Goal: Transaction & Acquisition: Book appointment/travel/reservation

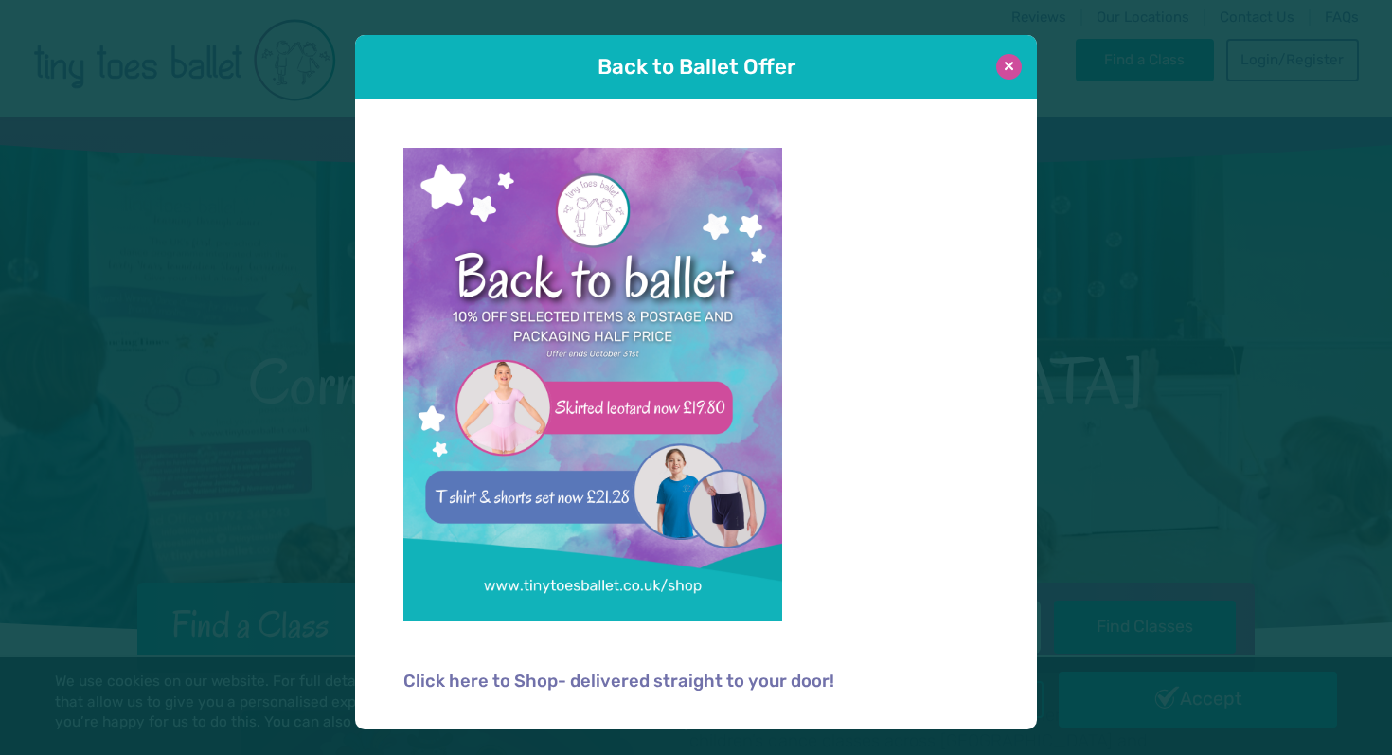
click at [1011, 63] on button at bounding box center [1009, 67] width 26 height 26
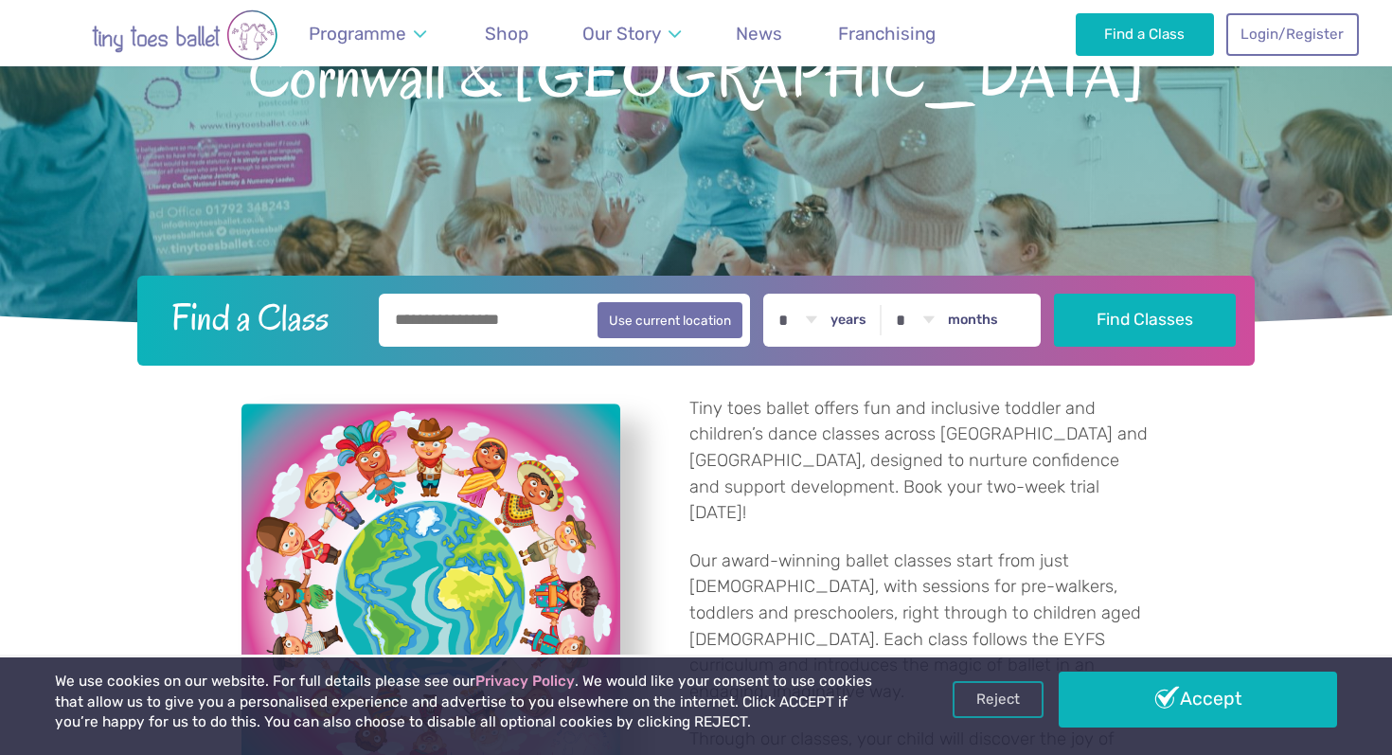
scroll to position [316, 0]
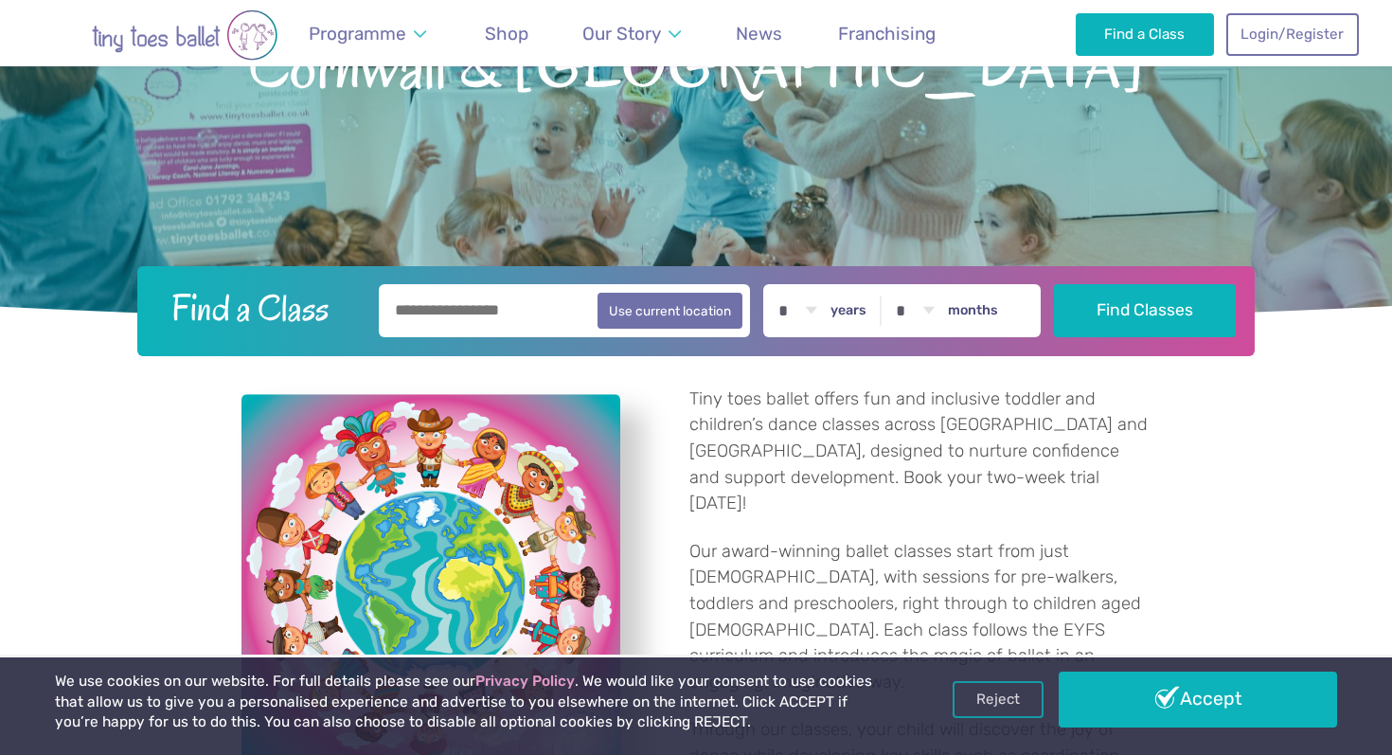
click at [517, 318] on input "text" at bounding box center [564, 310] width 371 height 53
type input "*******"
click at [806, 310] on select "* * * * * * * * * * ** ** **" at bounding box center [797, 310] width 59 height 53
click at [773, 284] on select "* * * * * * * * * * ** ** **" at bounding box center [797, 310] width 59 height 53
click at [805, 324] on select "* * * * * * * * * * ** ** **" at bounding box center [797, 310] width 59 height 53
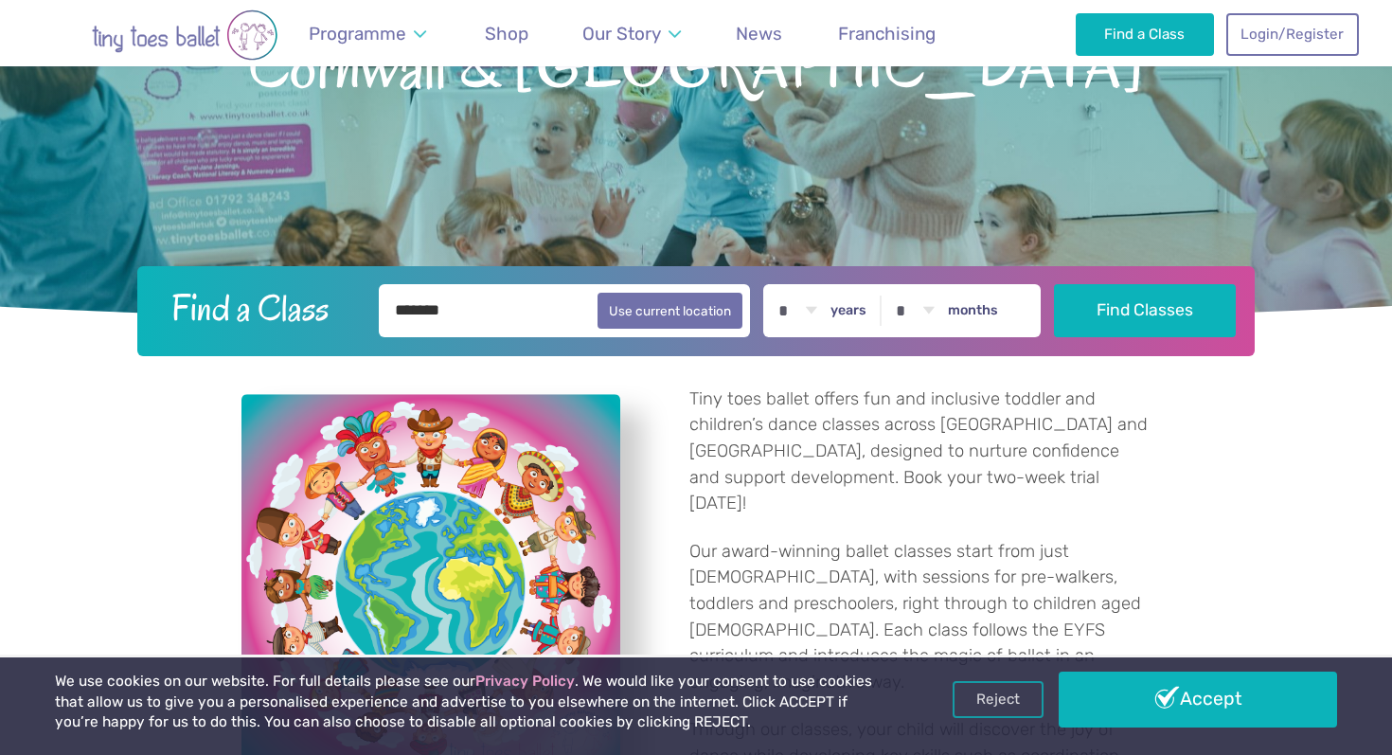
select select "*"
click at [773, 284] on select "* * * * * * * * * * ** ** **" at bounding box center [797, 310] width 59 height 53
click at [920, 308] on select "* * * * * * * * * * ** **" at bounding box center [915, 310] width 59 height 53
select select "*"
click at [891, 284] on select "* * * * * * * * * * ** **" at bounding box center [915, 310] width 59 height 53
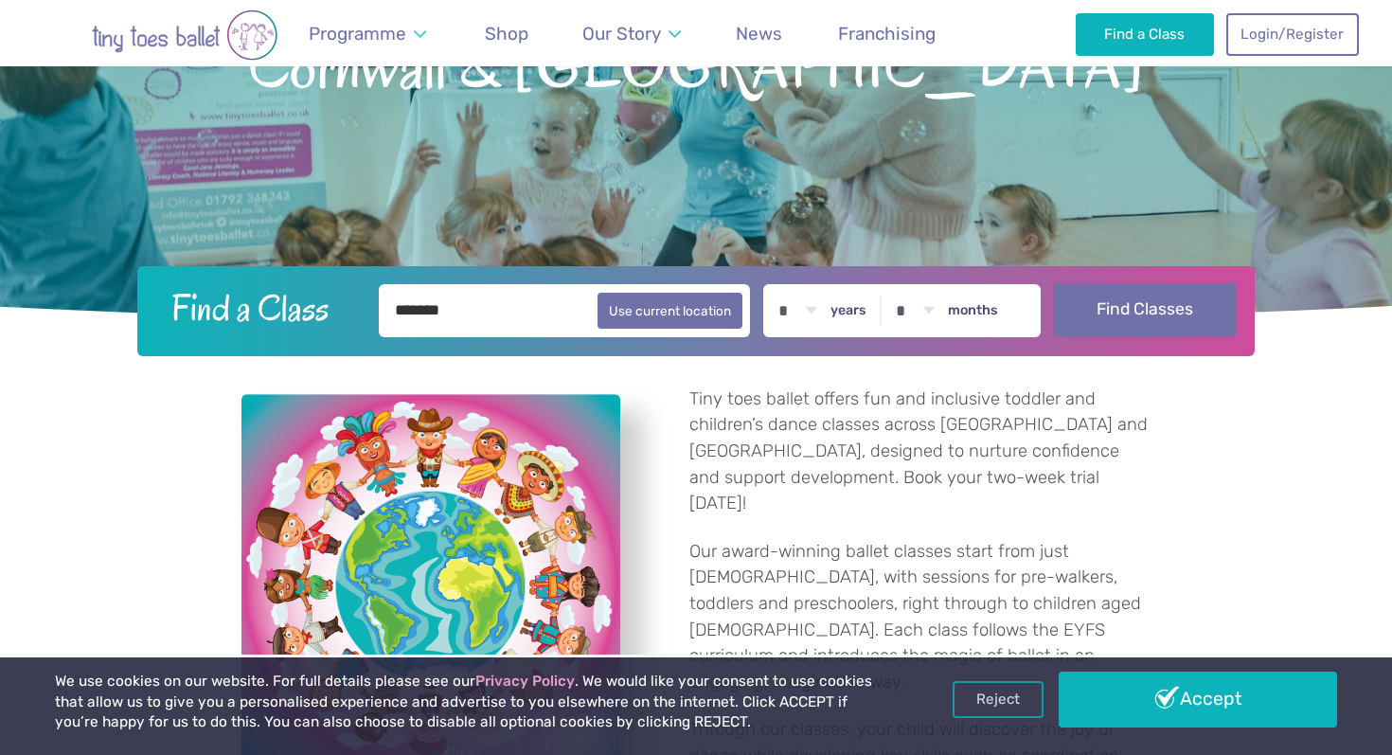
click at [1132, 313] on button "Find Classes" at bounding box center [1145, 309] width 183 height 53
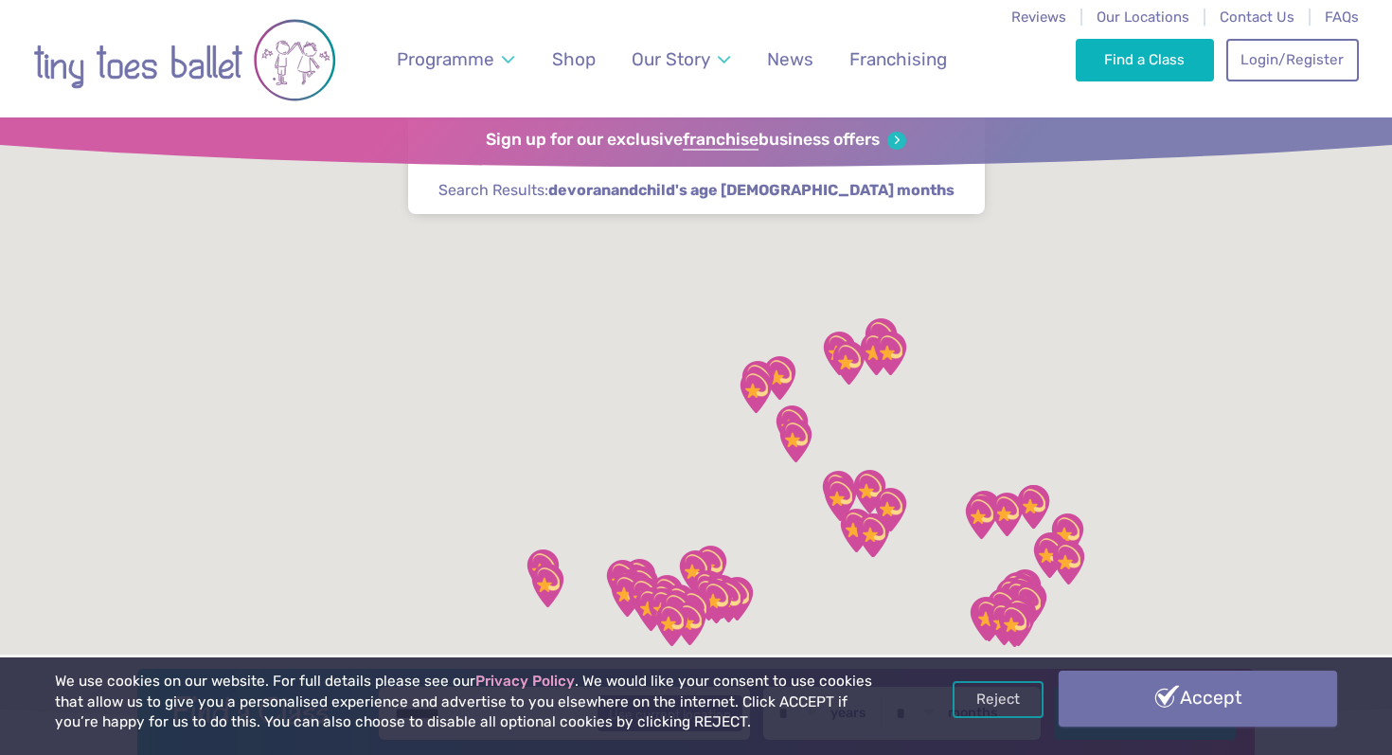
click at [1181, 709] on link "Accept" at bounding box center [1198, 698] width 278 height 55
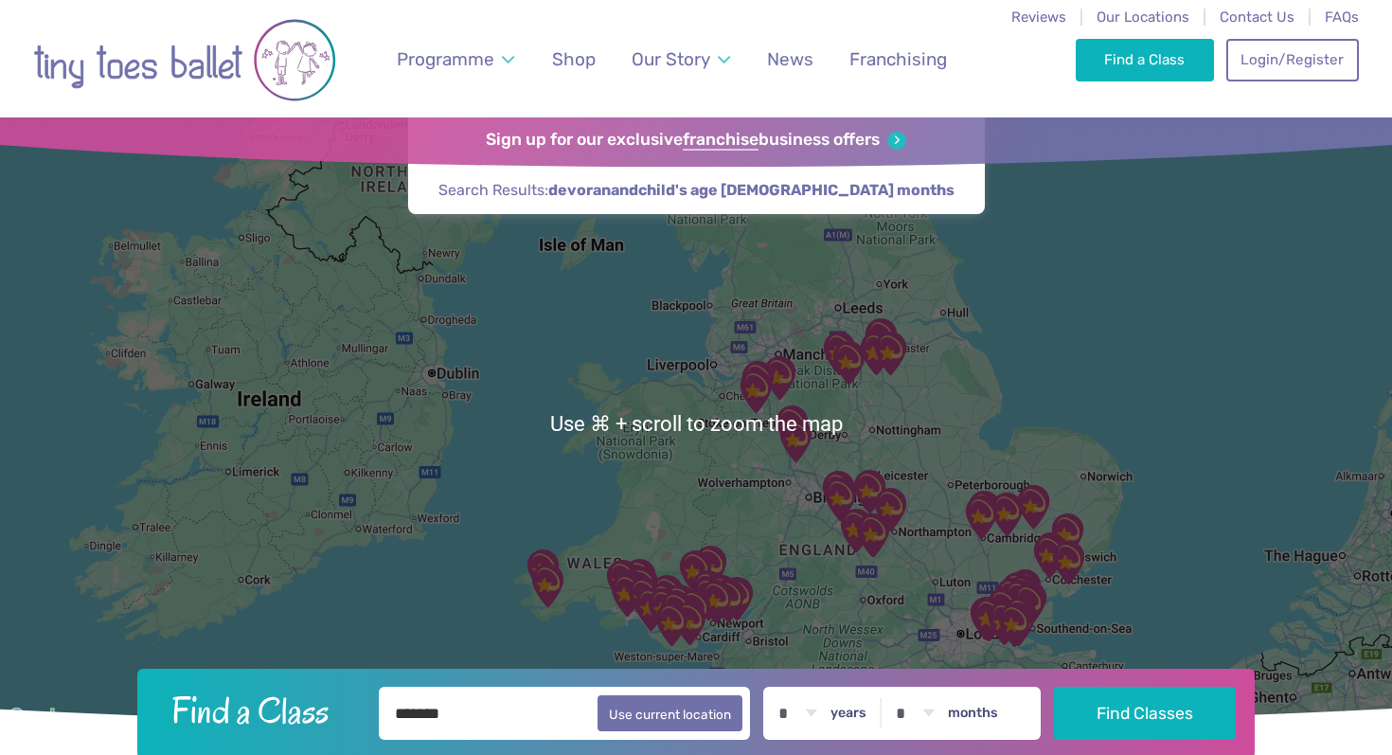
click at [745, 197] on span "child's age 16 months" at bounding box center [796, 190] width 316 height 21
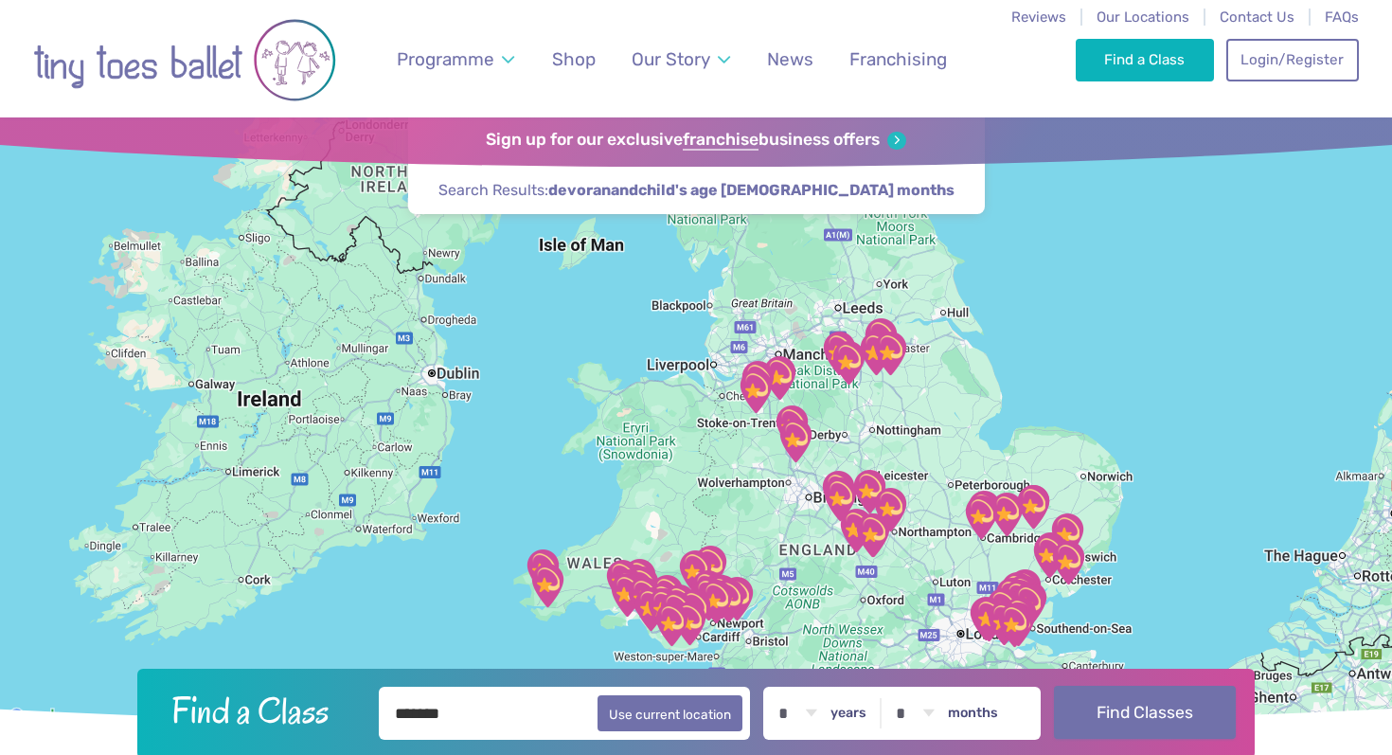
click at [1109, 703] on button "Find Classes" at bounding box center [1145, 712] width 183 height 53
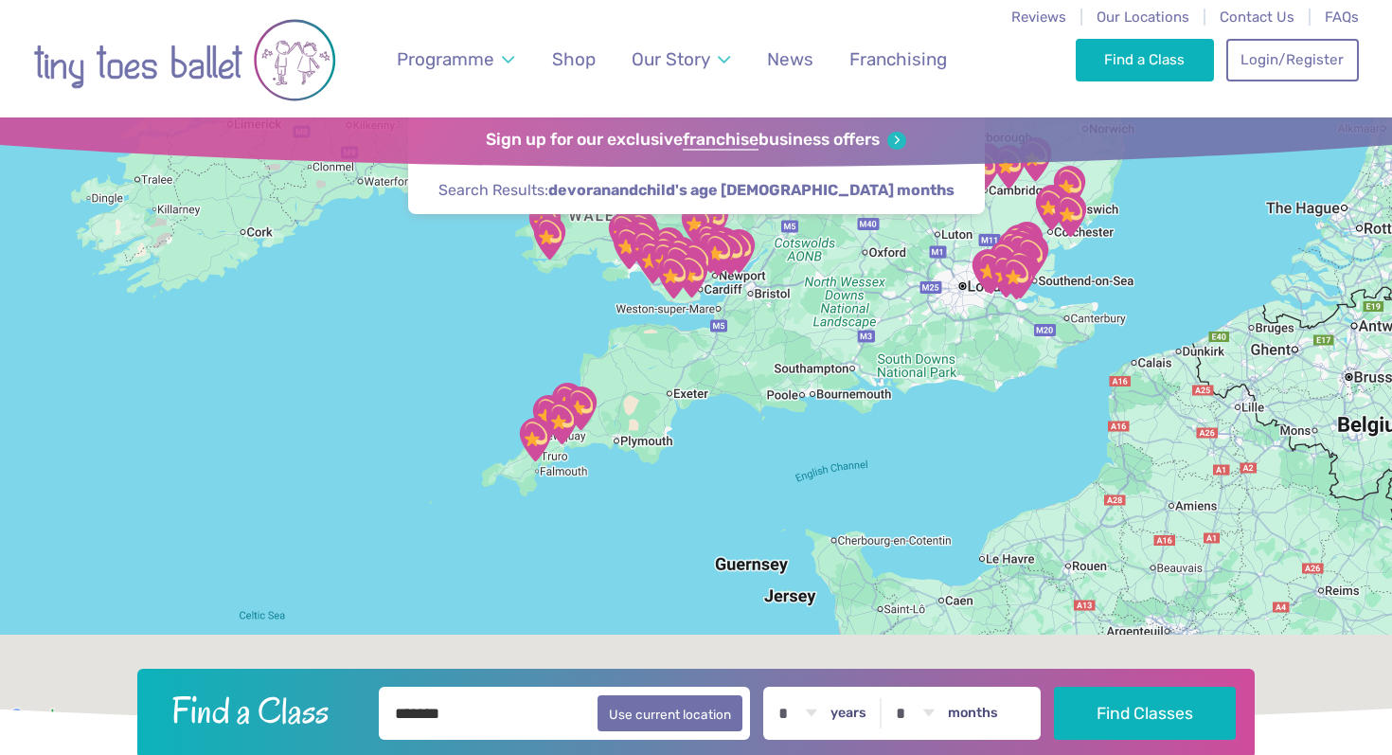
drag, startPoint x: 639, startPoint y: 546, endPoint x: 652, endPoint y: 125, distance: 421.7
click at [652, 125] on div "Find a Class ← Move left → Move right ↑ Move up ↓ Move down + Zoom in - Zoom ou…" at bounding box center [696, 423] width 1392 height 612
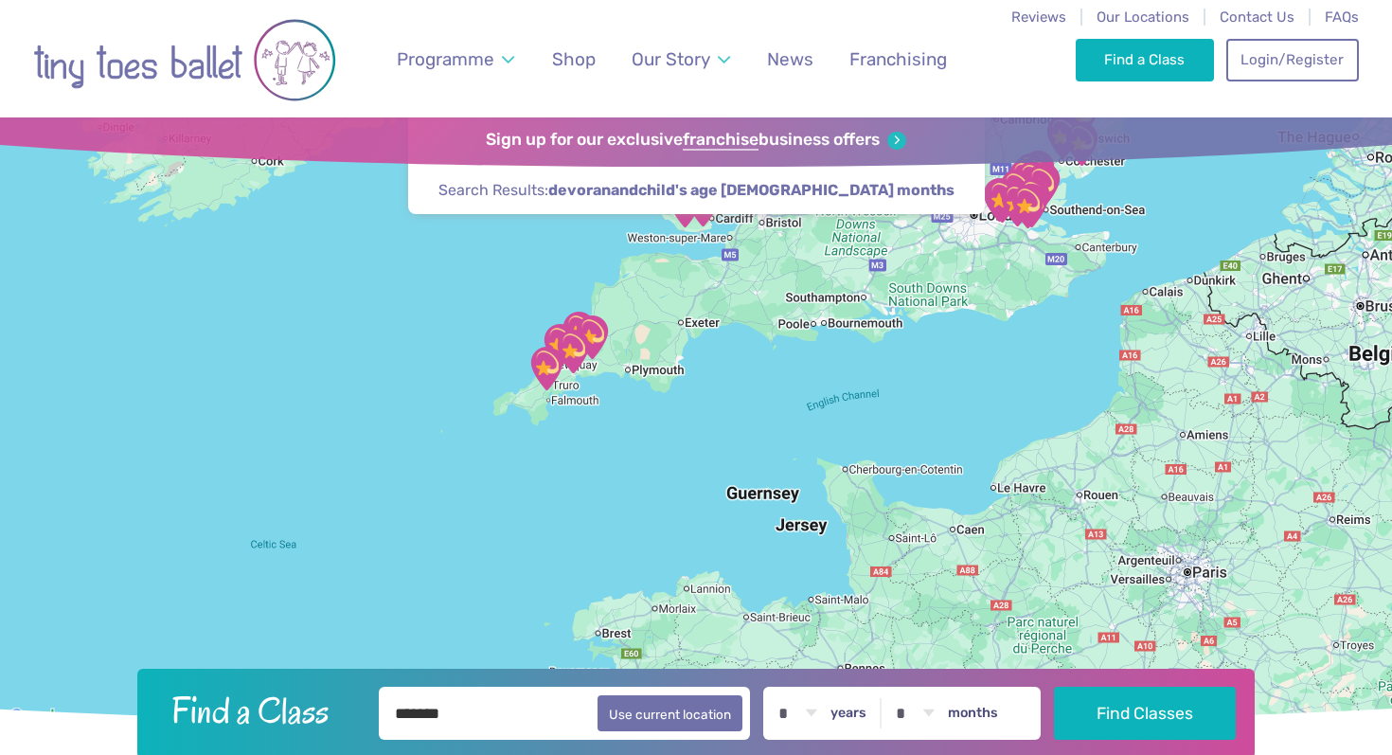
click at [539, 367] on img "Devoran Village Hall" at bounding box center [546, 368] width 47 height 47
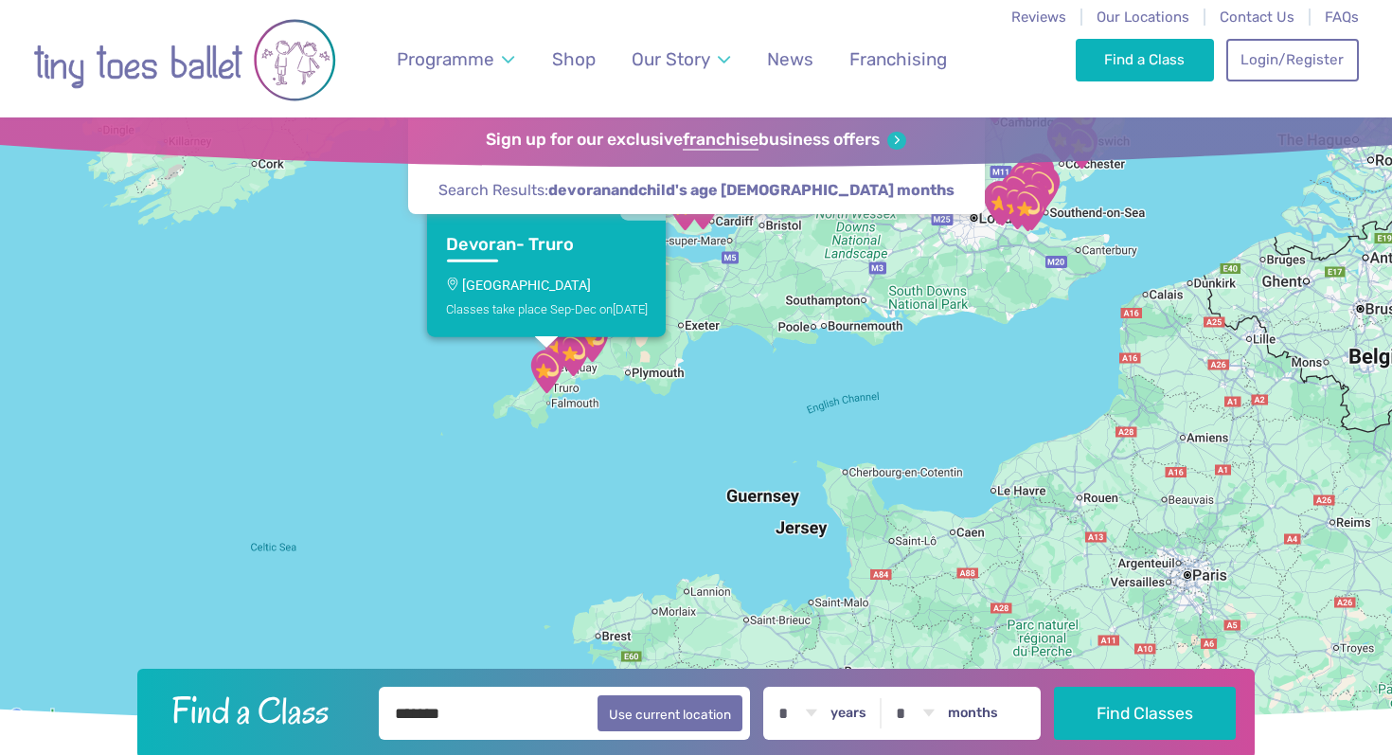
click at [477, 230] on link "Devoran- Truro Devoran Village Hall Classes take place Sep-Dec on Sunday" at bounding box center [546, 279] width 239 height 116
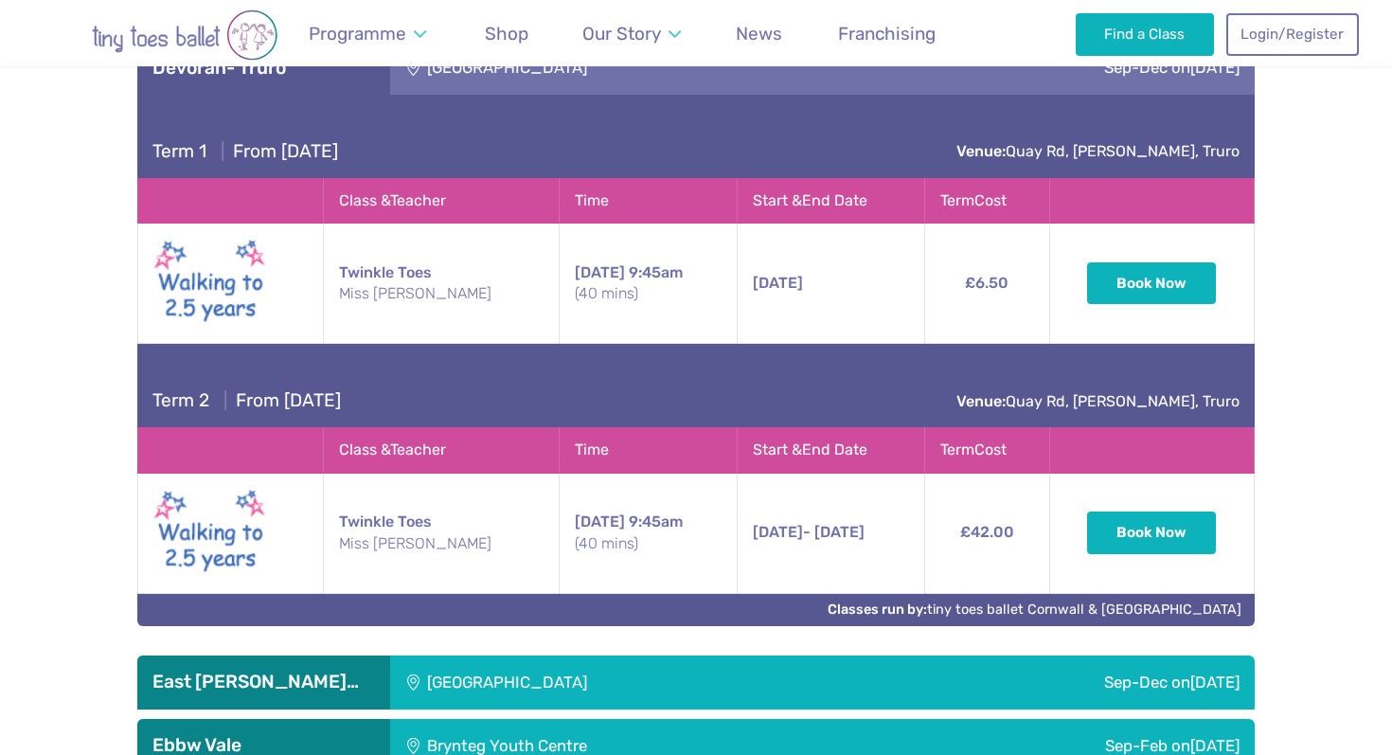
scroll to position [2319, 0]
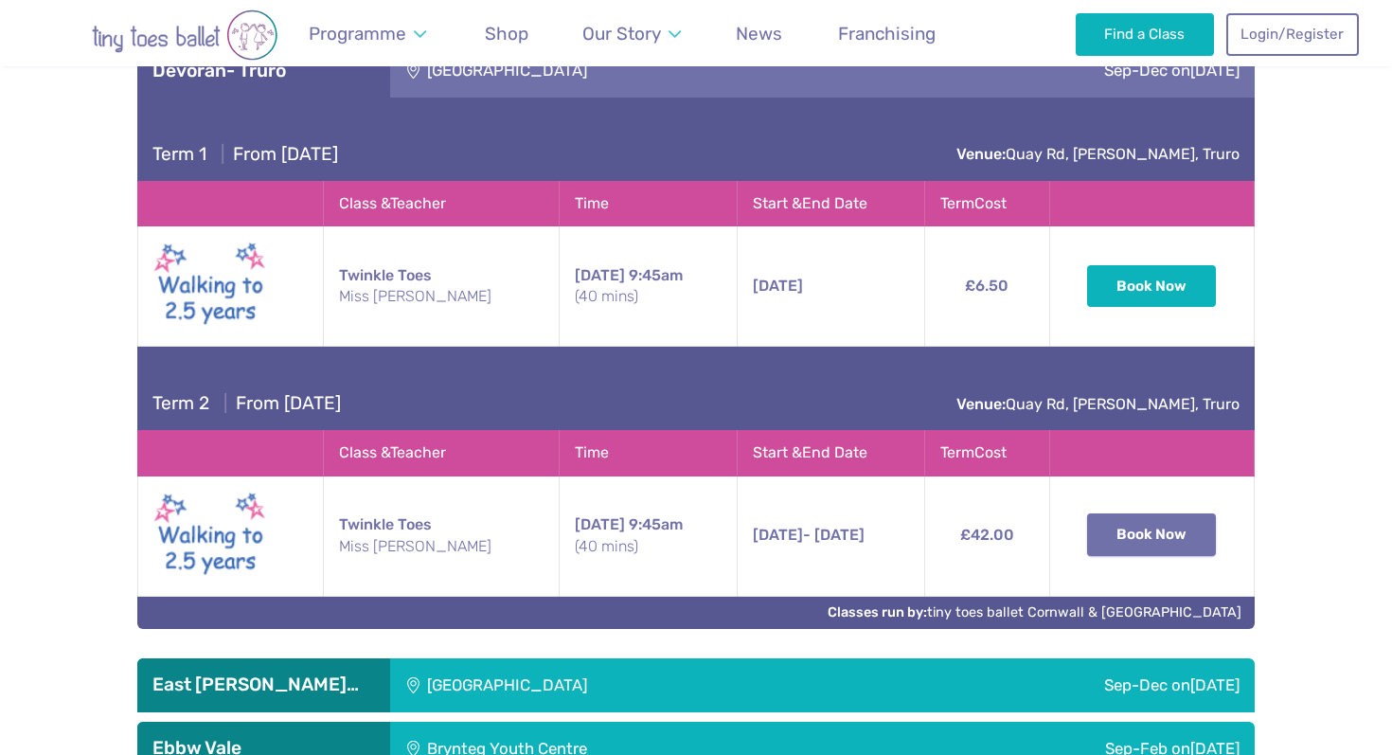
click at [1112, 529] on button "Book Now" at bounding box center [1151, 534] width 129 height 42
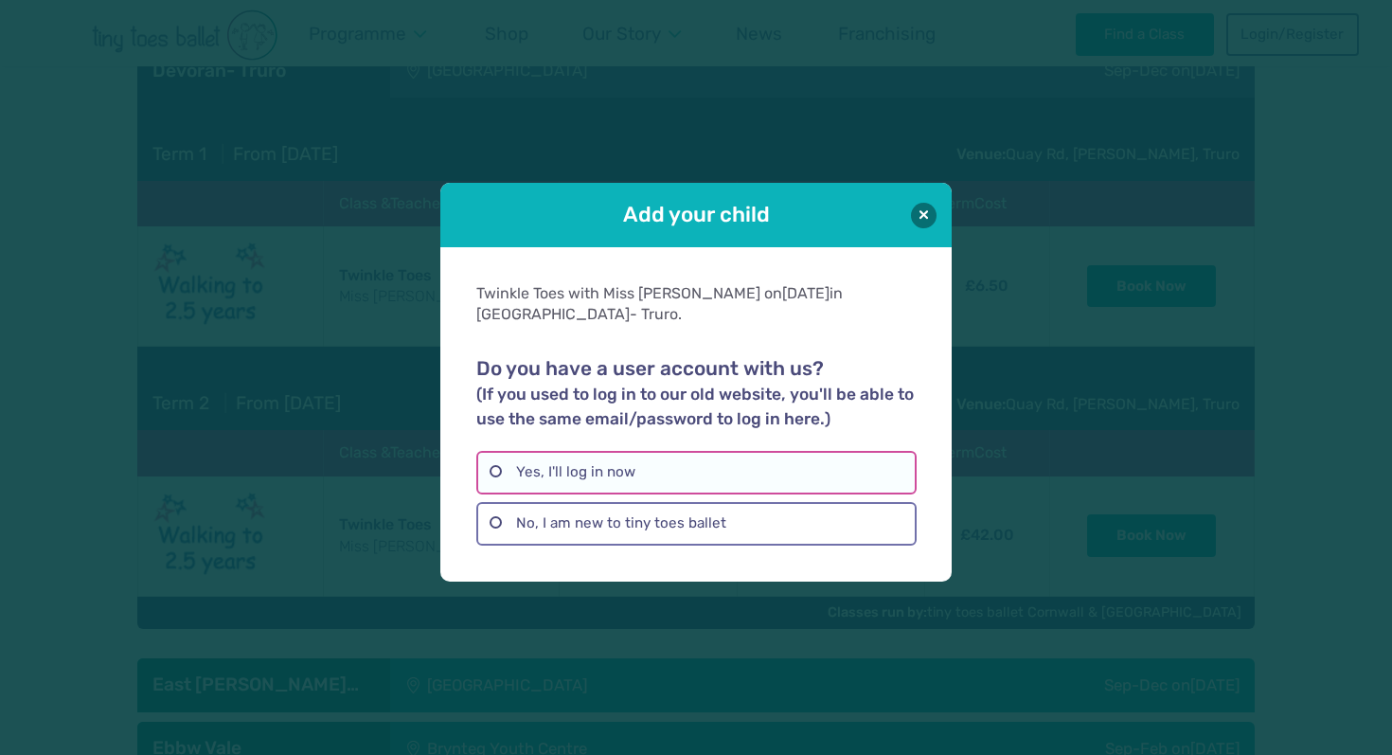
click at [734, 468] on label "Yes, I'll log in now" at bounding box center [695, 473] width 439 height 44
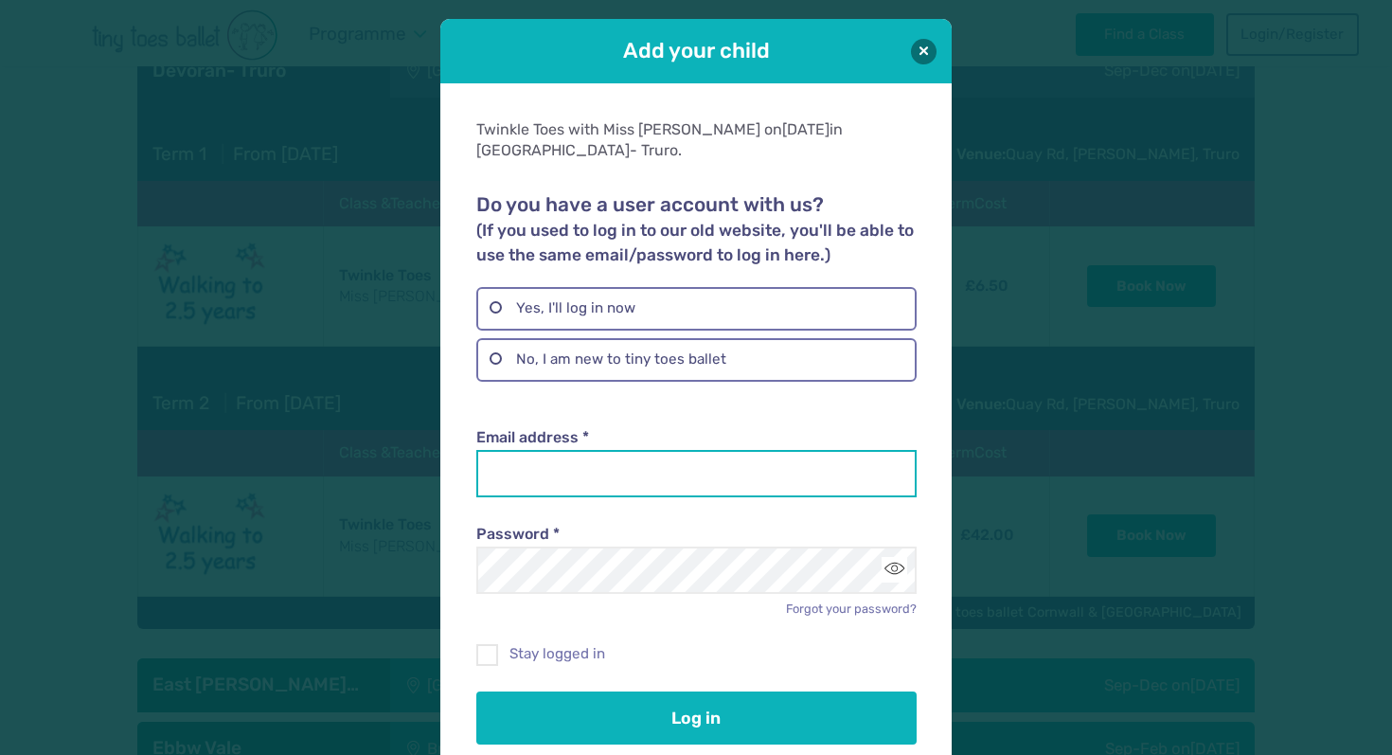
click at [690, 457] on input "Email address *" at bounding box center [695, 473] width 439 height 47
type input "**********"
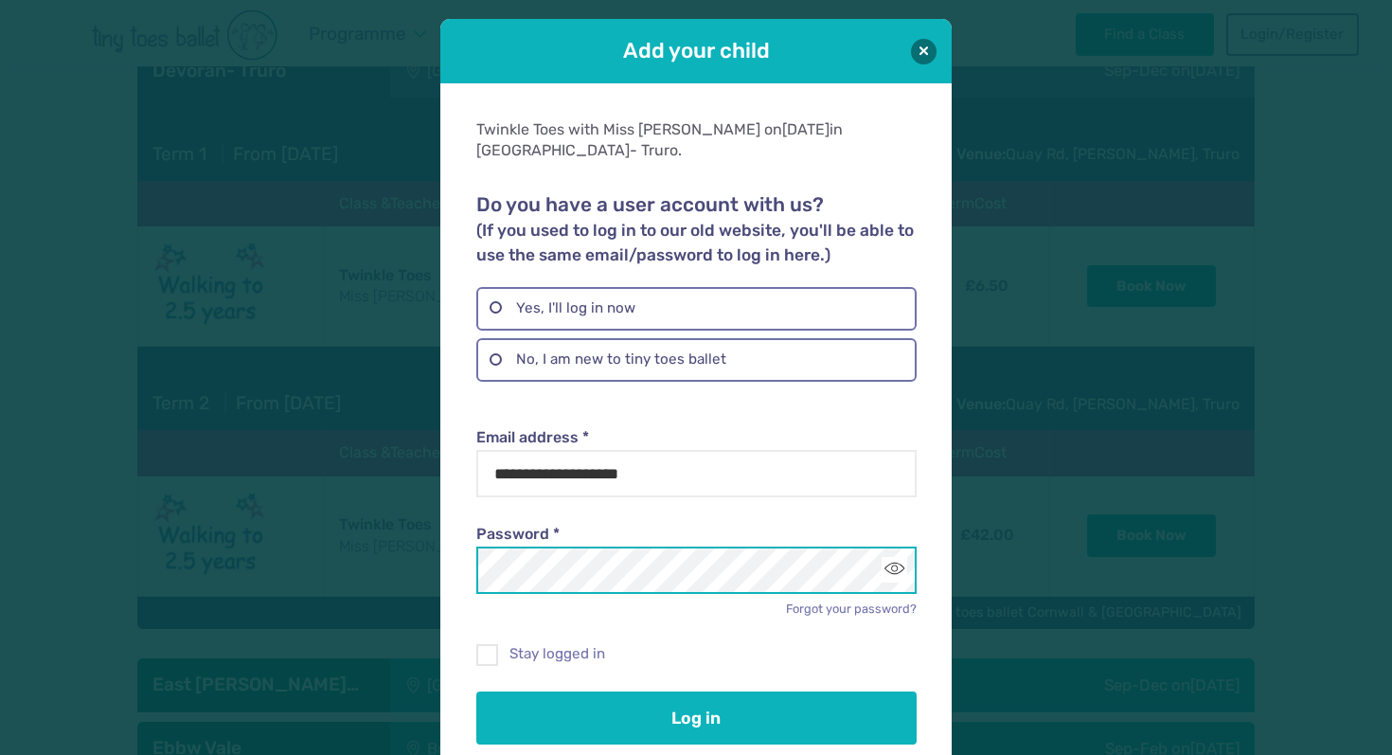
click at [476, 691] on button "Log in" at bounding box center [695, 717] width 439 height 53
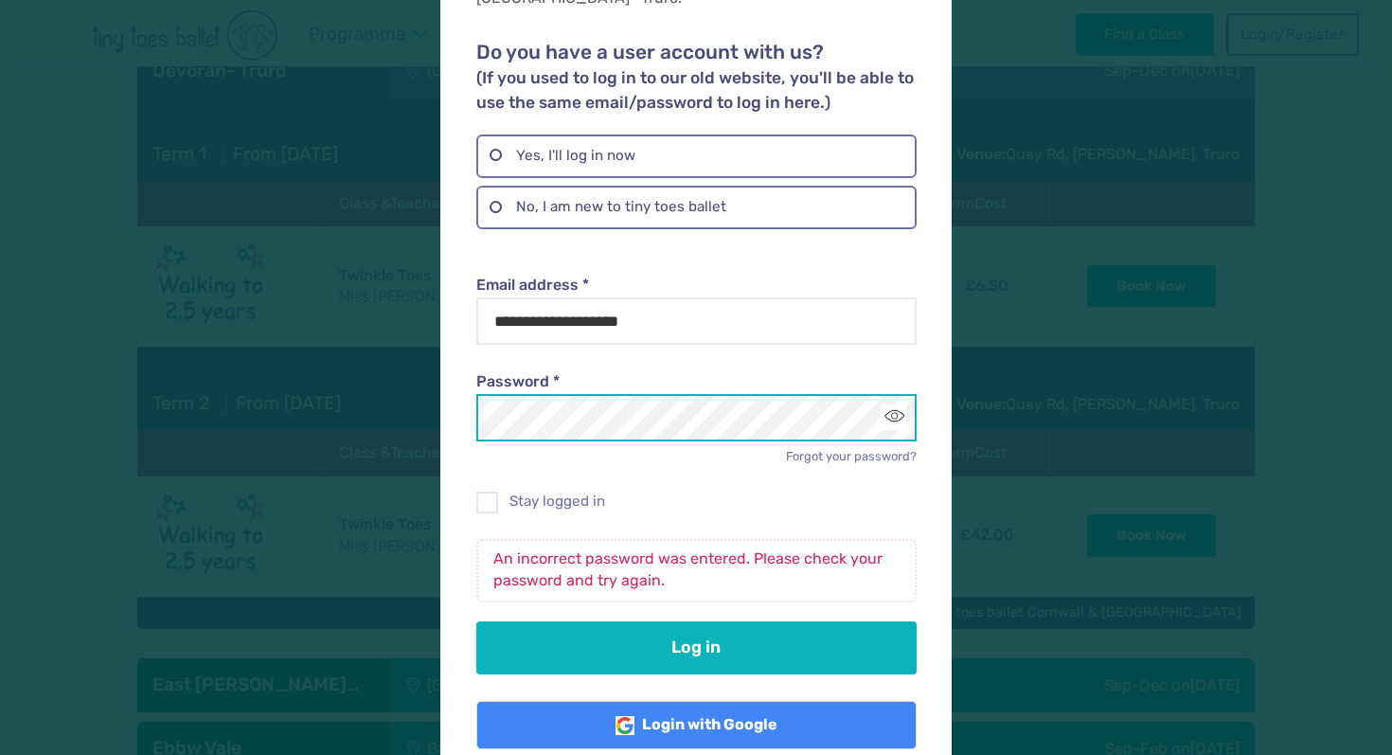
scroll to position [156, 0]
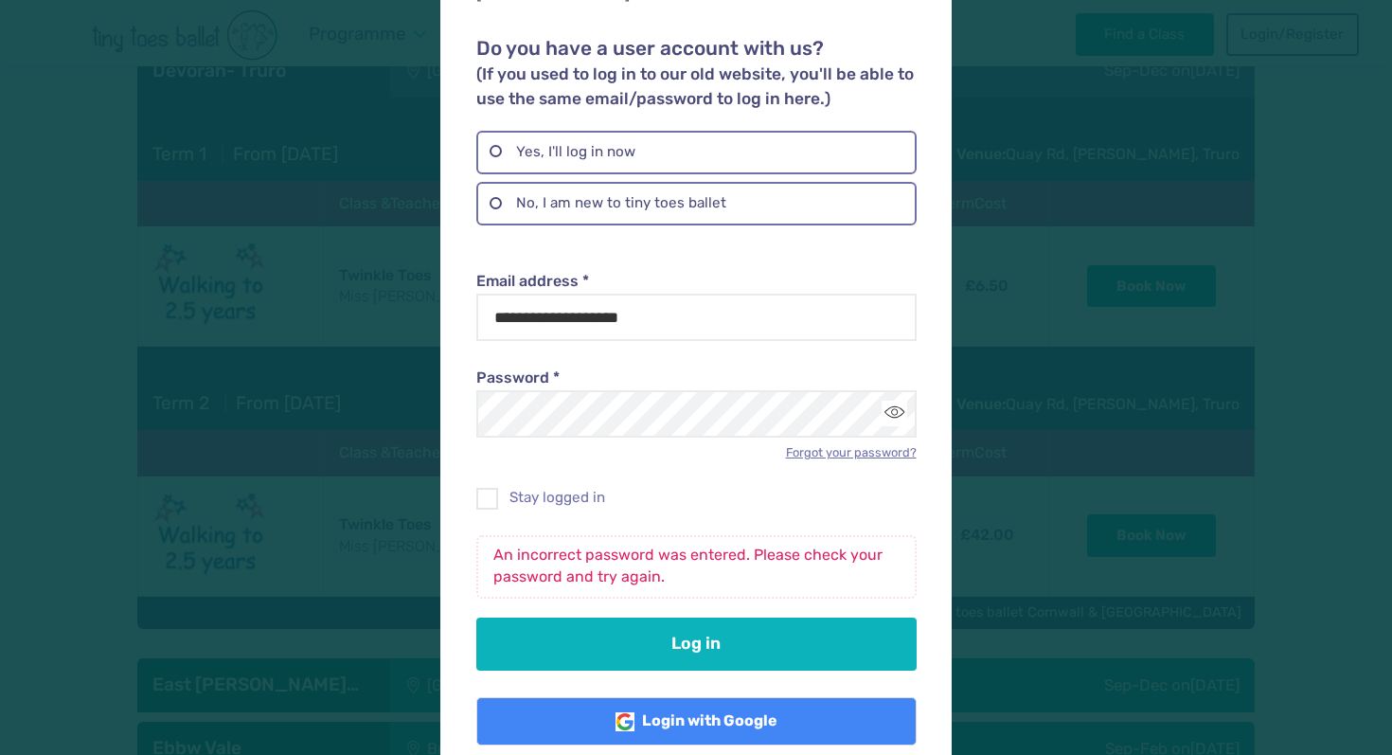
click at [851, 445] on link "Forgot your password?" at bounding box center [851, 452] width 131 height 14
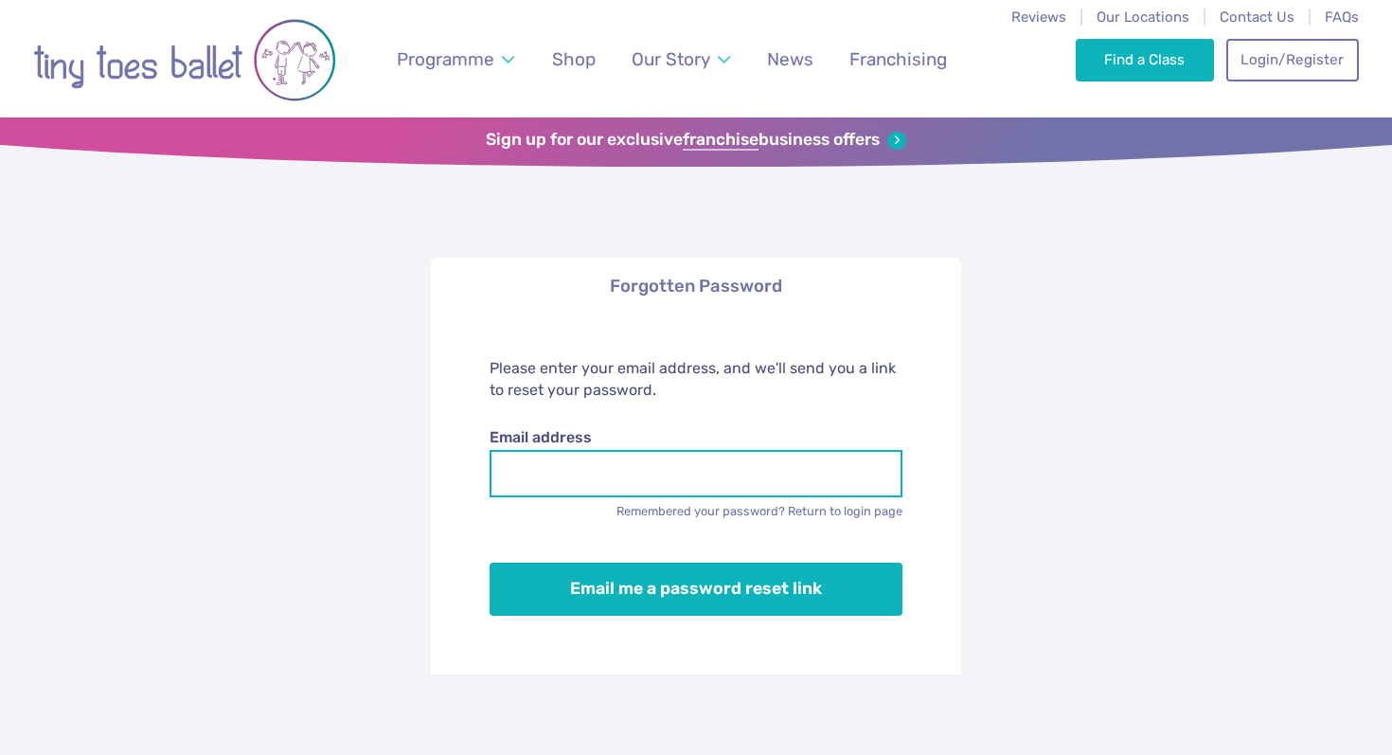
click at [713, 473] on input "Email address" at bounding box center [697, 473] width 414 height 47
type input "**********"
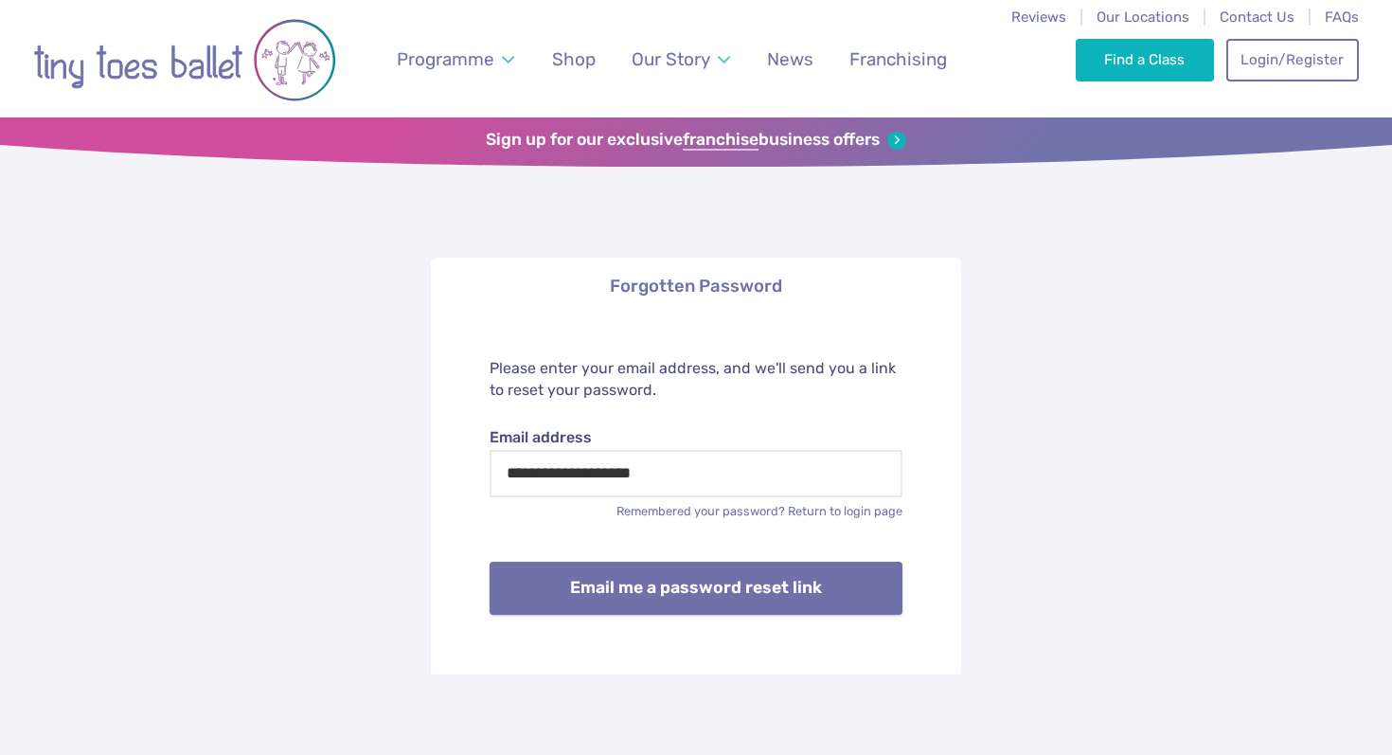
click at [692, 600] on button "Email me a password reset link" at bounding box center [697, 588] width 414 height 53
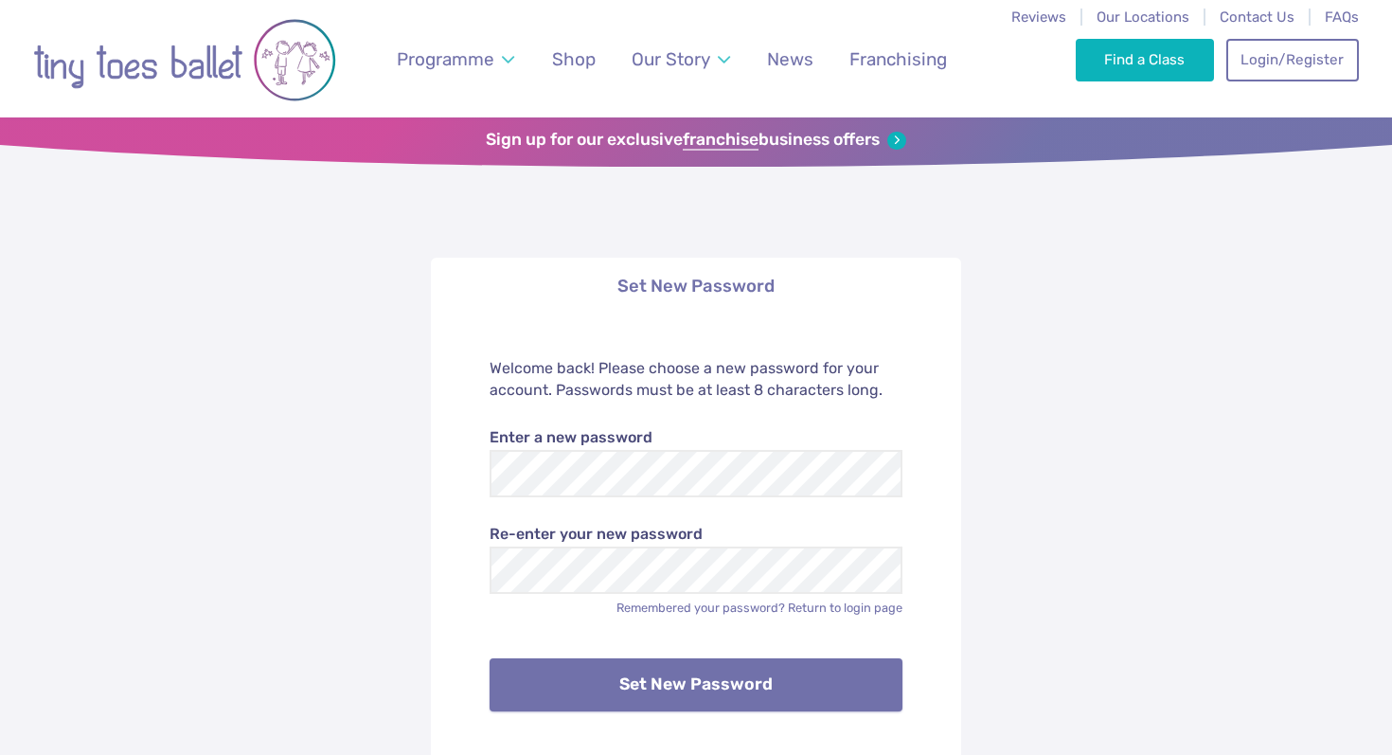
click at [842, 679] on button "Set New Password" at bounding box center [697, 684] width 414 height 53
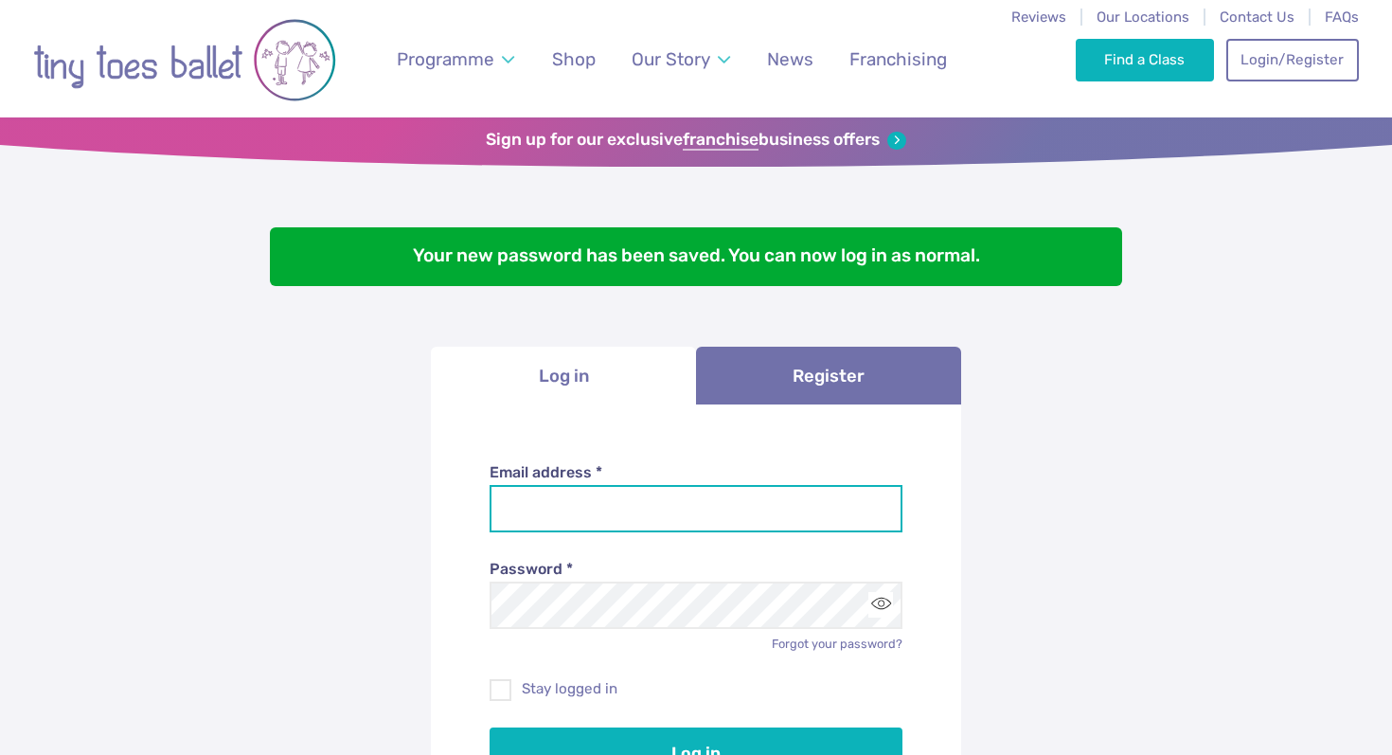
click at [800, 516] on input "Email address *" at bounding box center [697, 508] width 414 height 47
type input "**********"
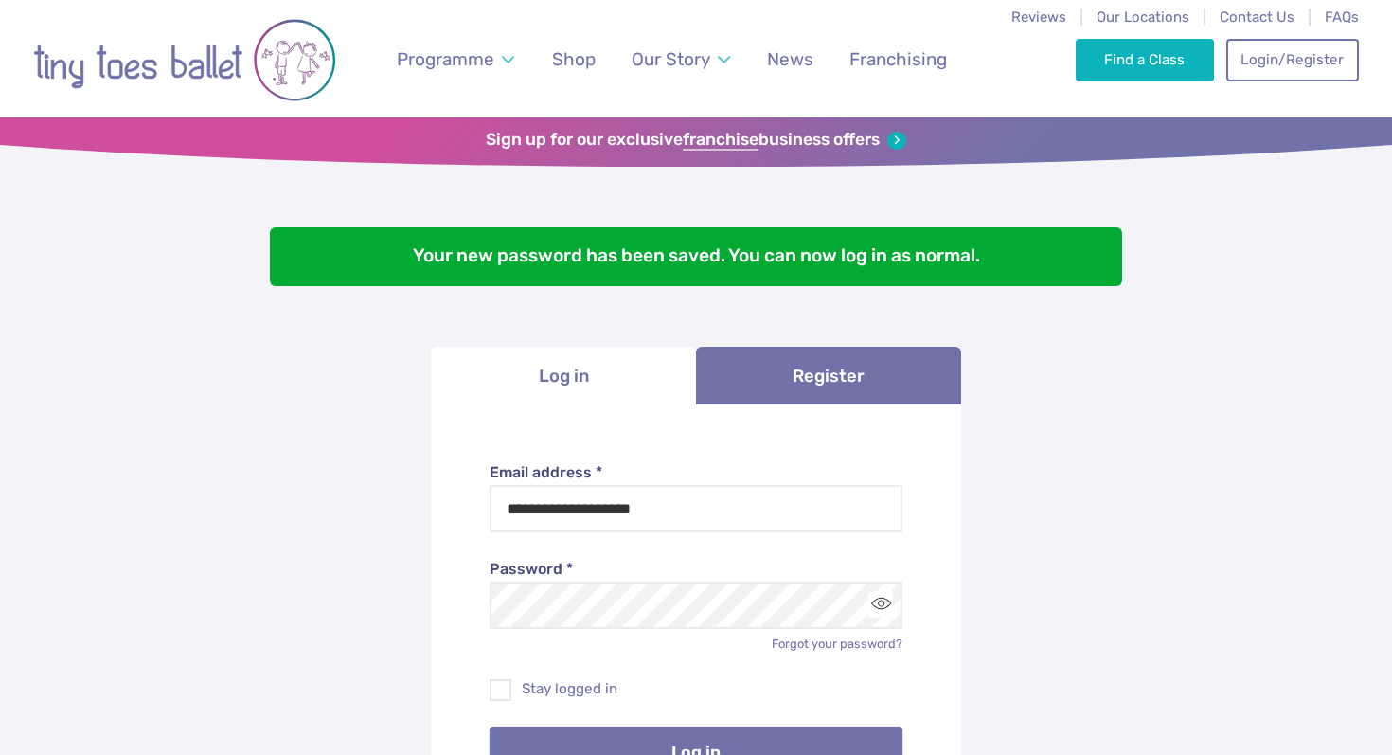
click at [757, 736] on button "Log in" at bounding box center [697, 752] width 414 height 53
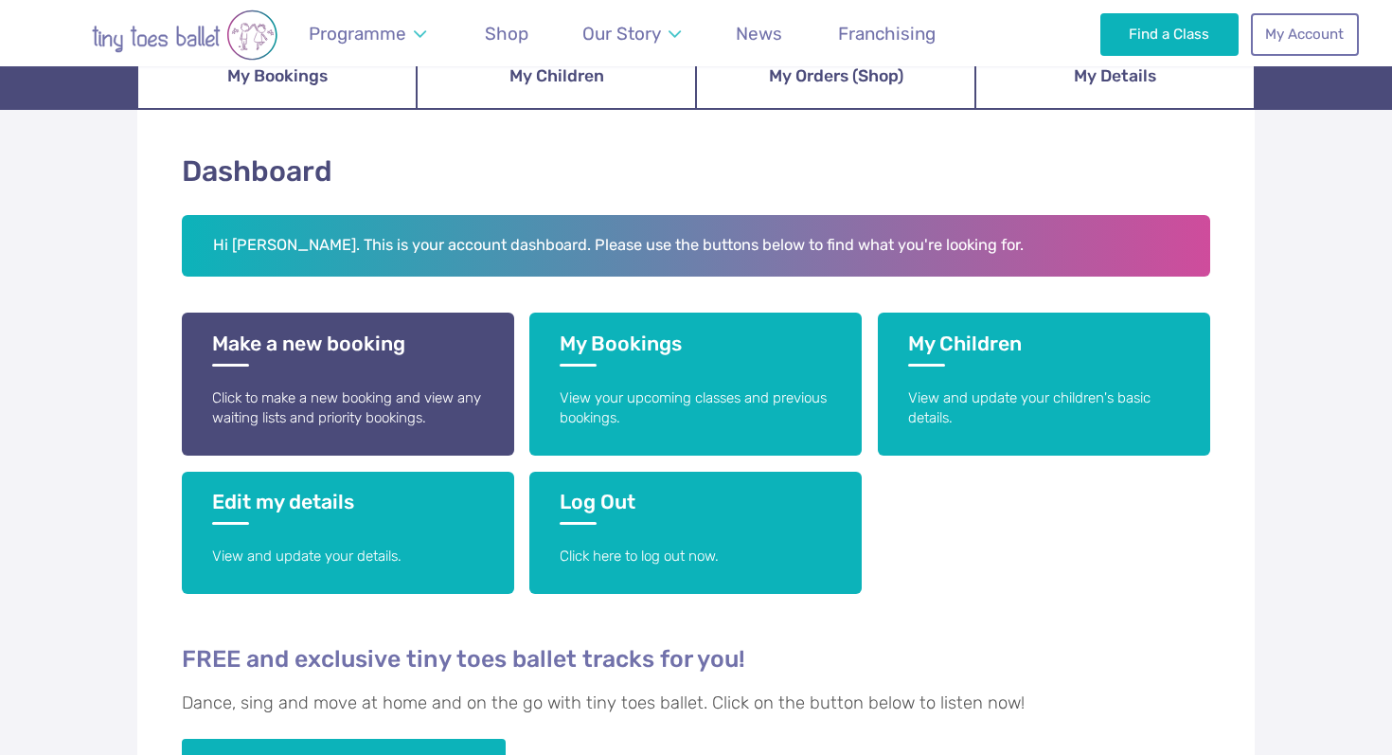
scroll to position [252, 0]
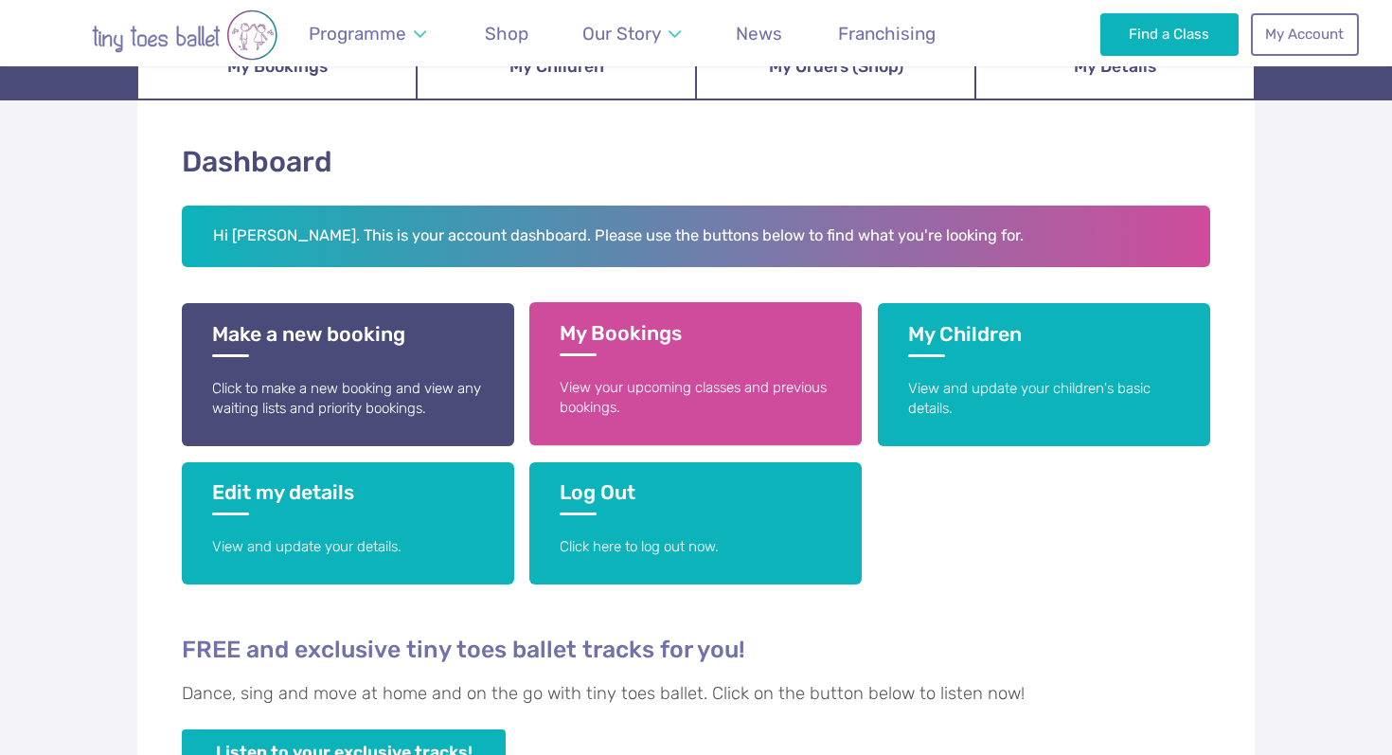
click at [698, 331] on h3 "My Bookings" at bounding box center [696, 338] width 272 height 35
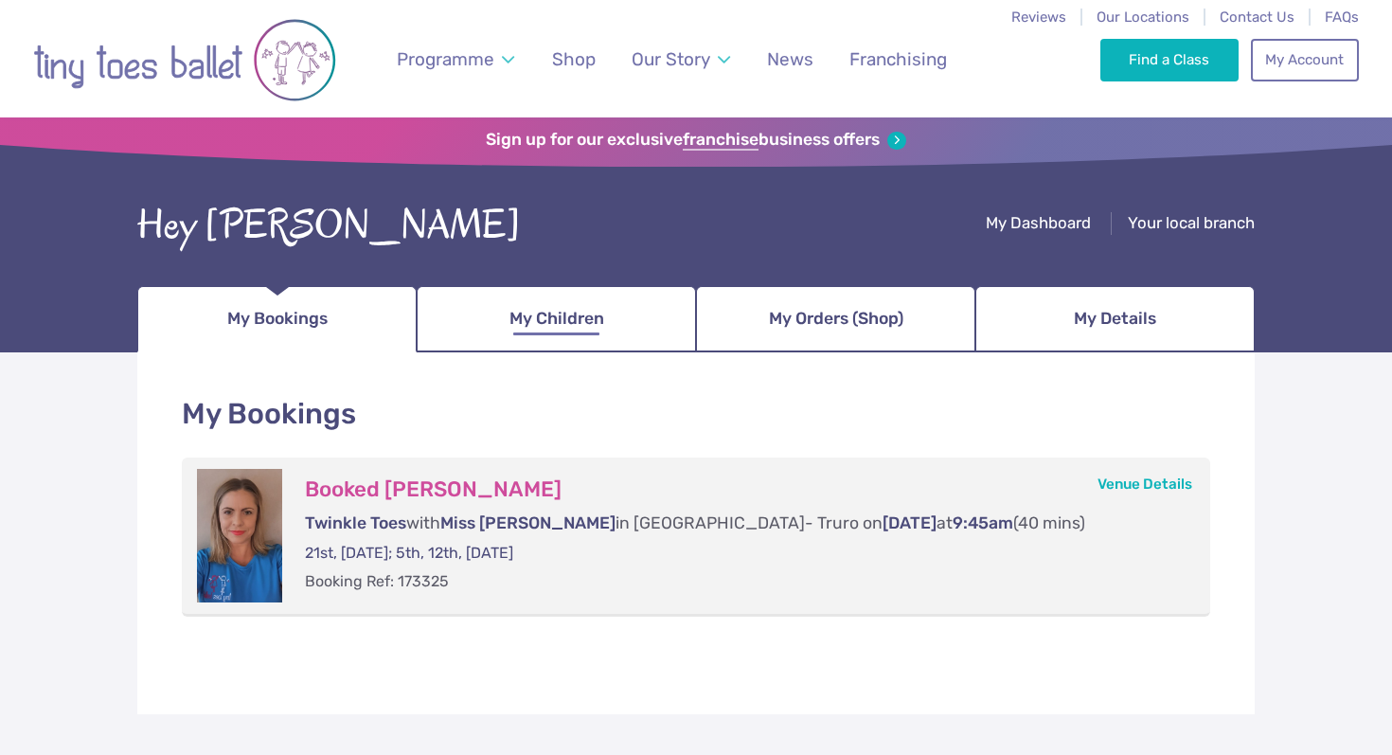
click at [611, 306] on link "My Children" at bounding box center [556, 319] width 279 height 66
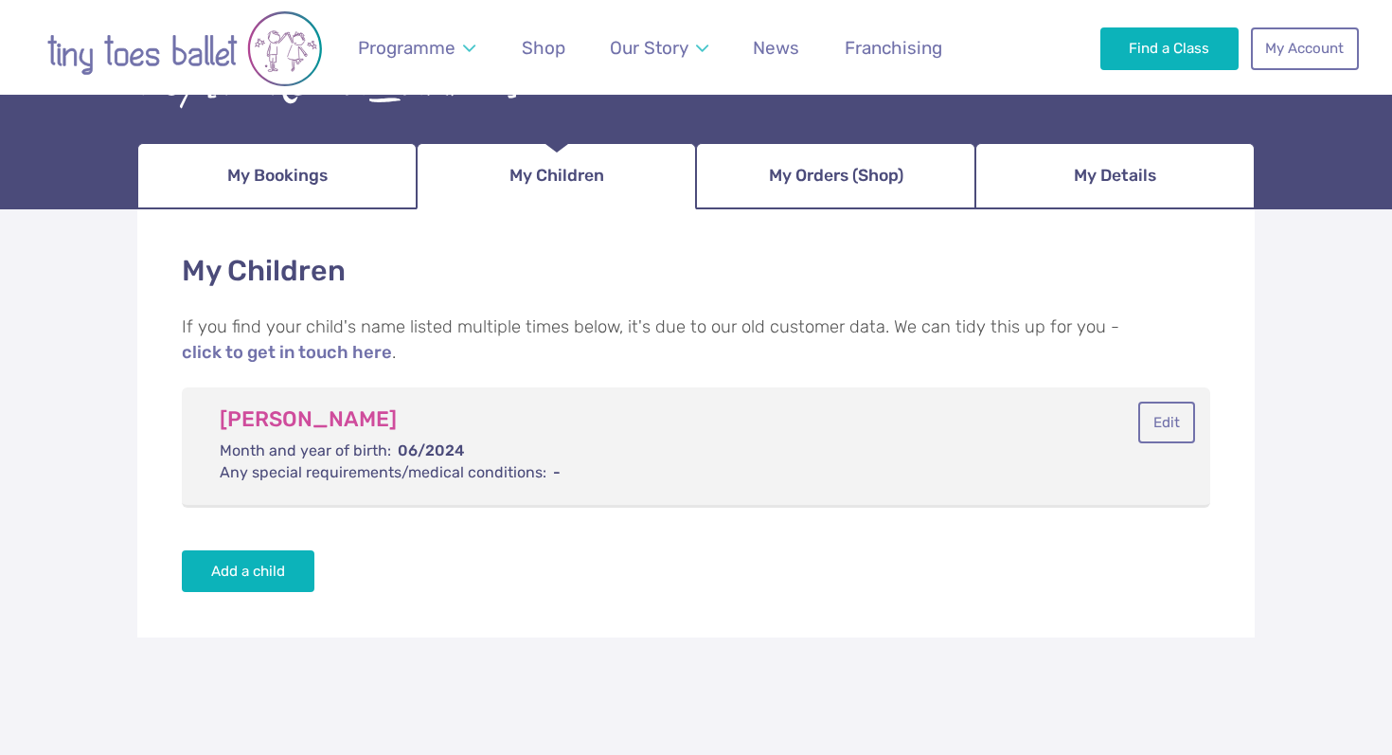
scroll to position [3, 0]
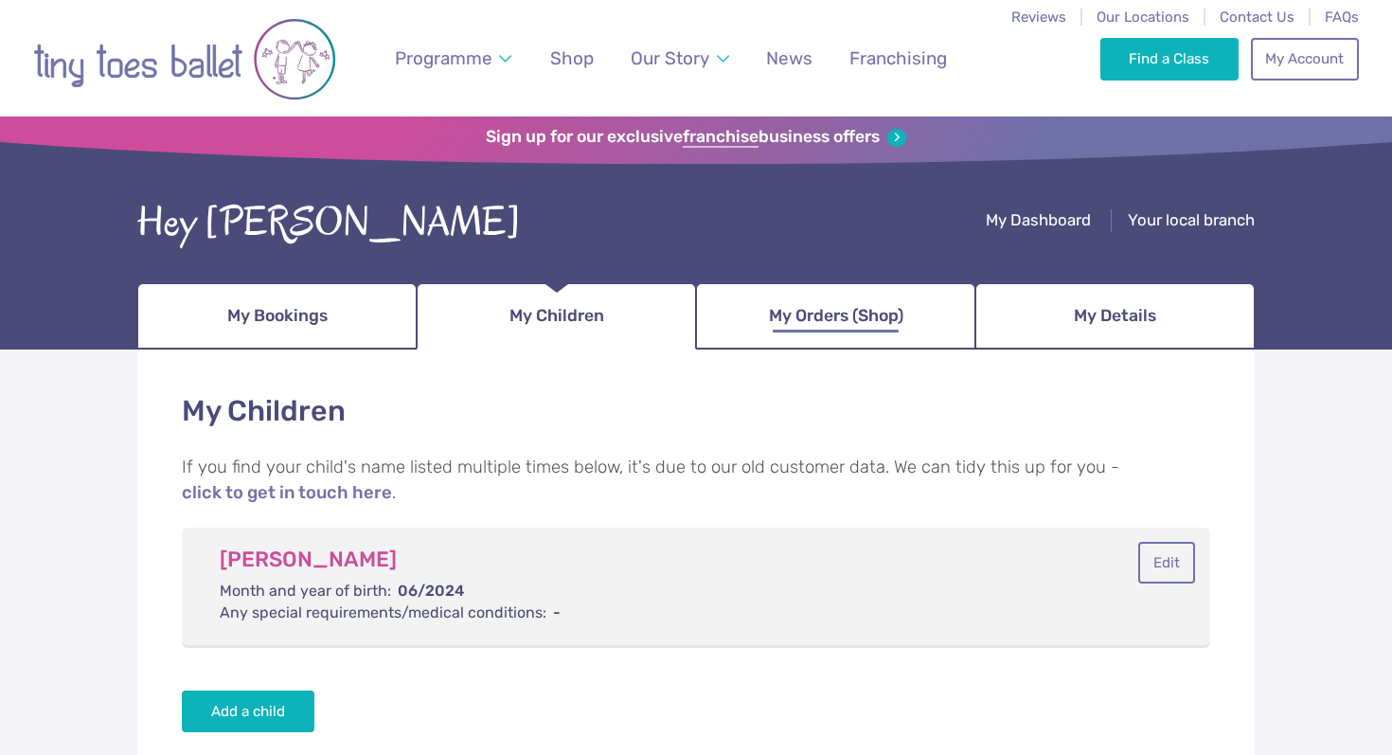
click at [873, 316] on span "My Orders (Shop)" at bounding box center [836, 315] width 134 height 33
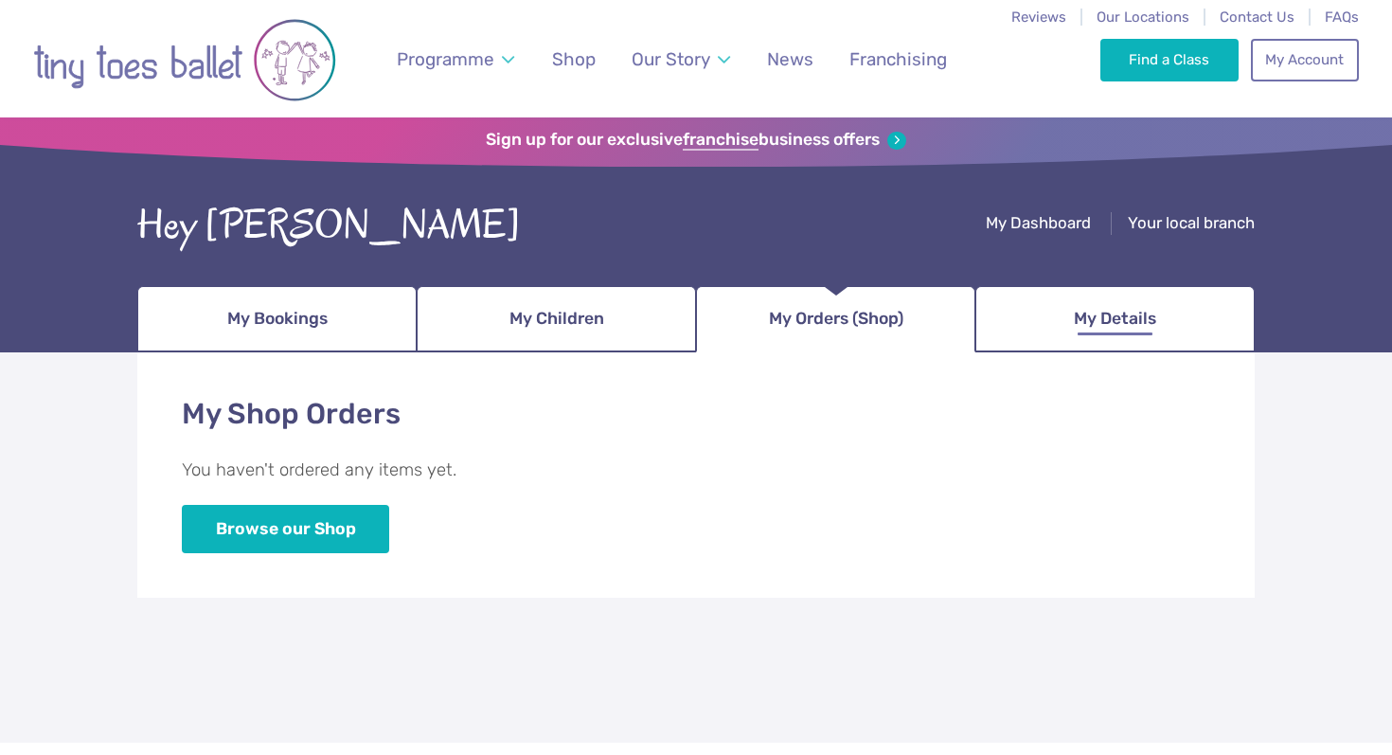
click at [1136, 316] on span "My Details" at bounding box center [1115, 318] width 82 height 33
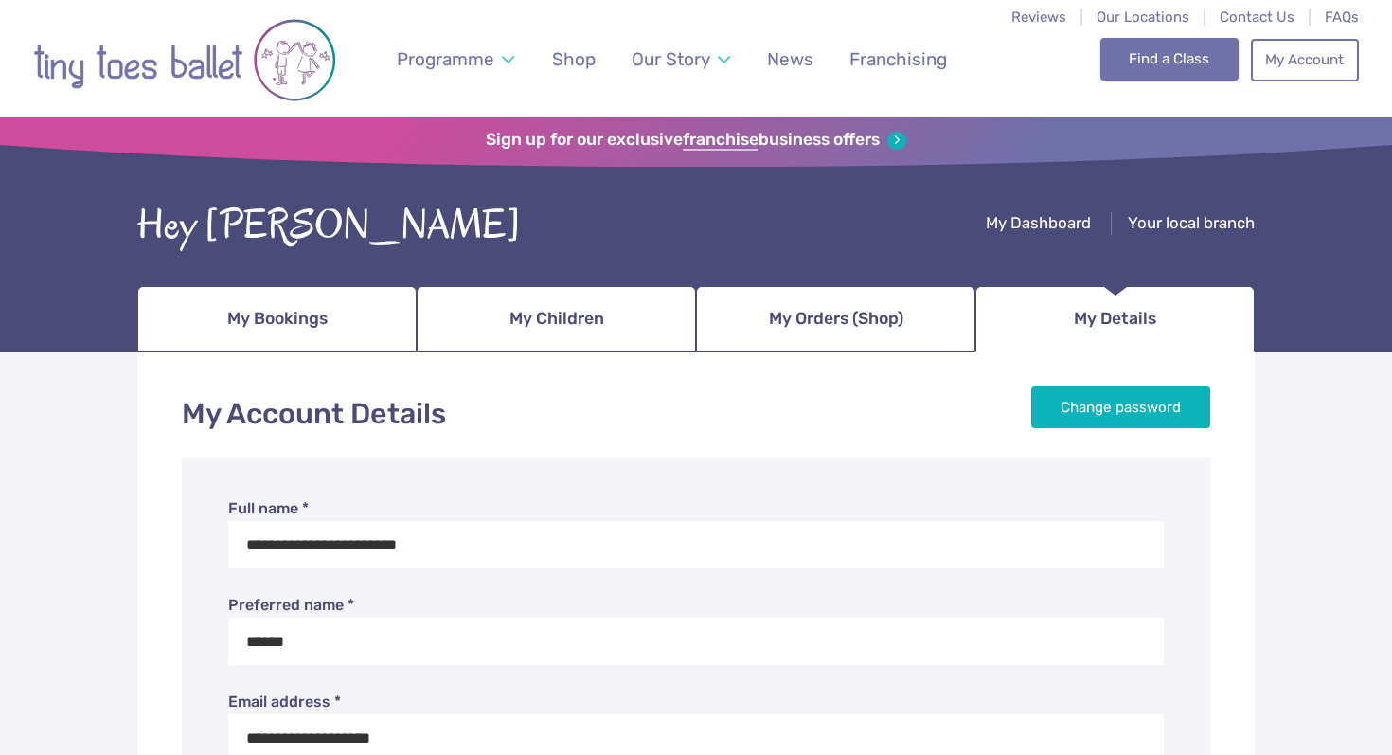
click at [1183, 54] on link "Find a Class" at bounding box center [1170, 59] width 139 height 42
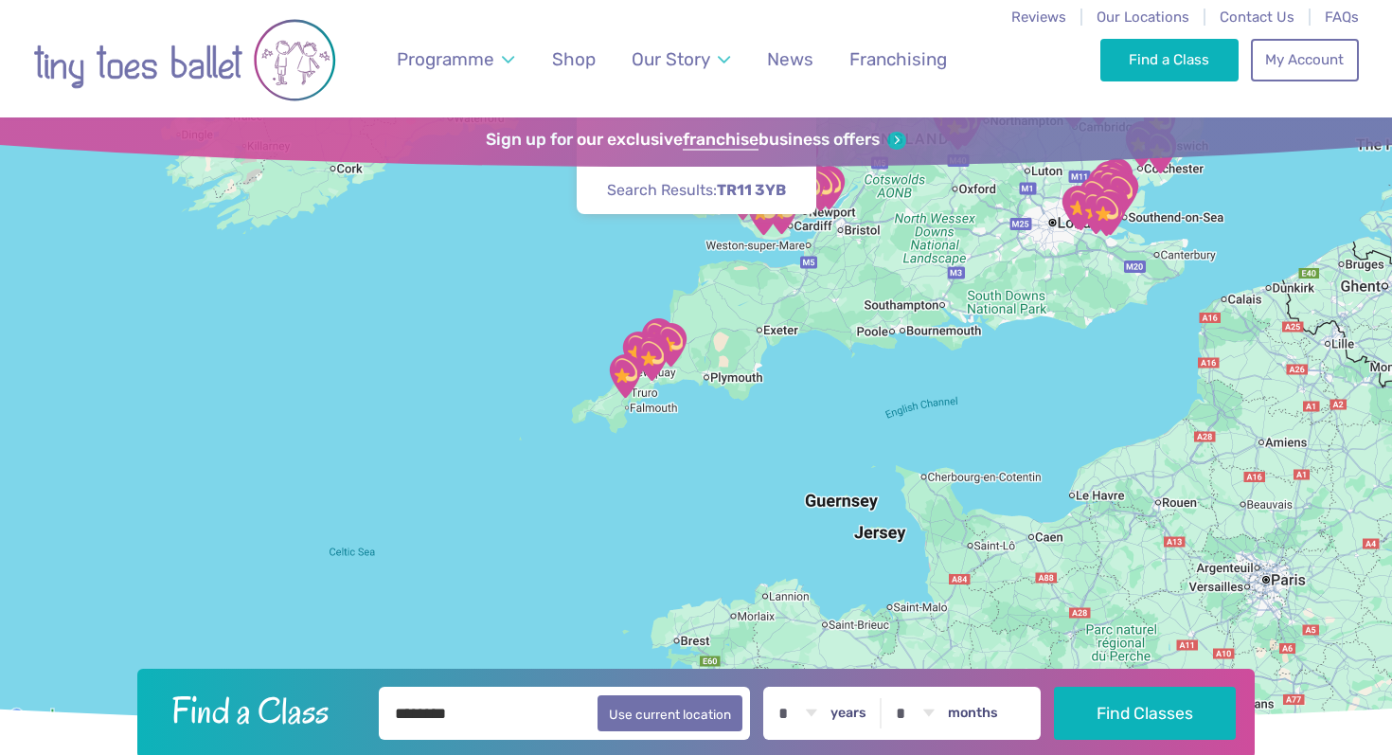
drag, startPoint x: 723, startPoint y: 532, endPoint x: 817, endPoint y: 121, distance: 421.8
click at [817, 121] on div "Find a Class ← Move left → Move right ↑ Move up ↓ Move down + Zoom in - Zoom ou…" at bounding box center [696, 423] width 1392 height 612
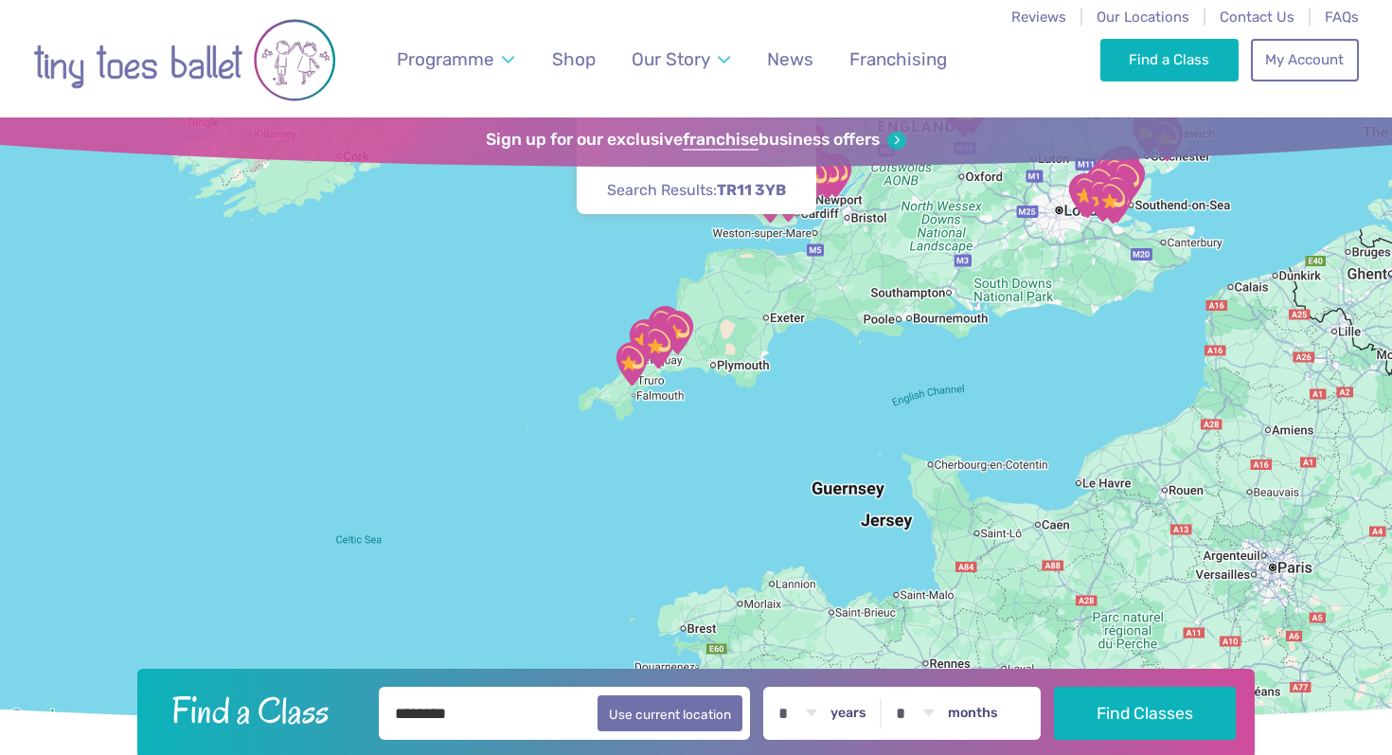
click at [633, 363] on img "Devoran Village Hall" at bounding box center [631, 363] width 47 height 47
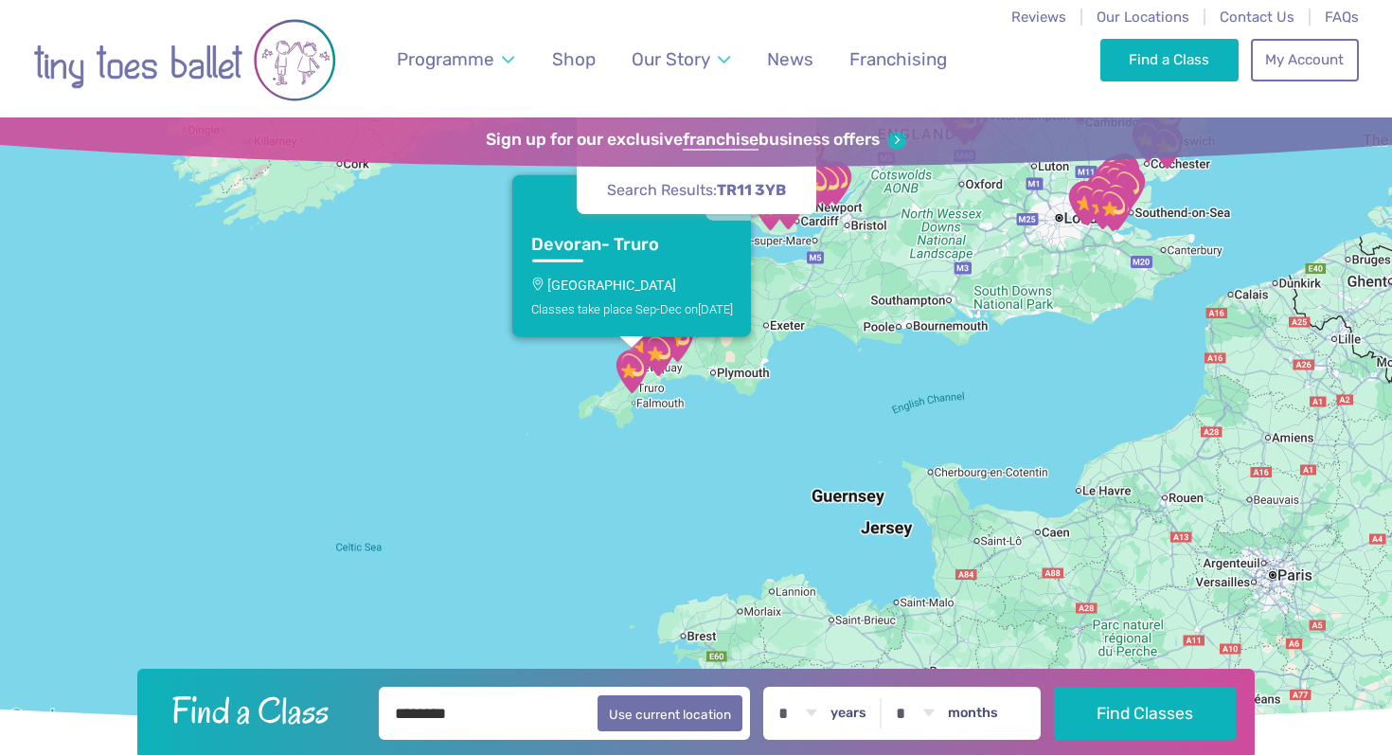
click at [579, 237] on h3 "Devoran- Truro" at bounding box center [615, 245] width 168 height 22
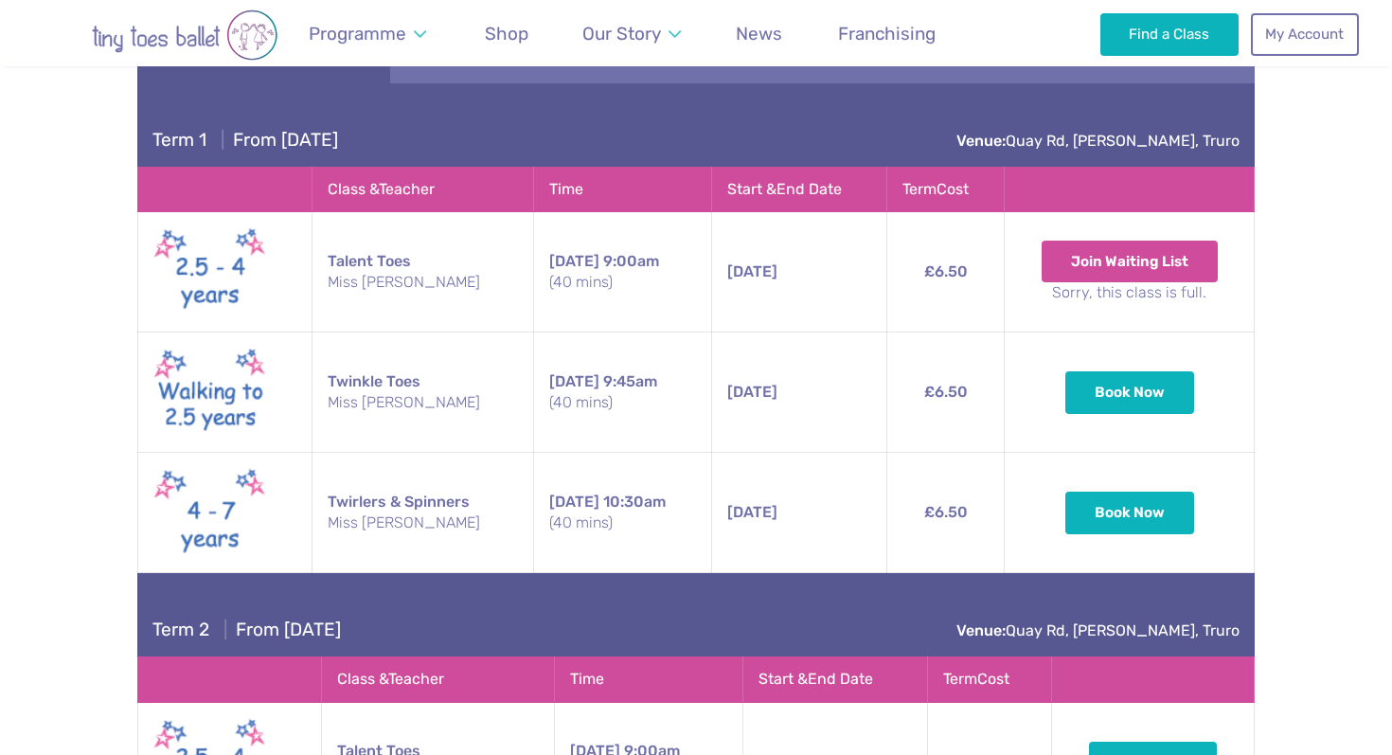
scroll to position [2795, 0]
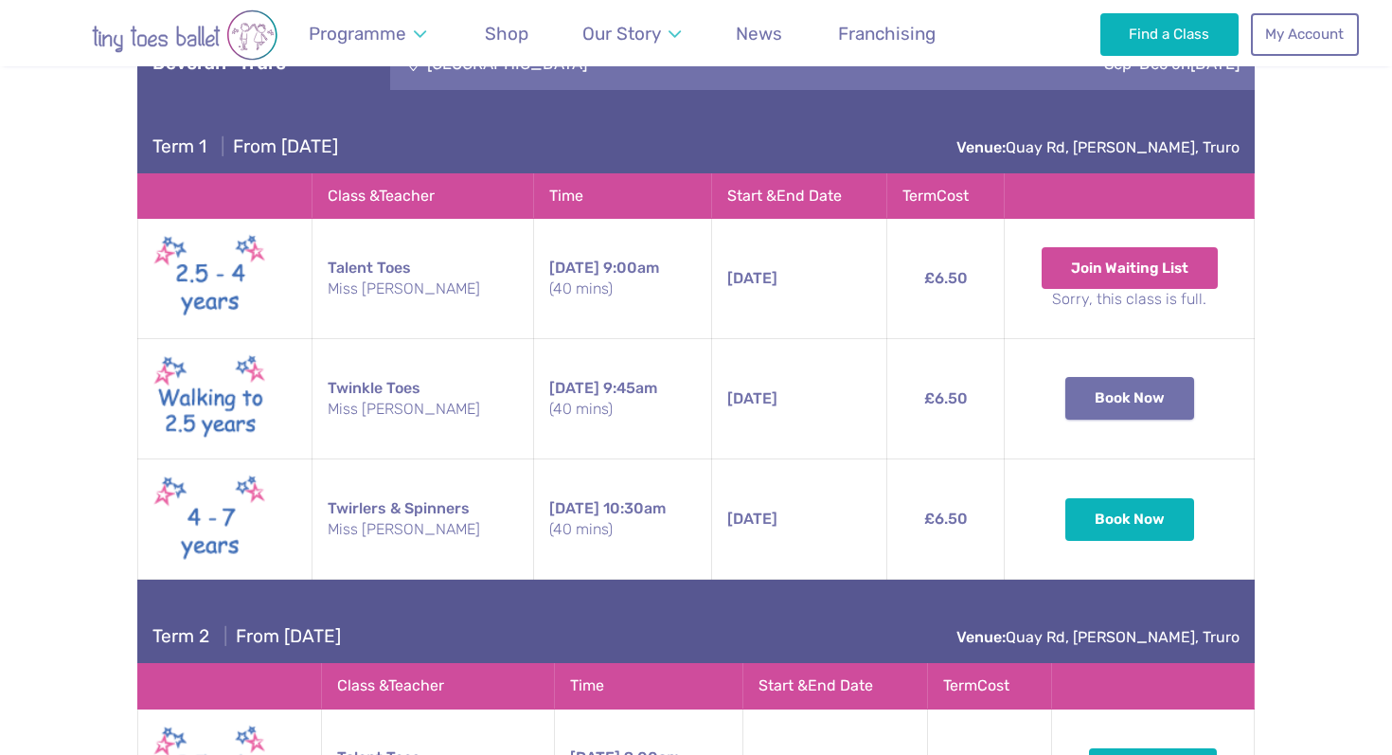
click at [1164, 410] on button "Book Now" at bounding box center [1130, 398] width 129 height 42
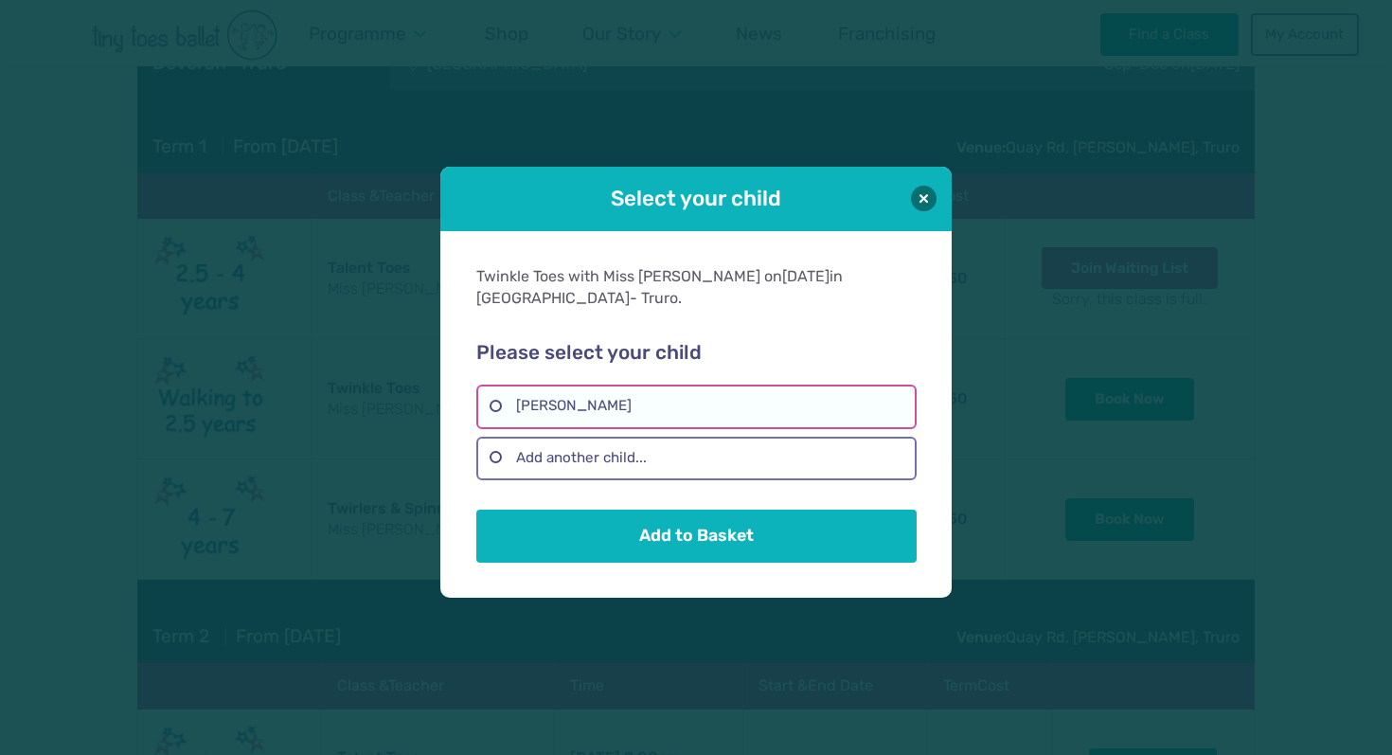
click at [744, 401] on label "Doryty franklin" at bounding box center [695, 407] width 439 height 44
click at [927, 210] on button at bounding box center [924, 198] width 26 height 26
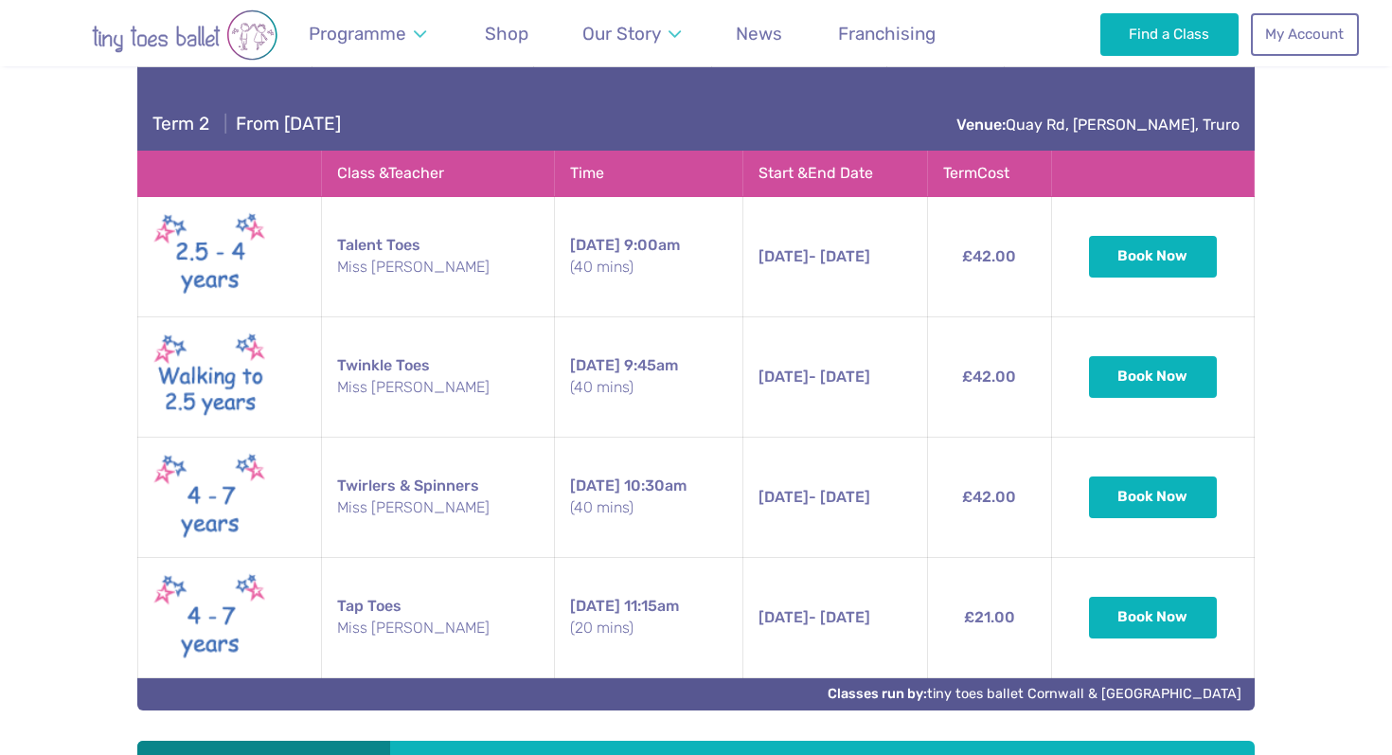
scroll to position [3332, 0]
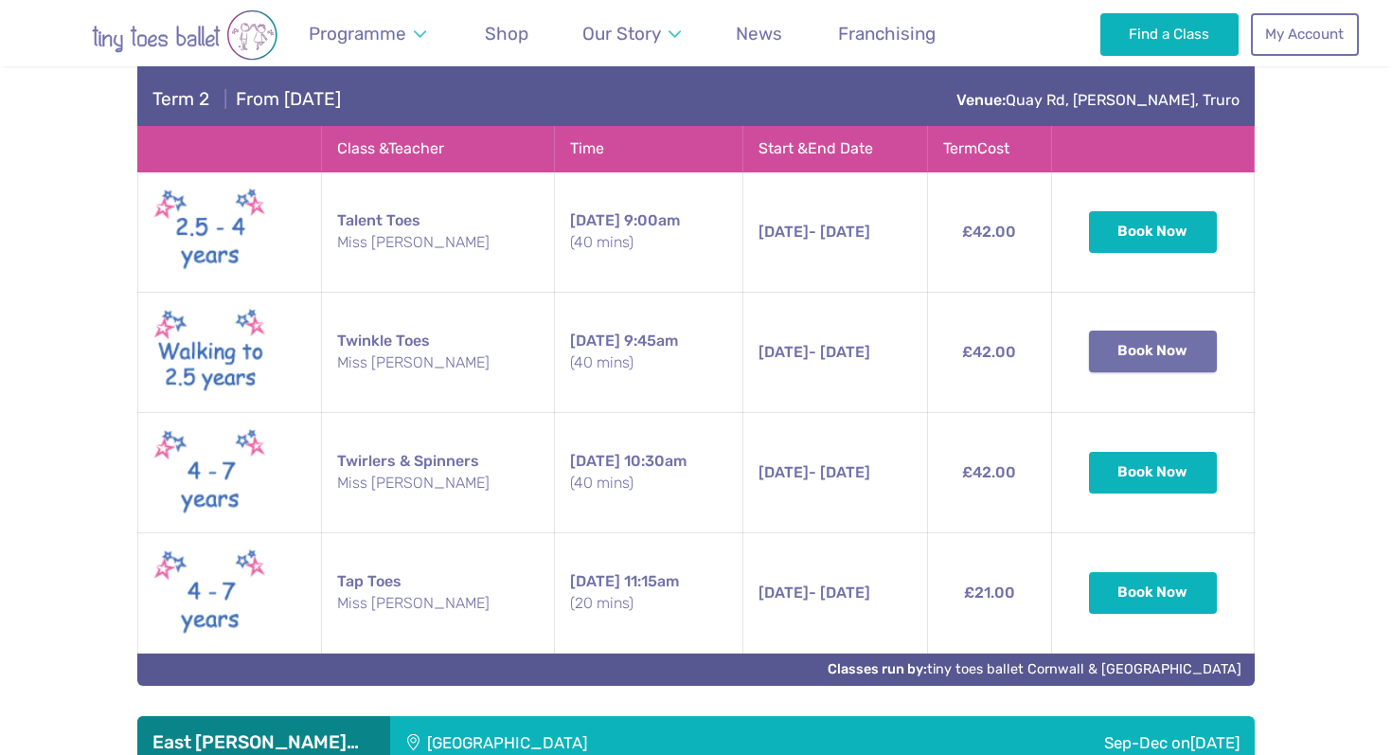
click at [1174, 359] on button "Book Now" at bounding box center [1153, 352] width 129 height 42
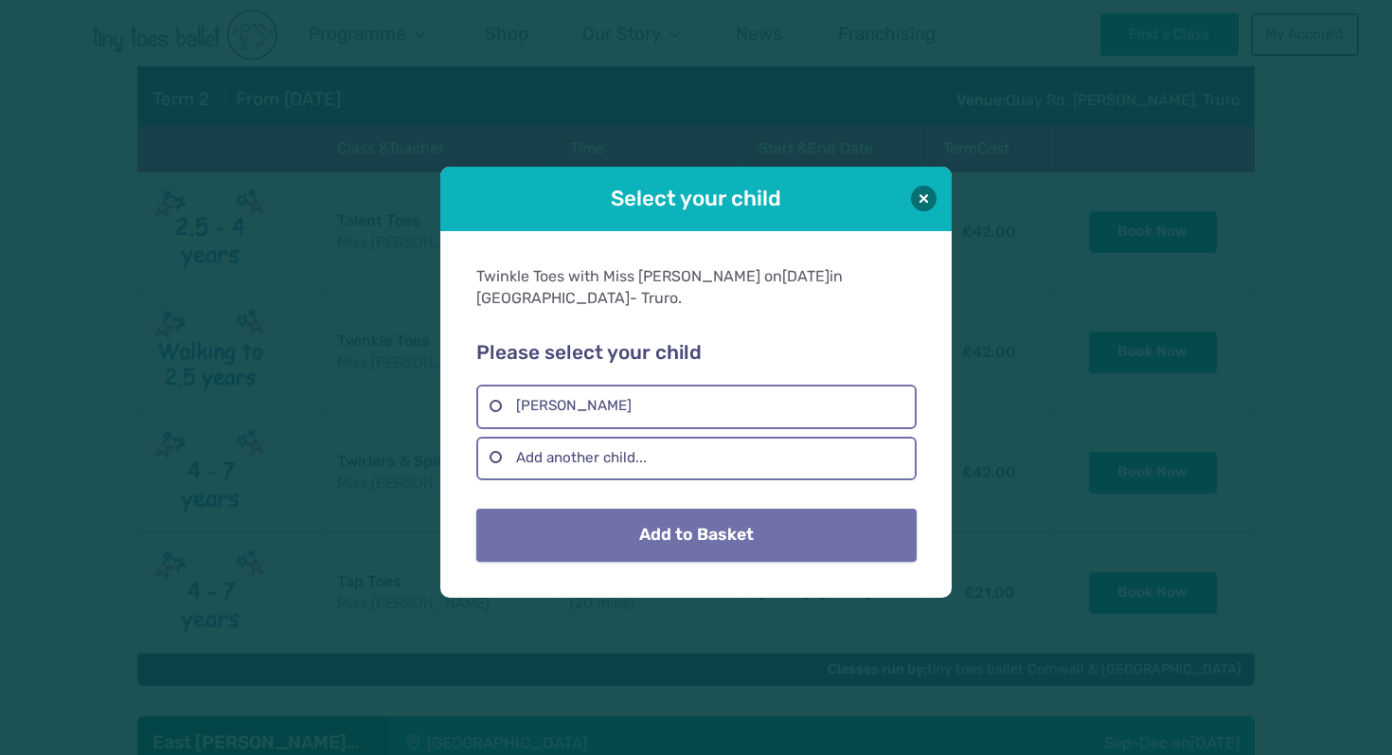
click at [770, 520] on button "Add to Basket" at bounding box center [695, 535] width 439 height 53
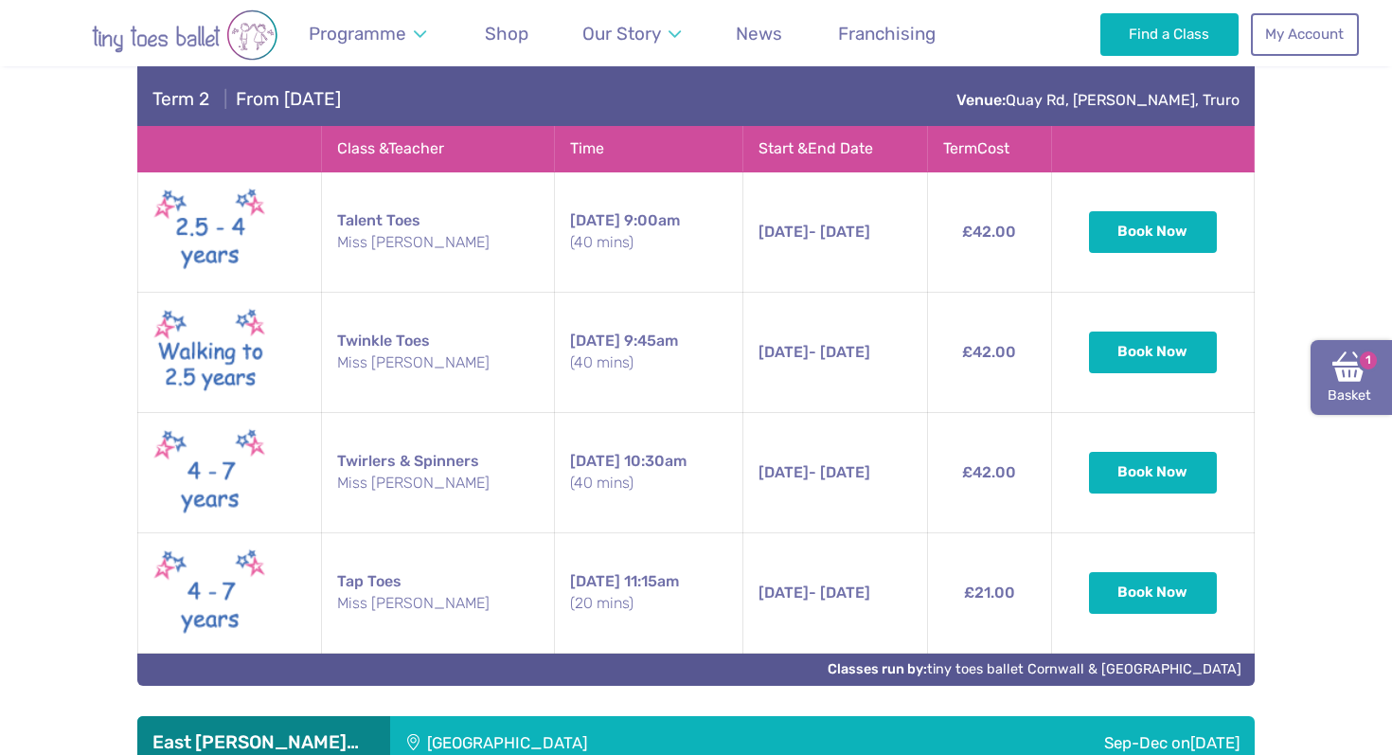
click at [1382, 370] on link "Basket 1" at bounding box center [1351, 378] width 81 height 76
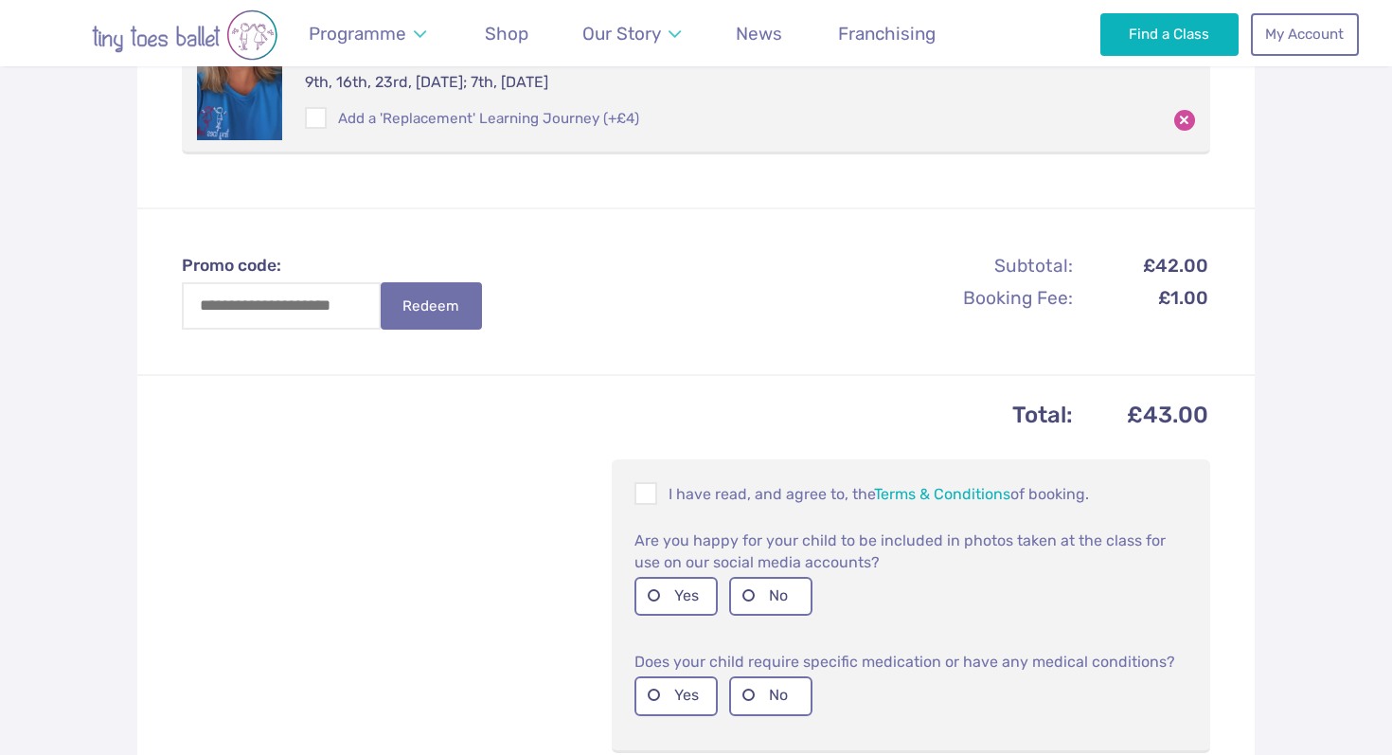
scroll to position [522, 0]
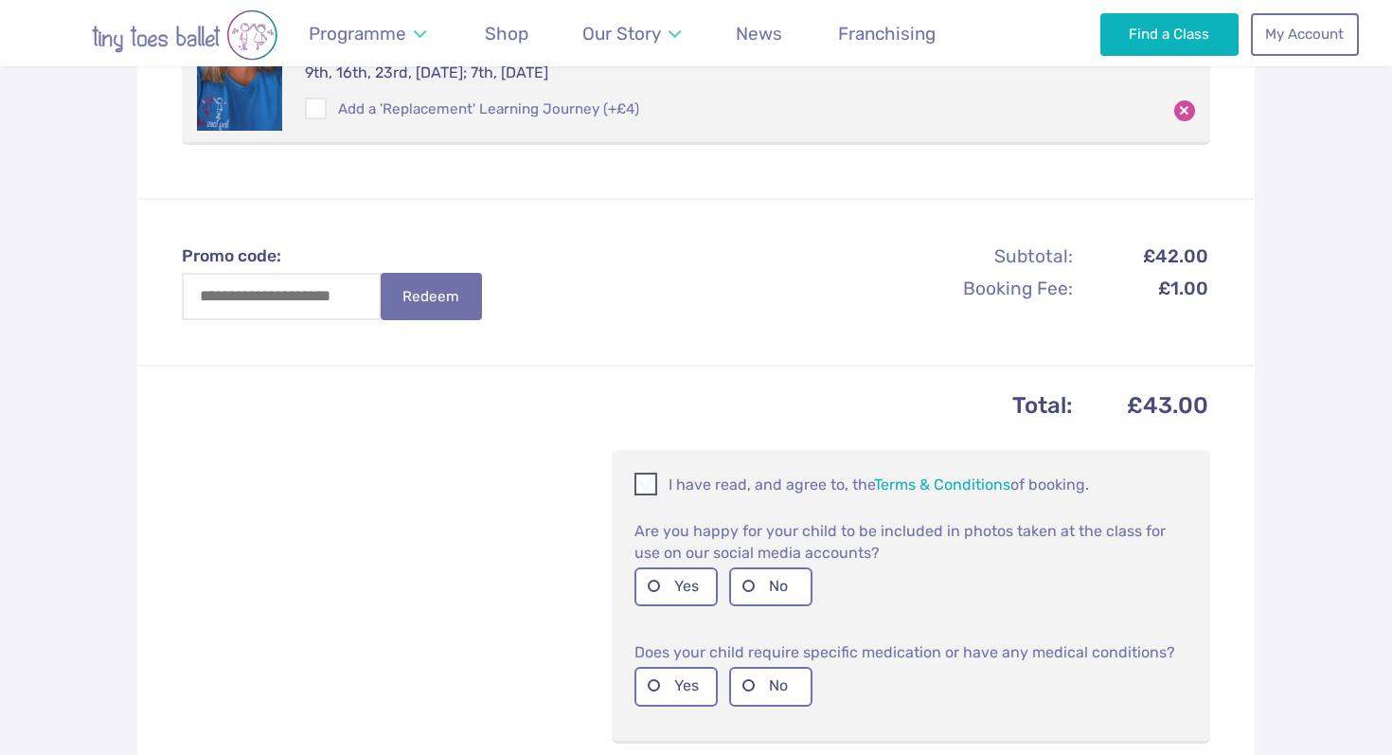
click at [764, 473] on p "I have read, and agree to, the Terms & Conditions of booking." at bounding box center [911, 484] width 553 height 23
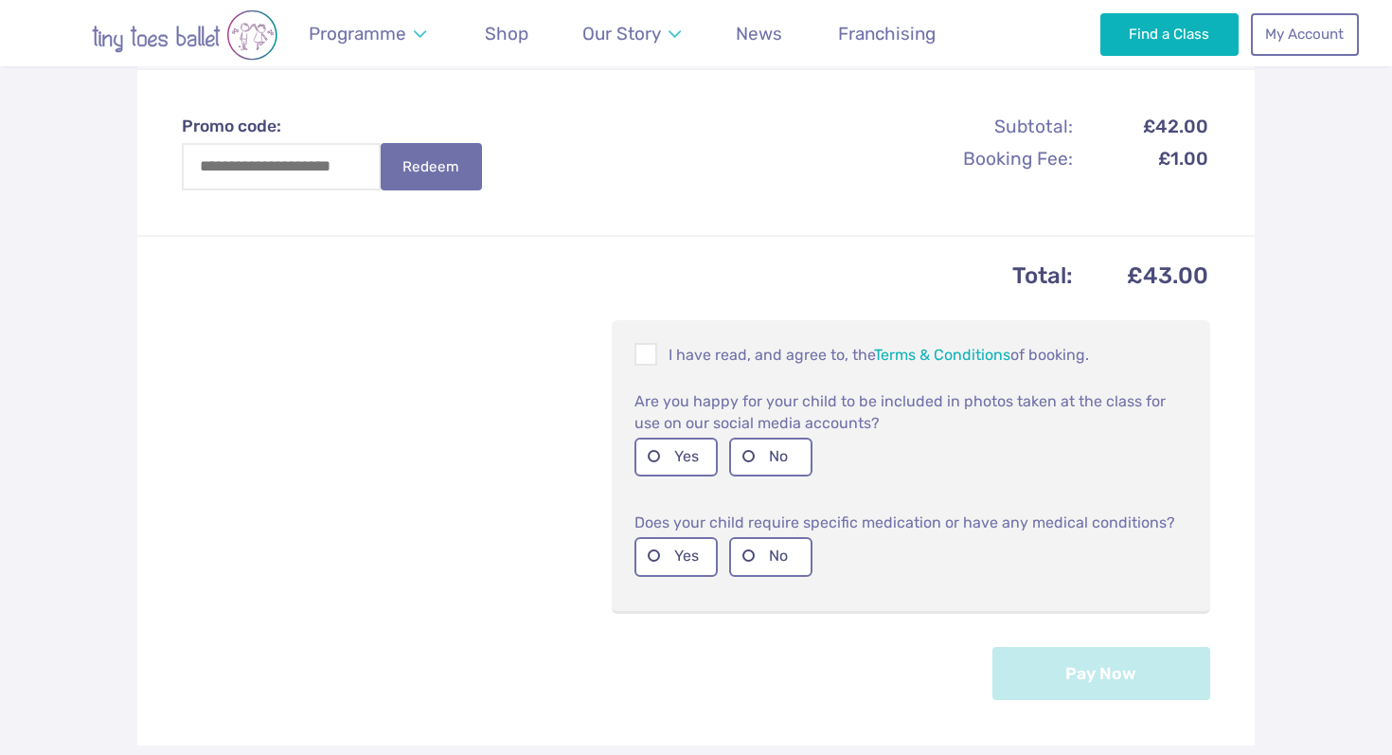
scroll to position [653, 0]
click at [684, 439] on label "Yes" at bounding box center [676, 456] width 83 height 39
click at [763, 543] on label "No" at bounding box center [770, 555] width 83 height 39
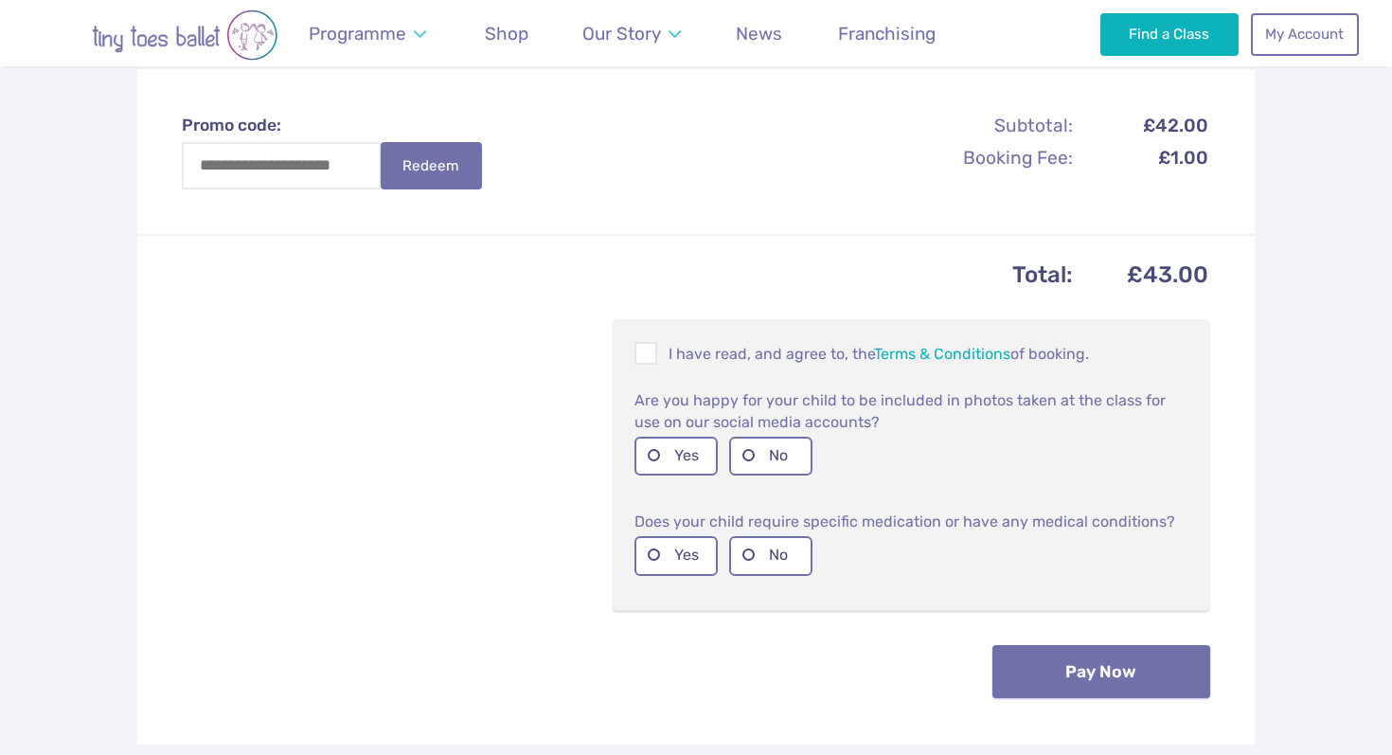
click at [1110, 660] on button "Pay Now" at bounding box center [1102, 671] width 218 height 53
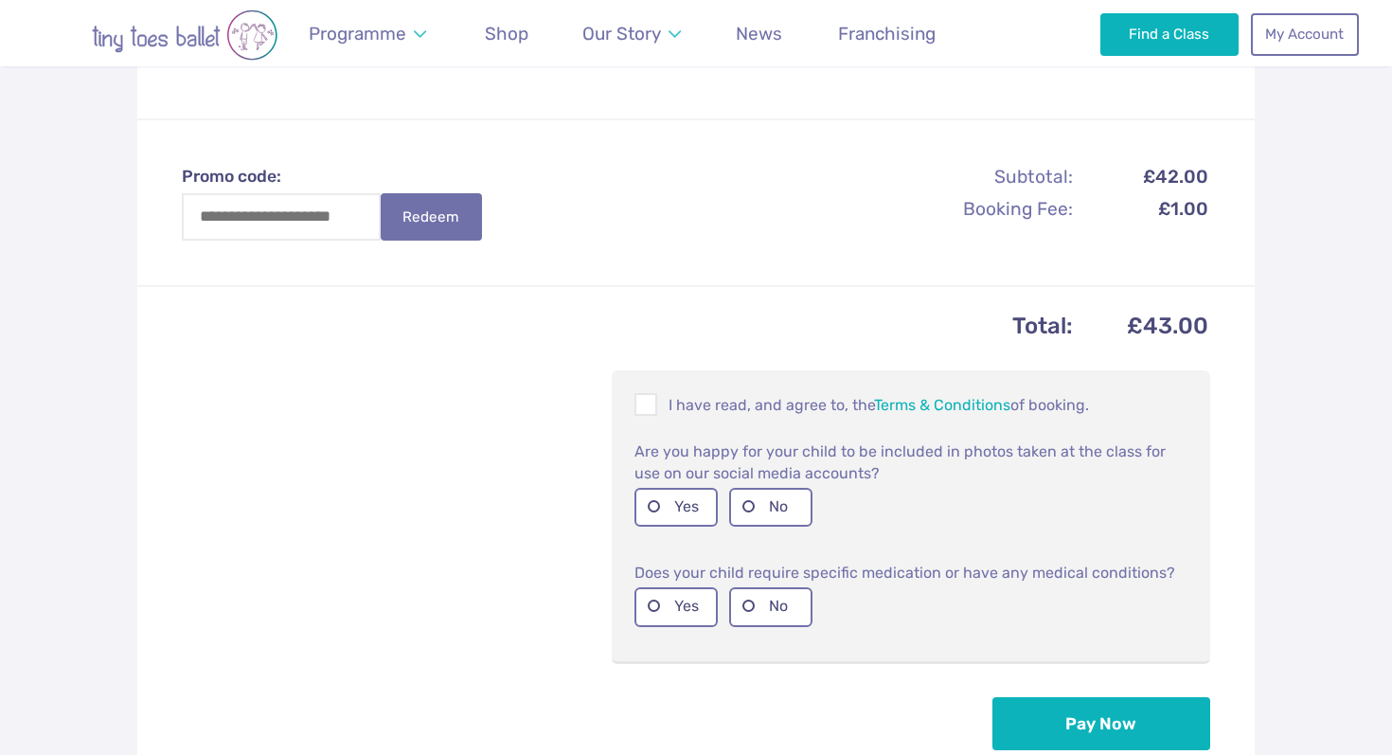
scroll to position [518, 0]
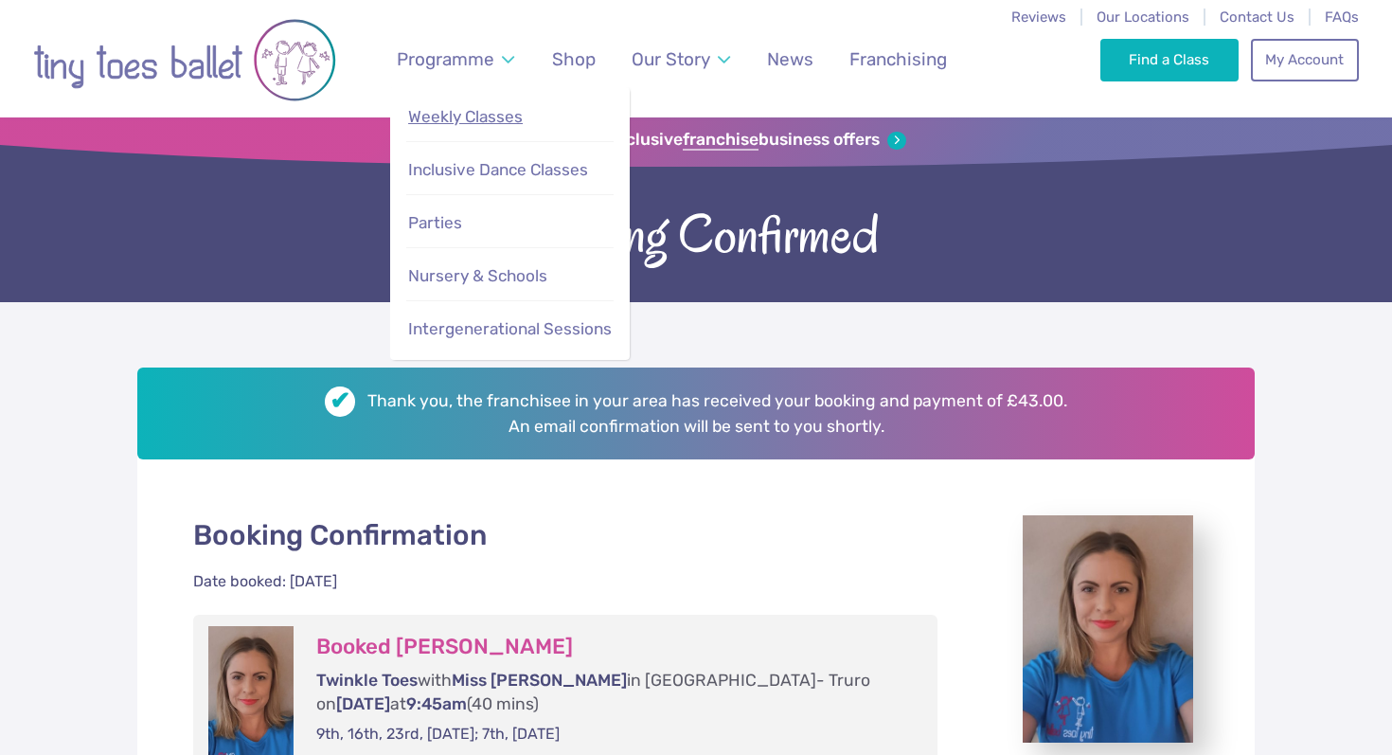
click at [479, 115] on span "Weekly Classes" at bounding box center [465, 116] width 115 height 19
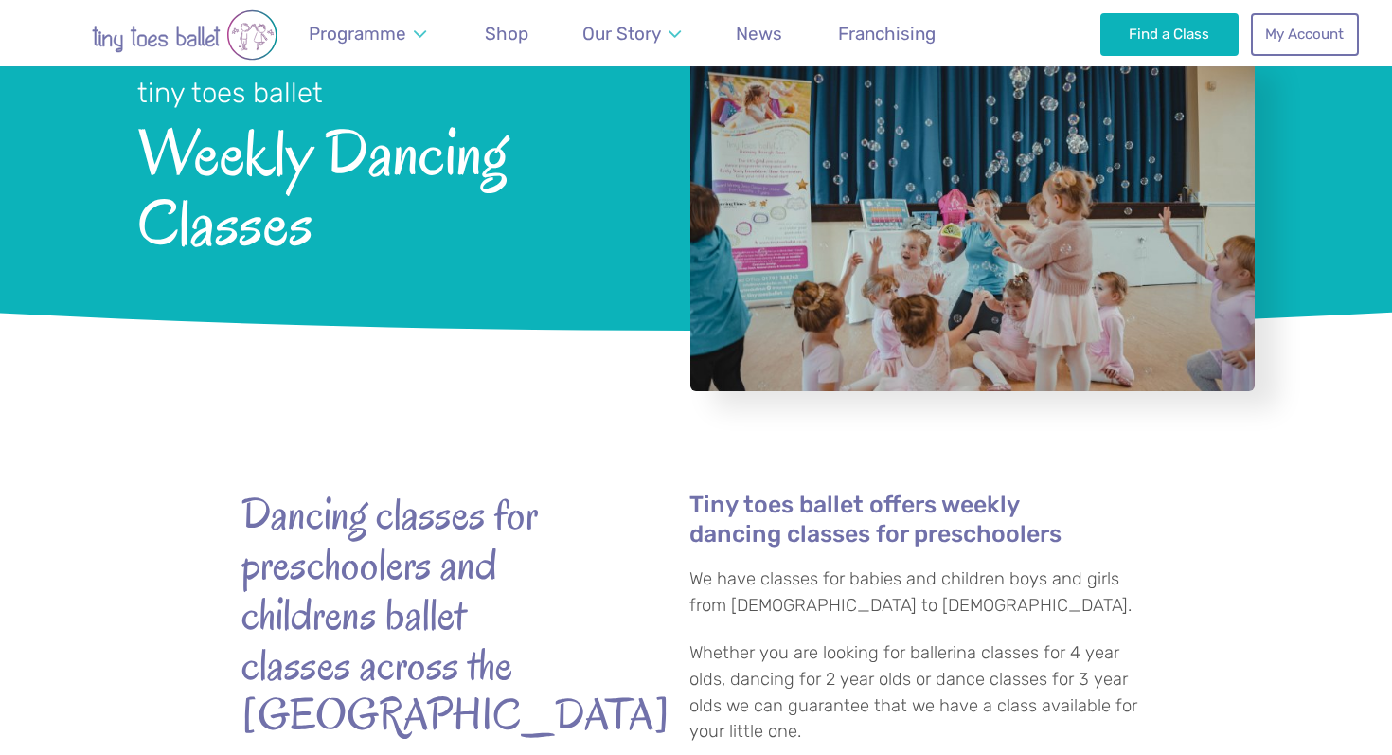
scroll to position [158, 0]
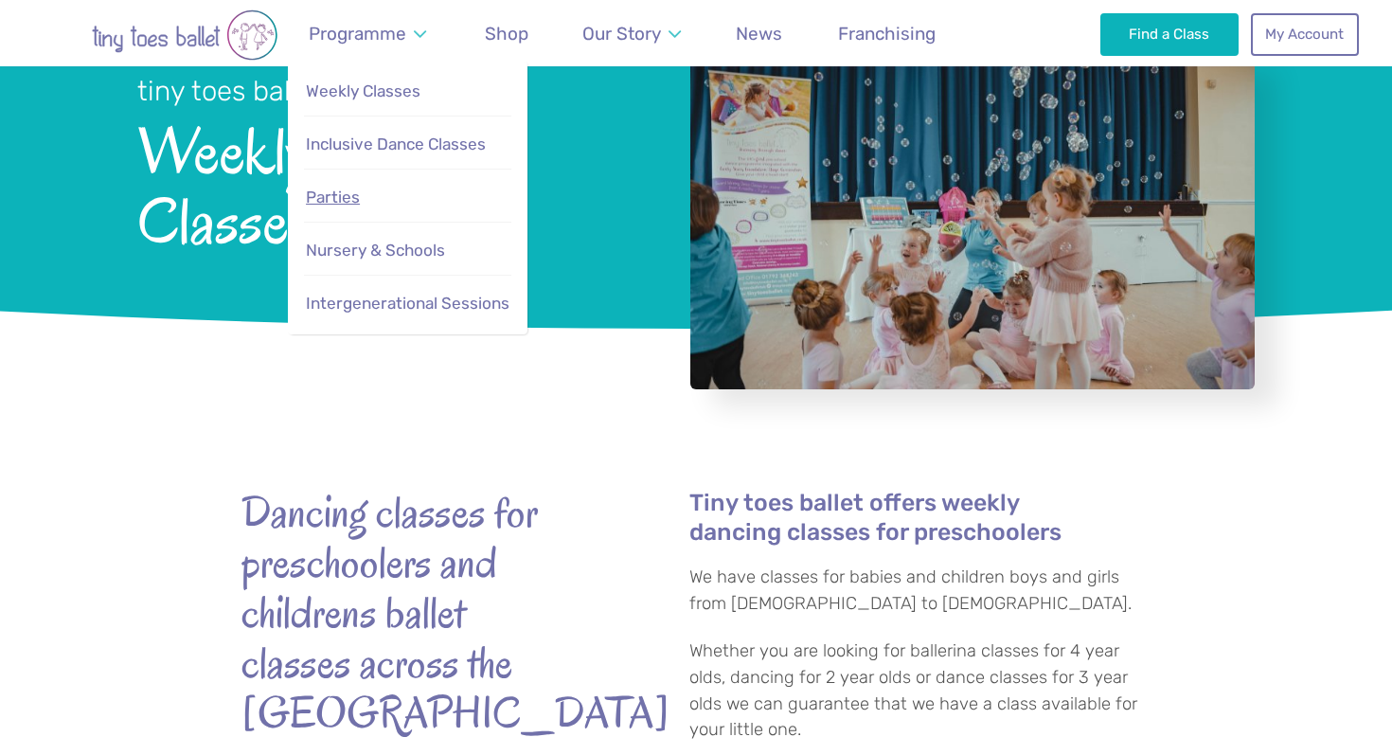
click at [353, 192] on span "Parties" at bounding box center [333, 197] width 54 height 19
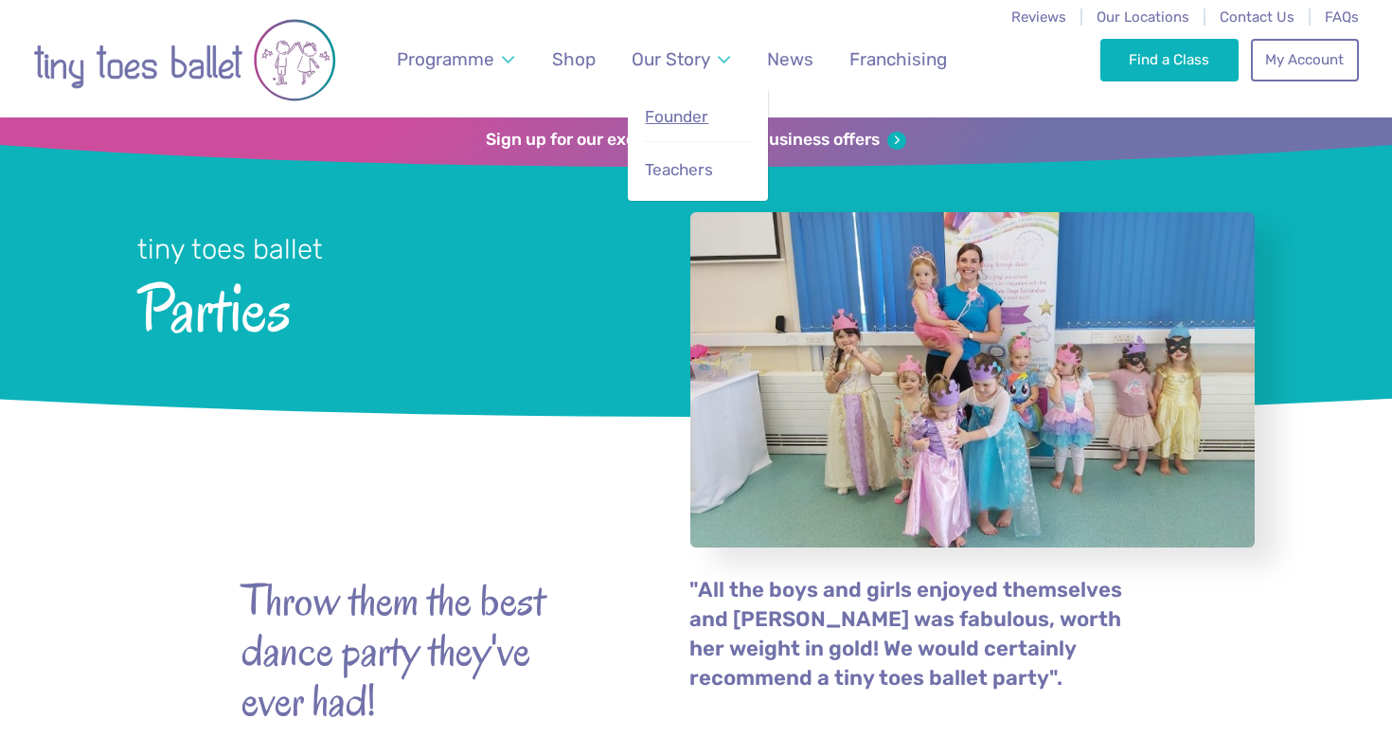
click at [703, 124] on span "Founder" at bounding box center [676, 116] width 63 height 19
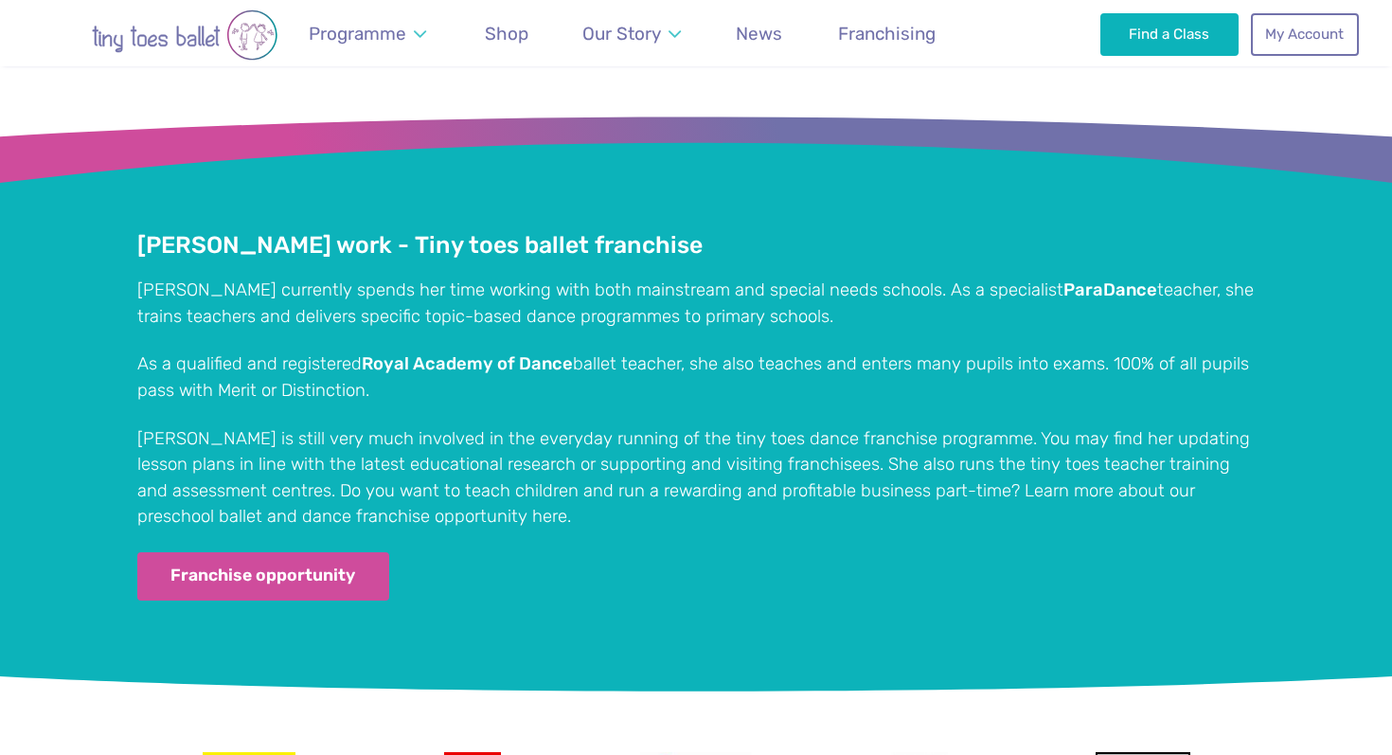
scroll to position [3535, 0]
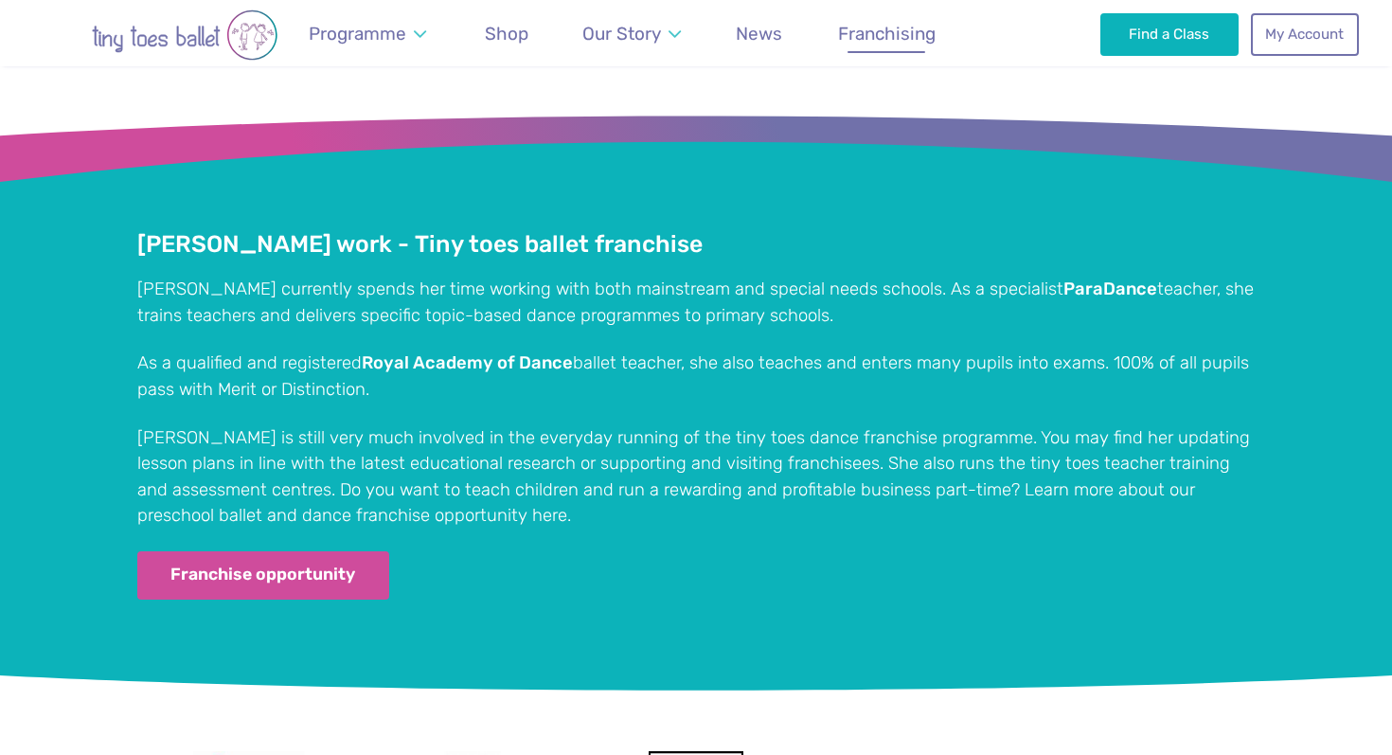
click at [854, 39] on span "Franchising" at bounding box center [887, 34] width 98 height 22
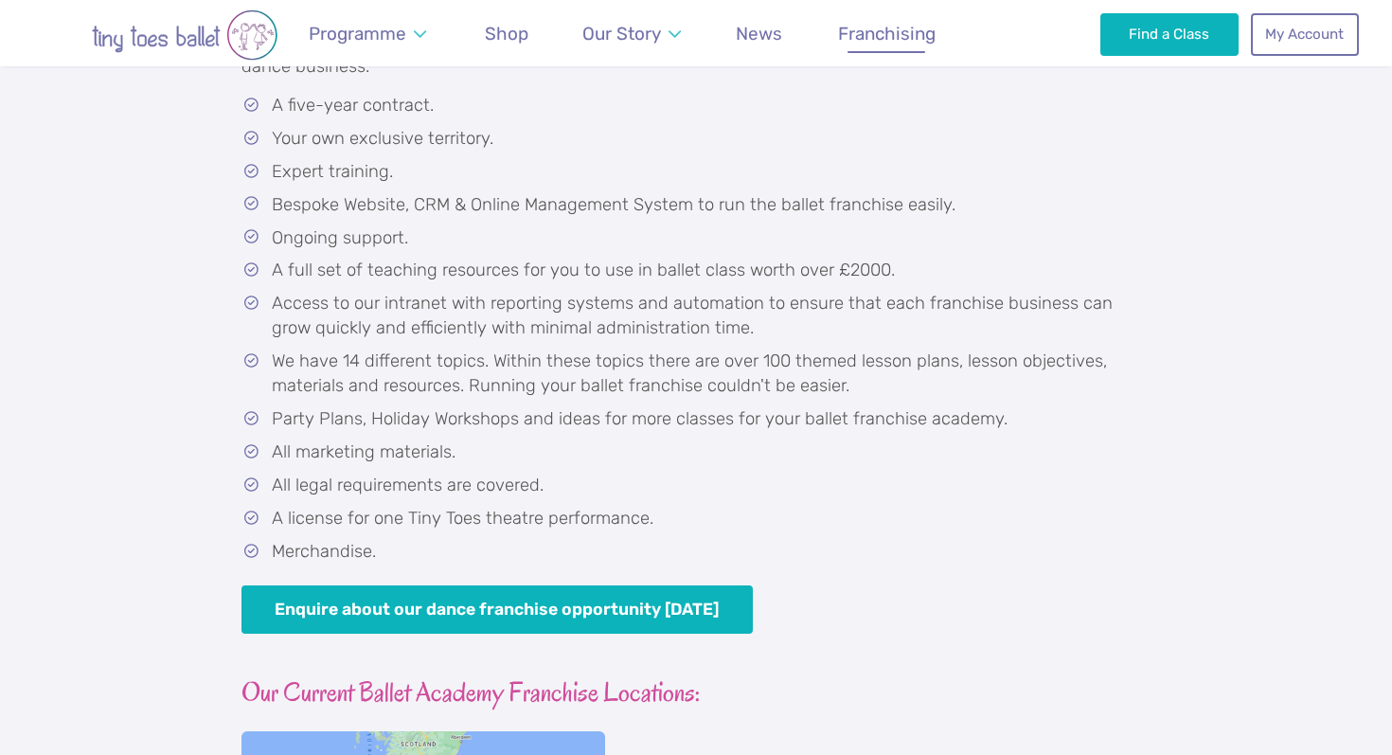
scroll to position [1321, 0]
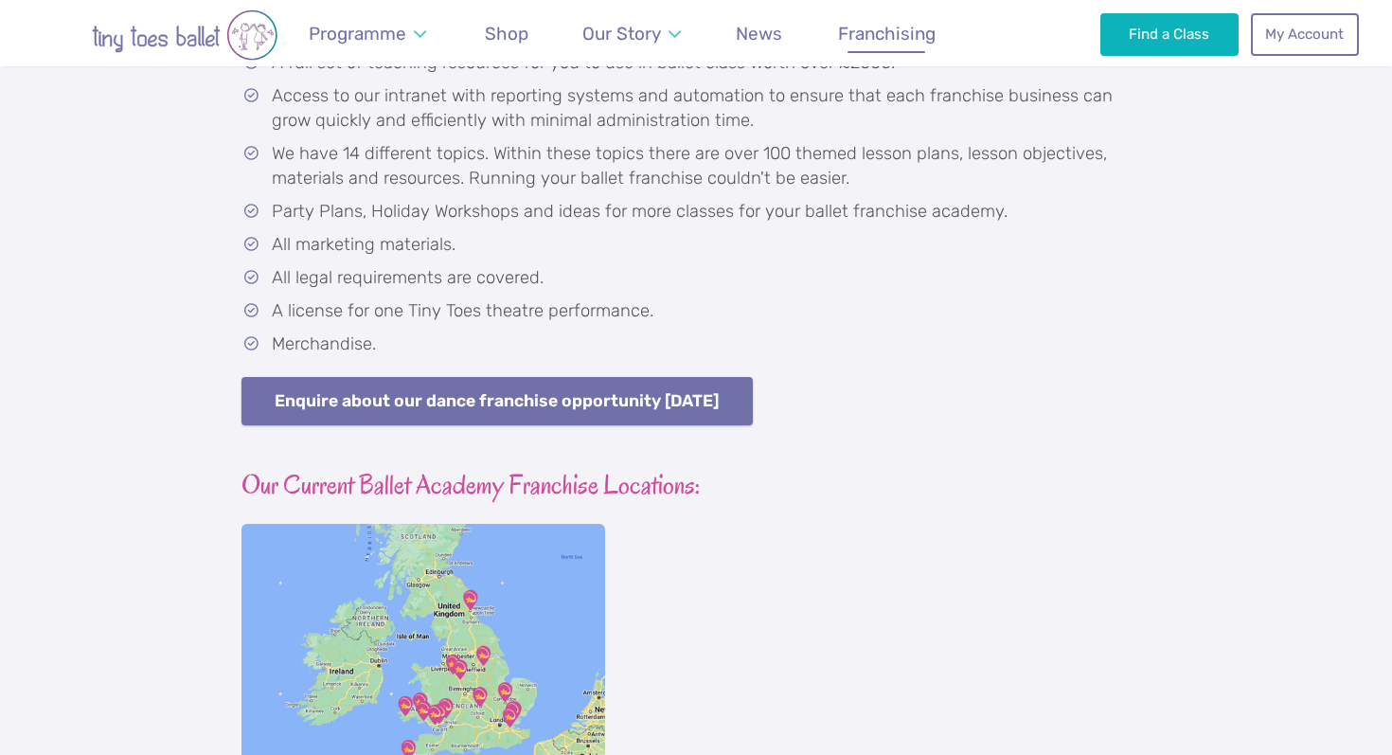
click at [690, 400] on link "Enquire about our dance franchise opportunity today" at bounding box center [497, 401] width 511 height 48
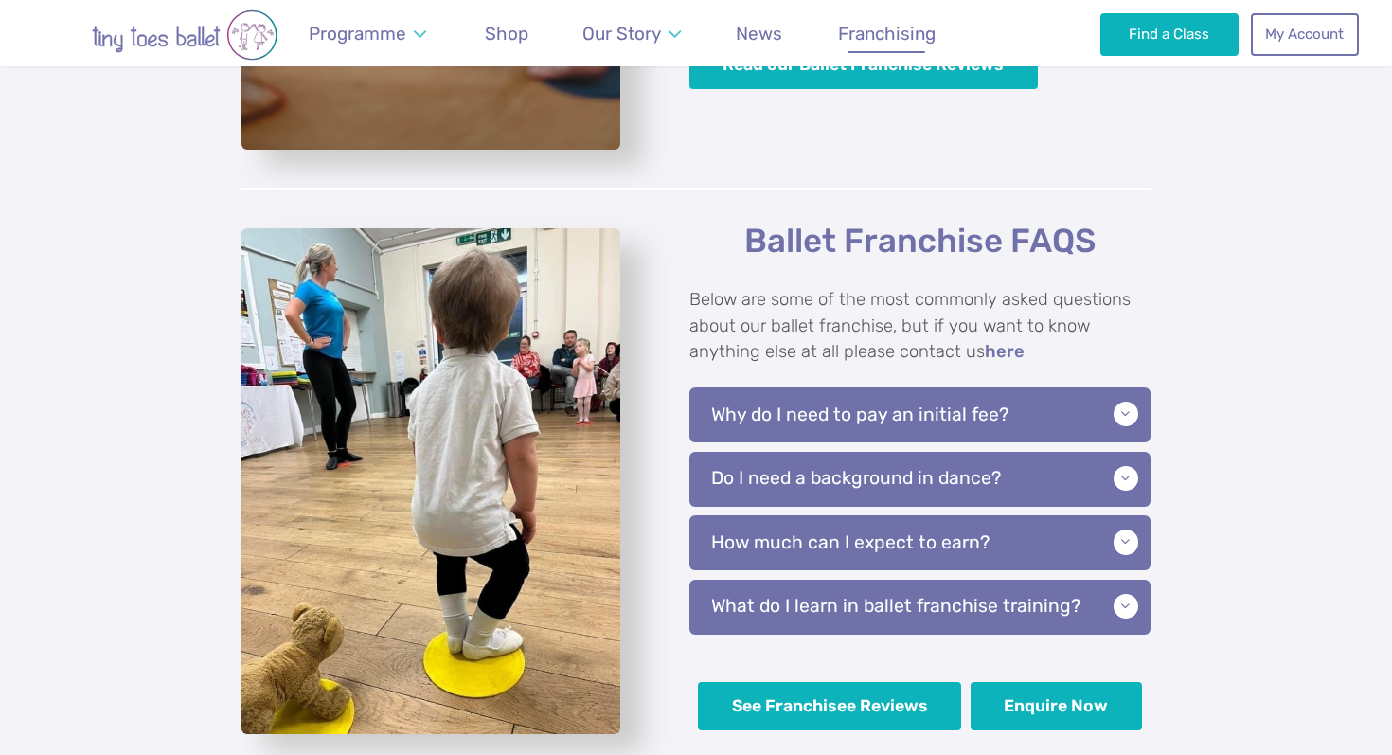
scroll to position [4266, 0]
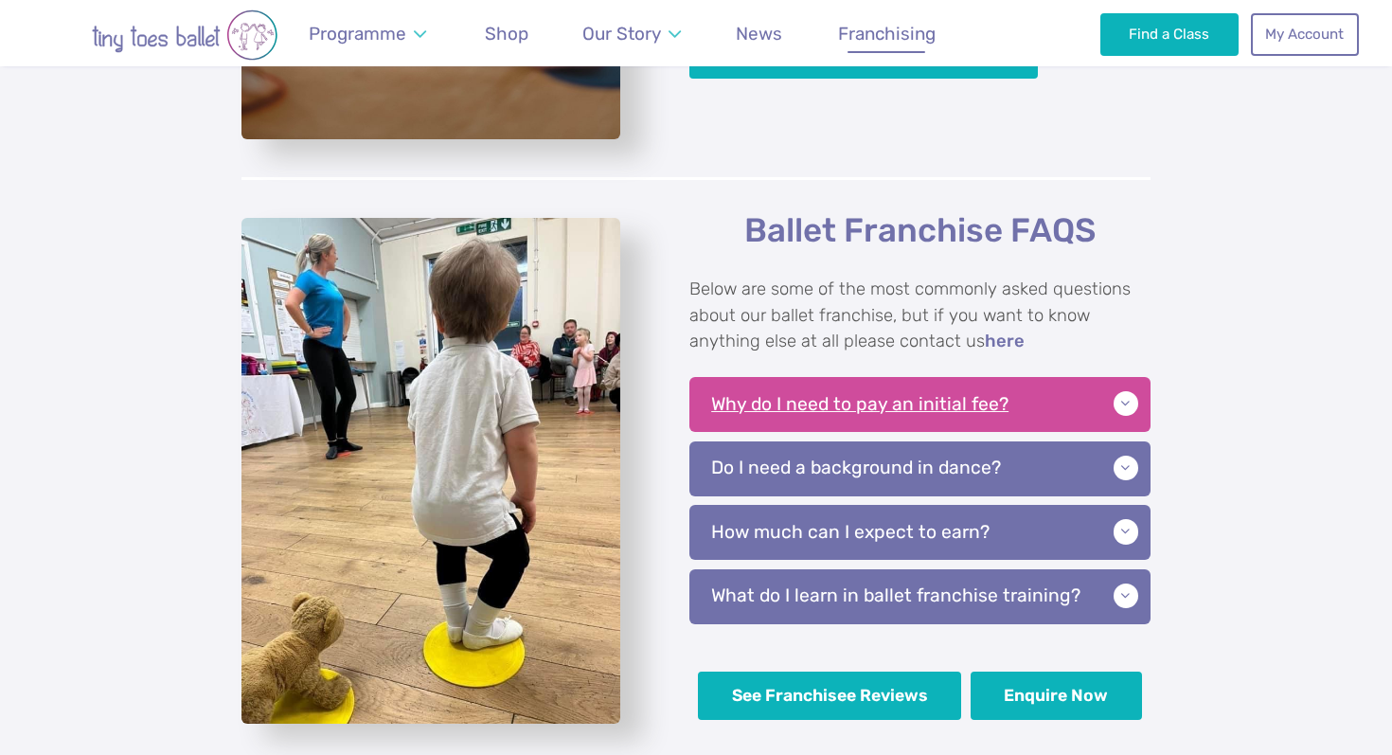
click at [1125, 403] on p "Why do I need to pay an initial fee?" at bounding box center [920, 404] width 461 height 55
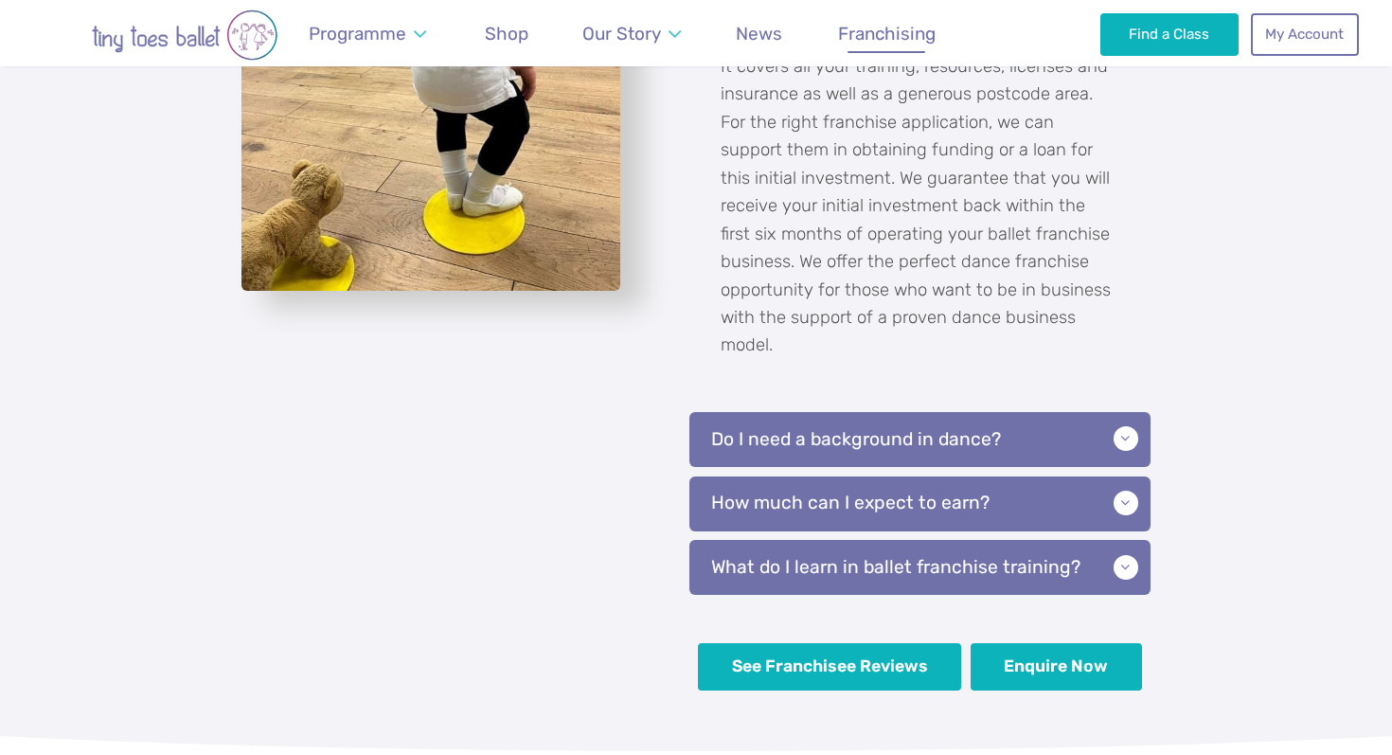
scroll to position [4730, 0]
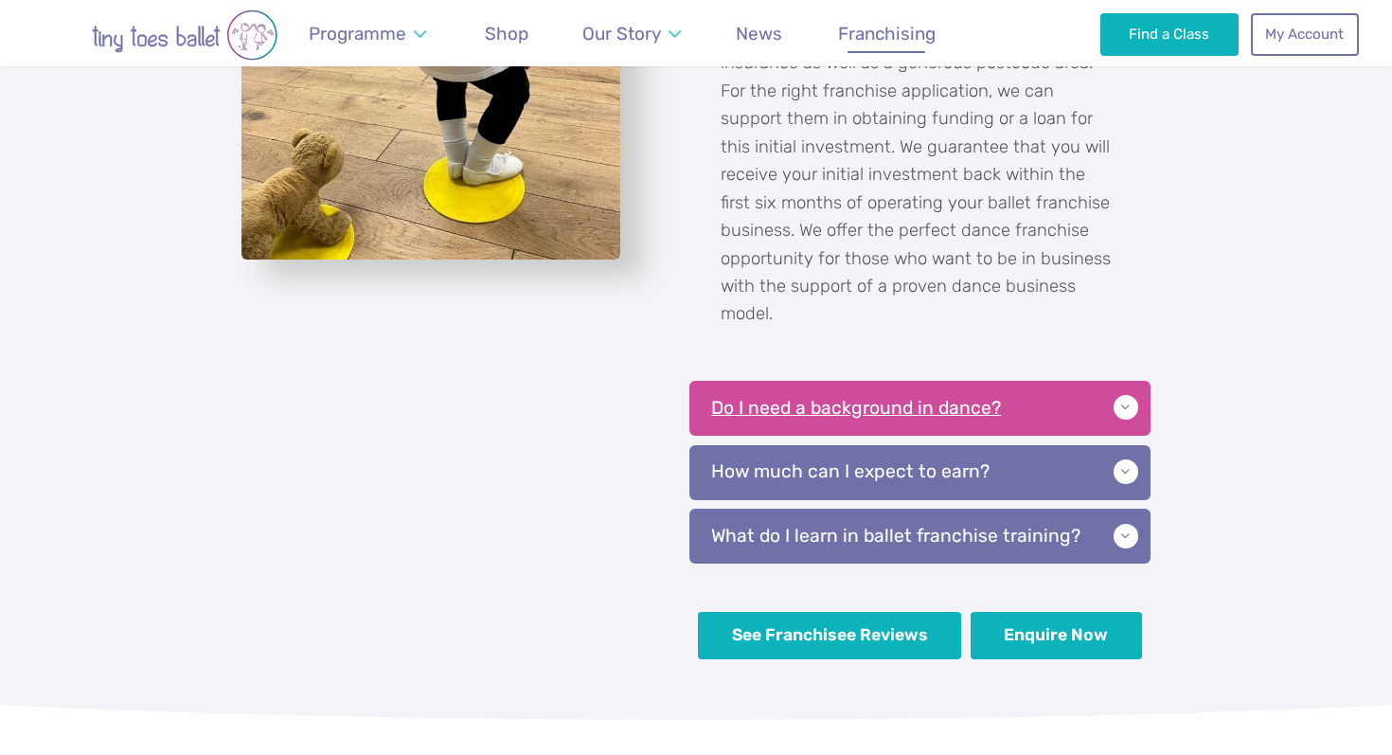
click at [1123, 399] on p "Do I need a background in dance?" at bounding box center [920, 408] width 461 height 55
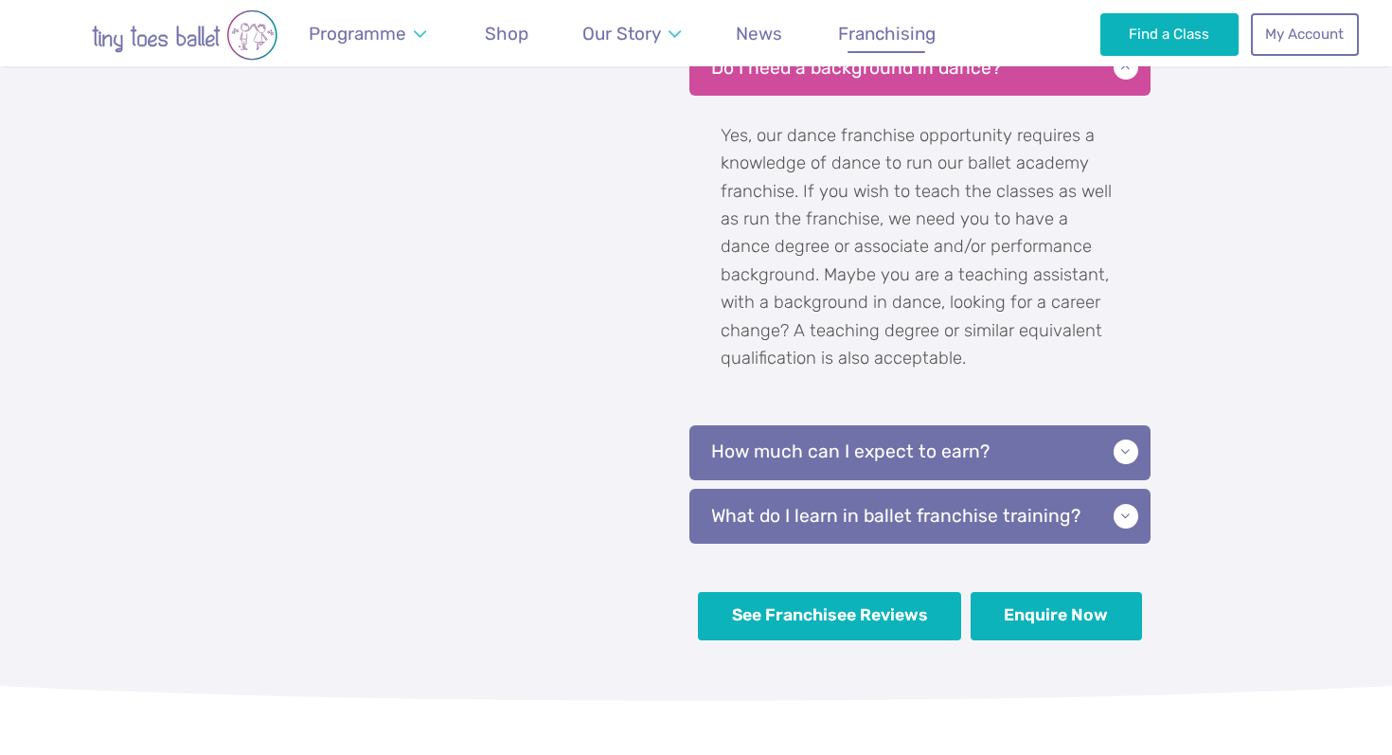
scroll to position [5077, 0]
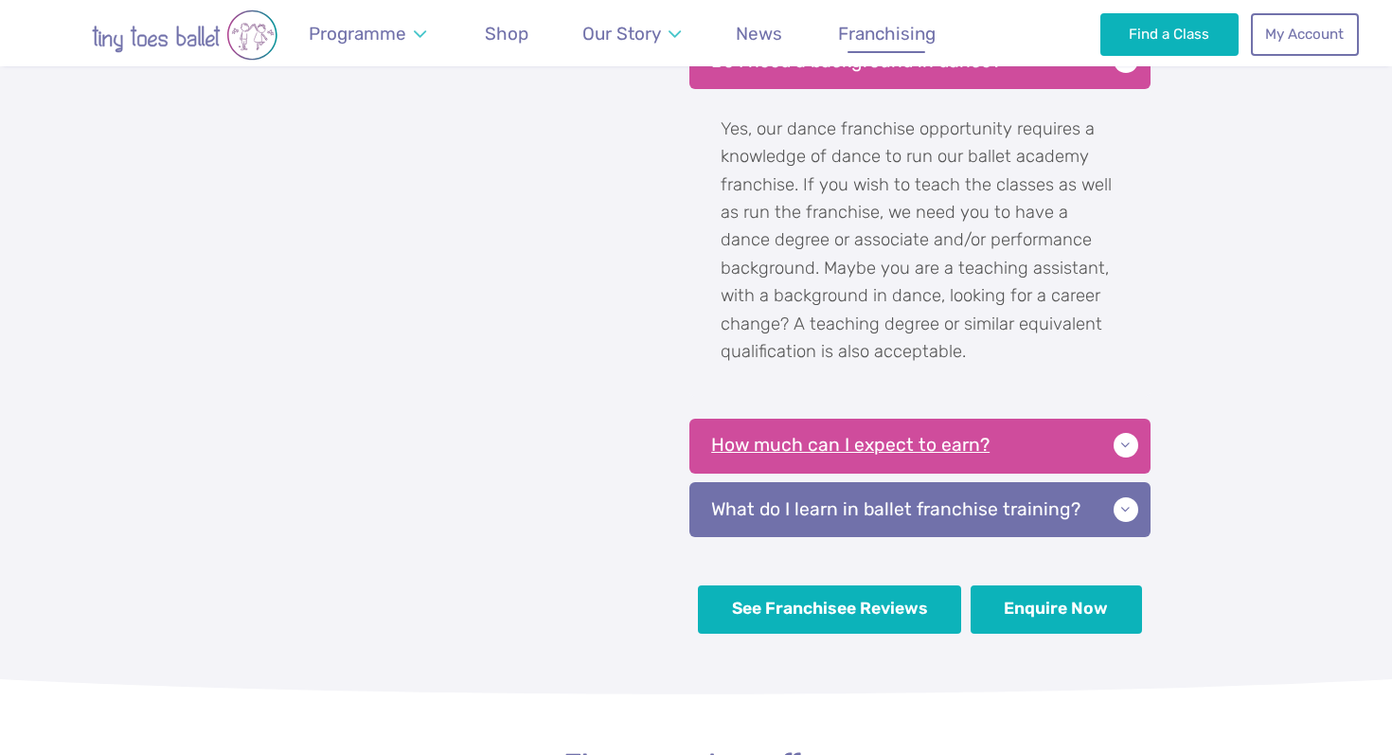
click at [1123, 455] on p "How much can I expect to earn?" at bounding box center [920, 446] width 461 height 55
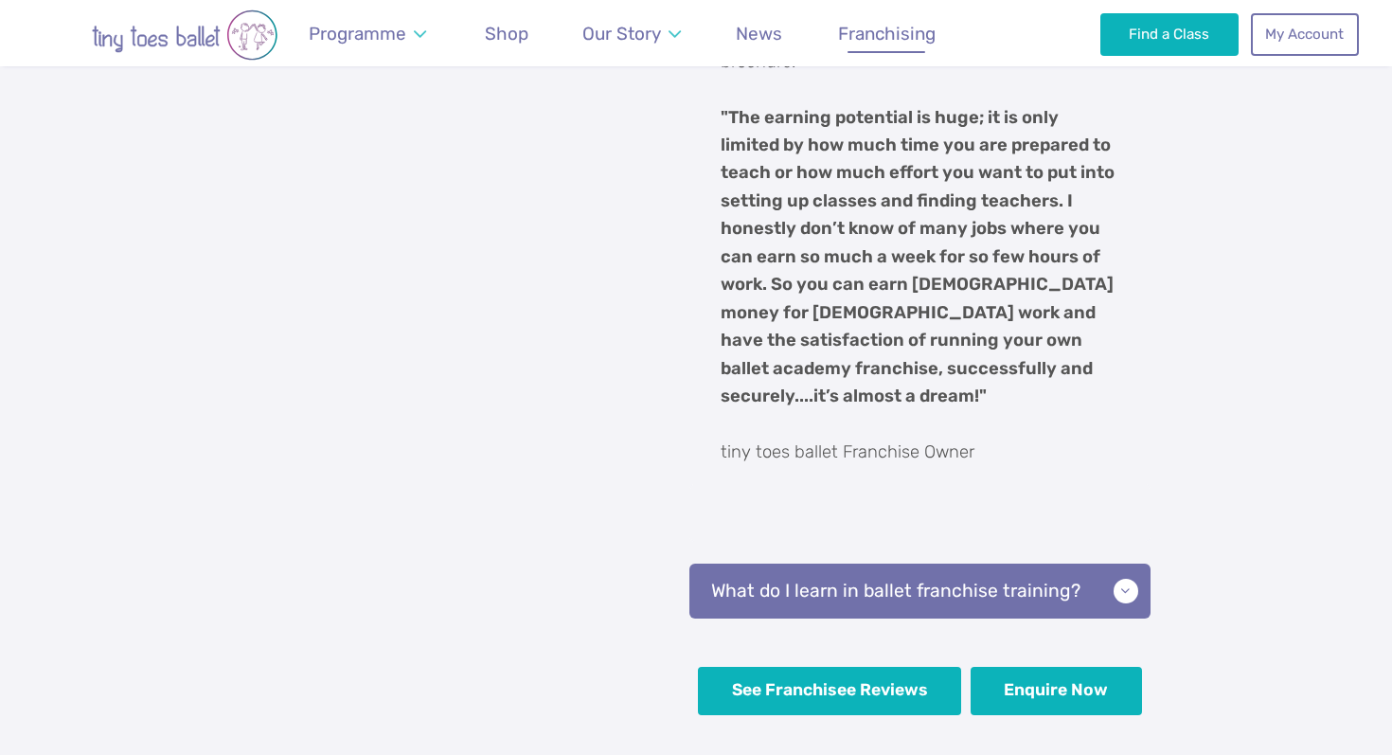
scroll to position [5596, 0]
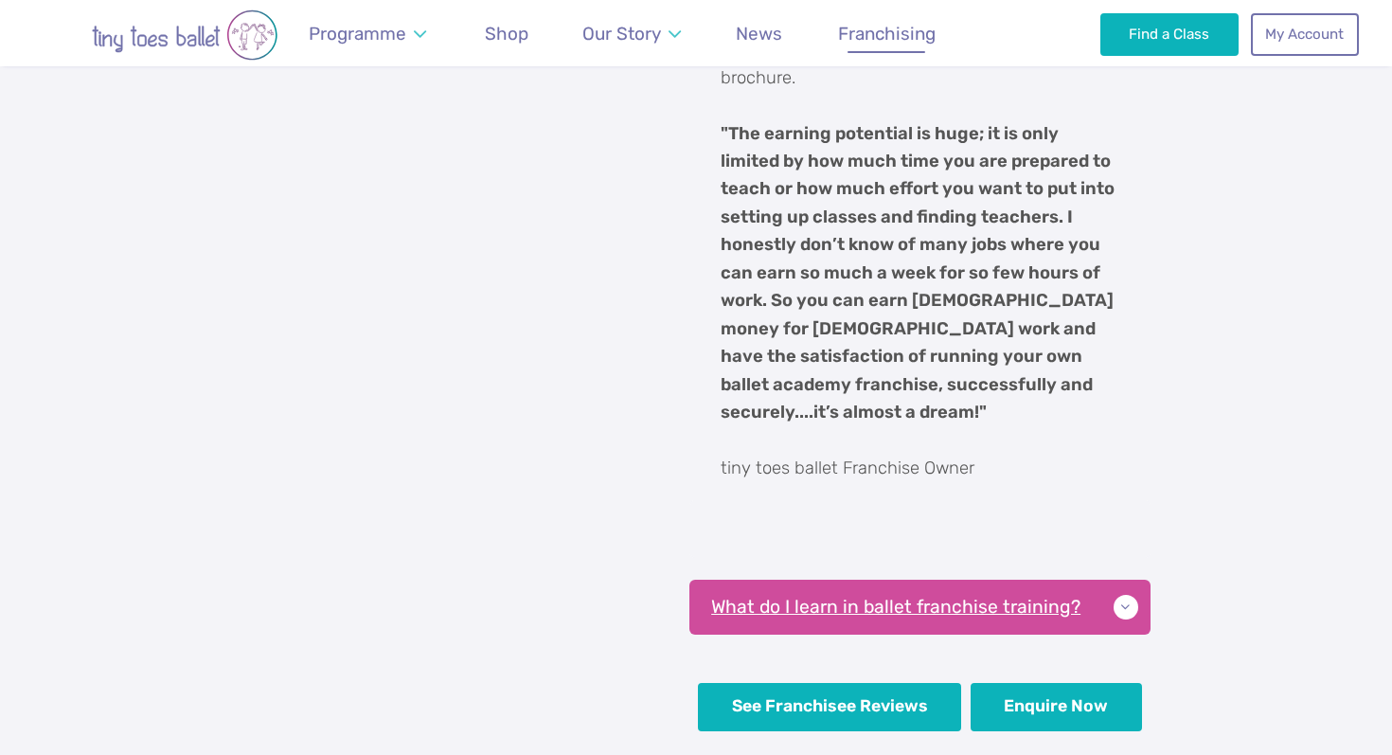
click at [1125, 580] on p "What do I learn in ballet franchise training?" at bounding box center [920, 607] width 461 height 55
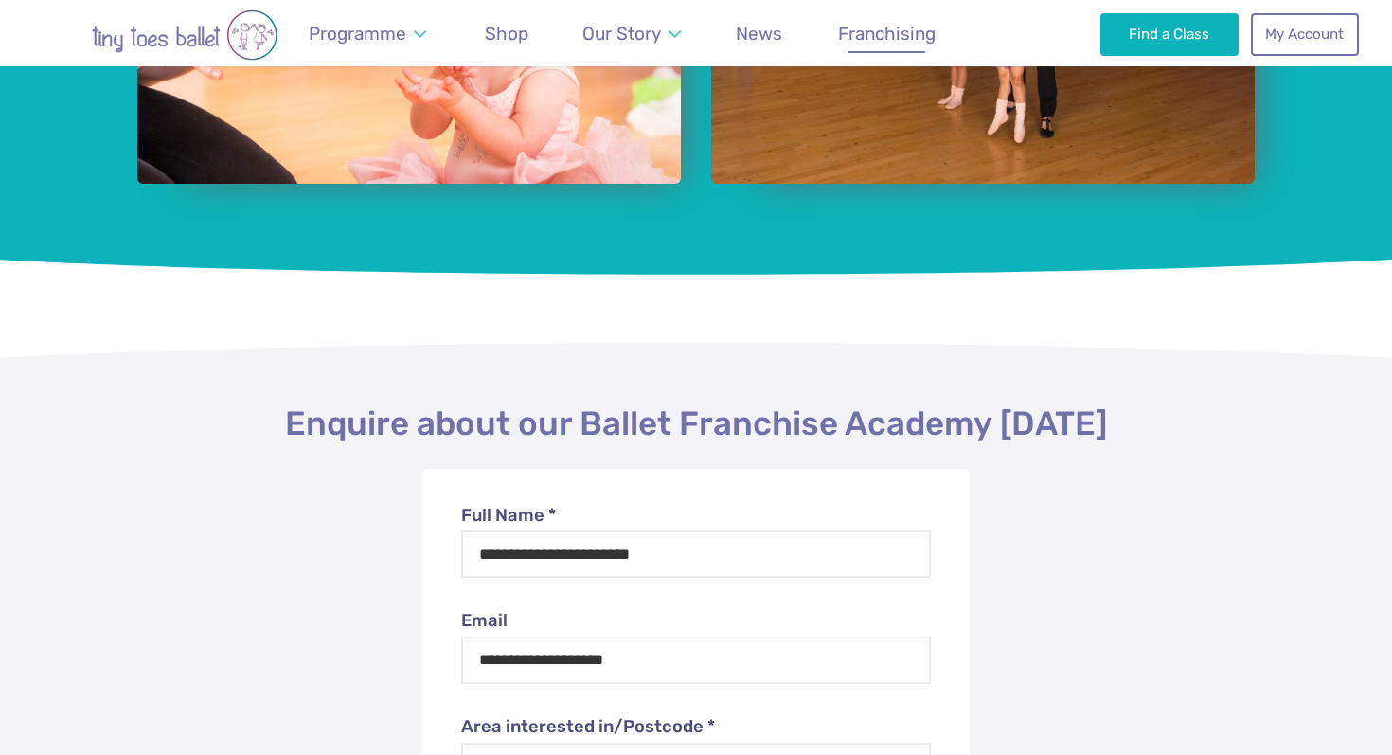
scroll to position [8721, 0]
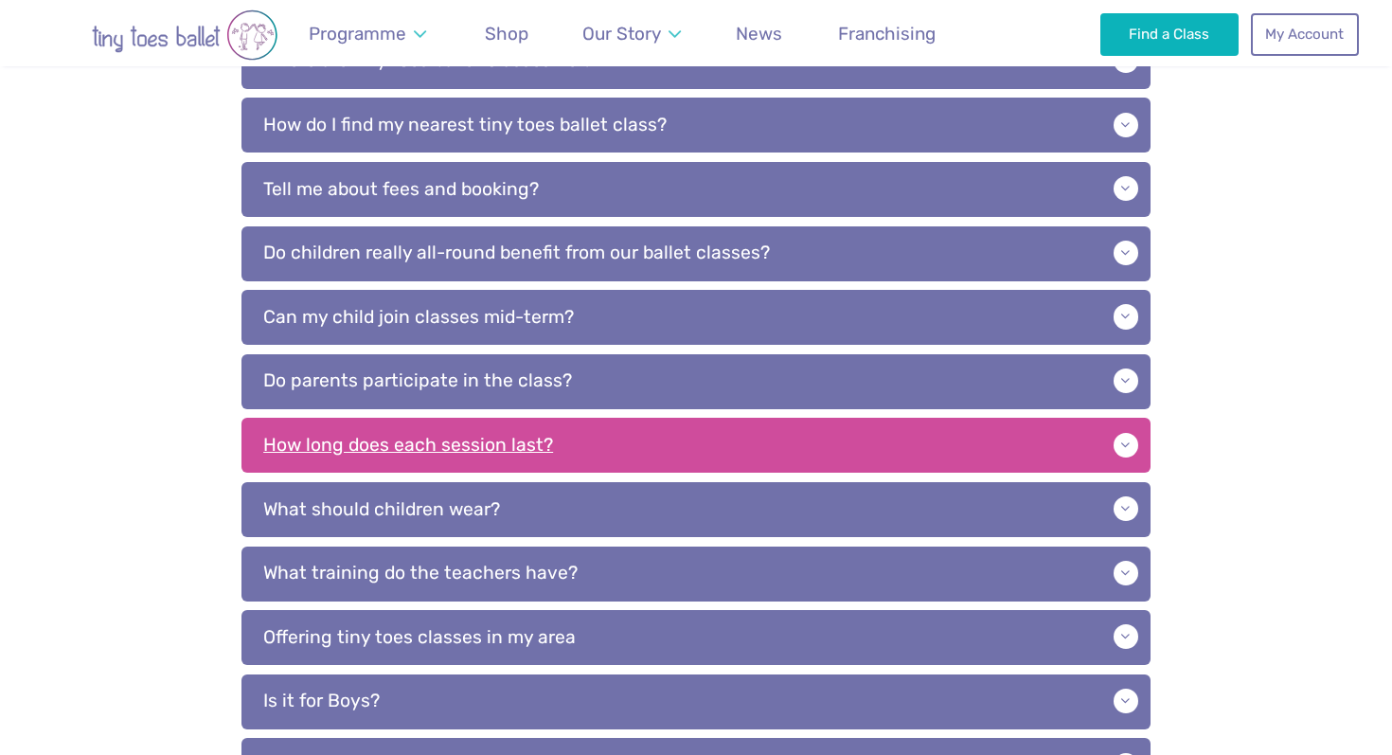
scroll to position [707, 0]
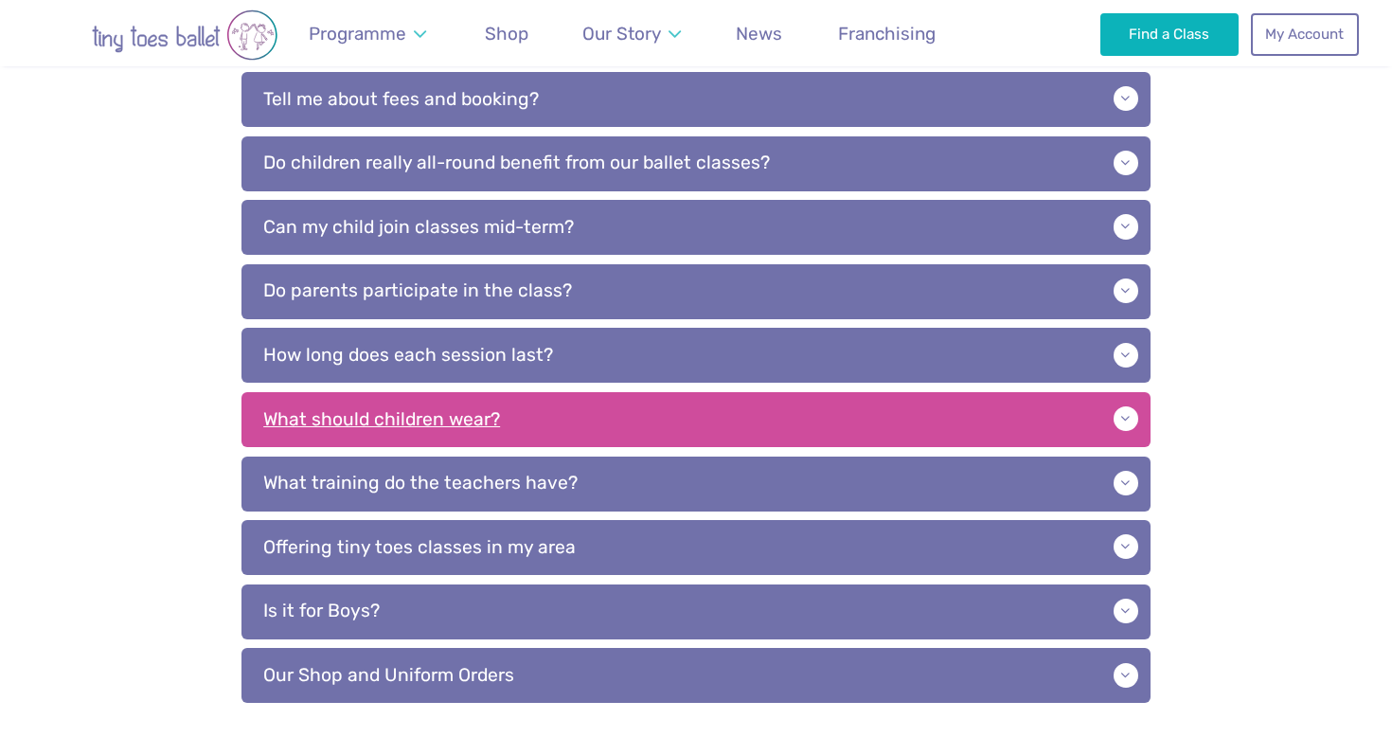
click at [895, 425] on p "What should children wear?" at bounding box center [696, 419] width 909 height 55
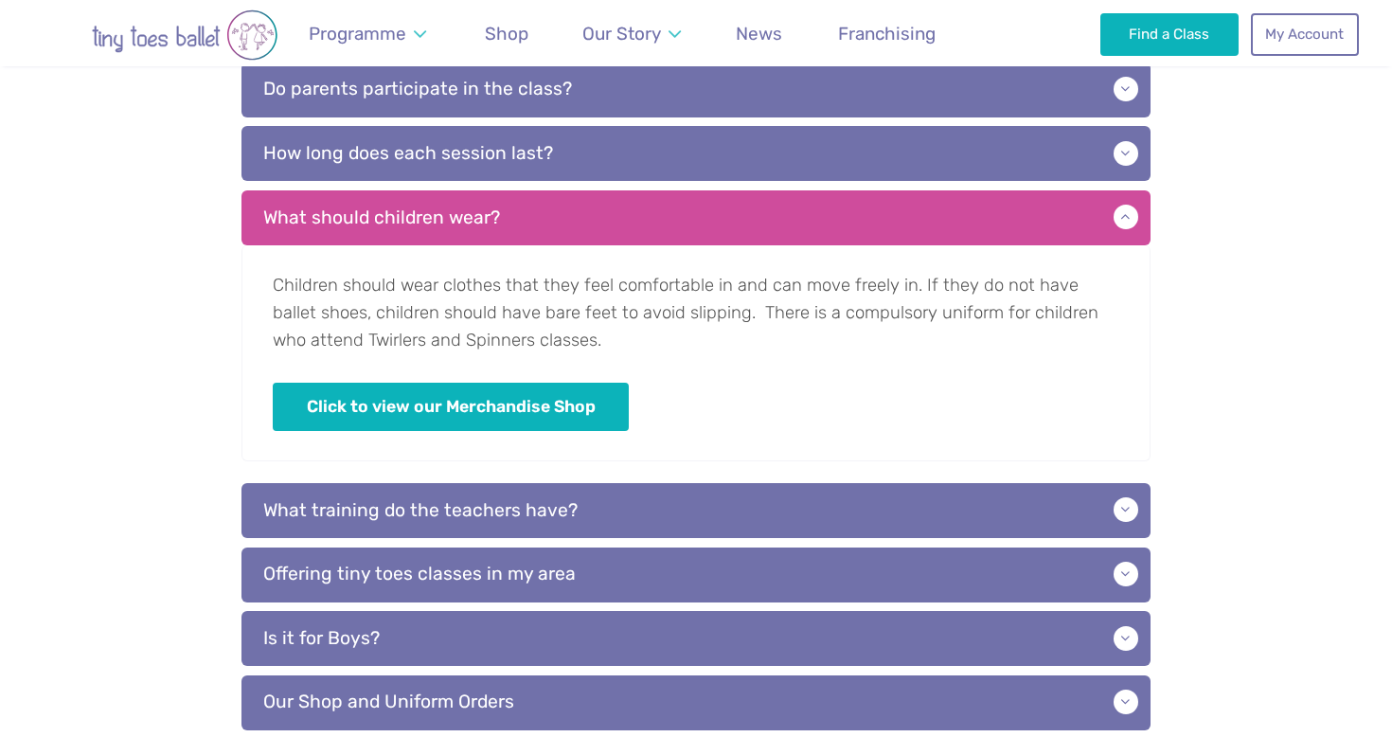
scroll to position [907, 0]
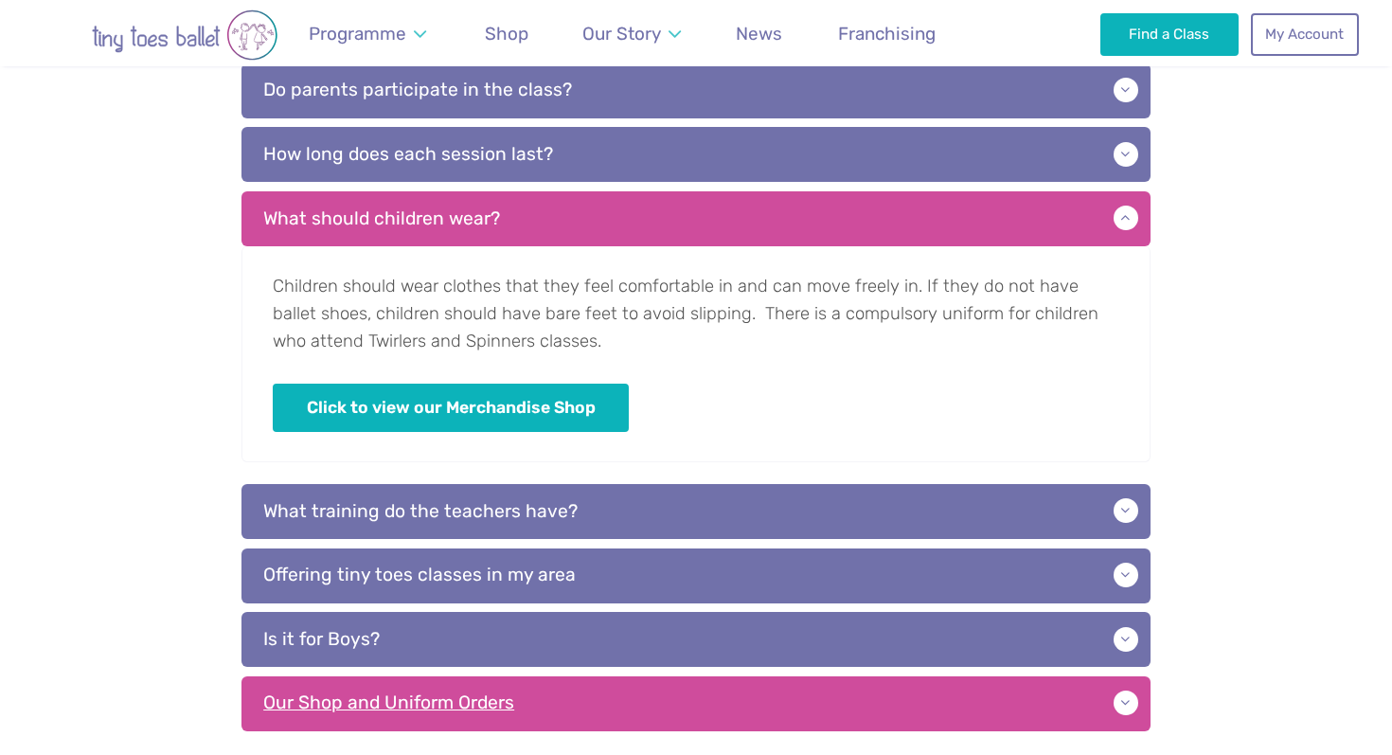
click at [859, 692] on p "Our Shop and Uniform Orders" at bounding box center [696, 703] width 909 height 55
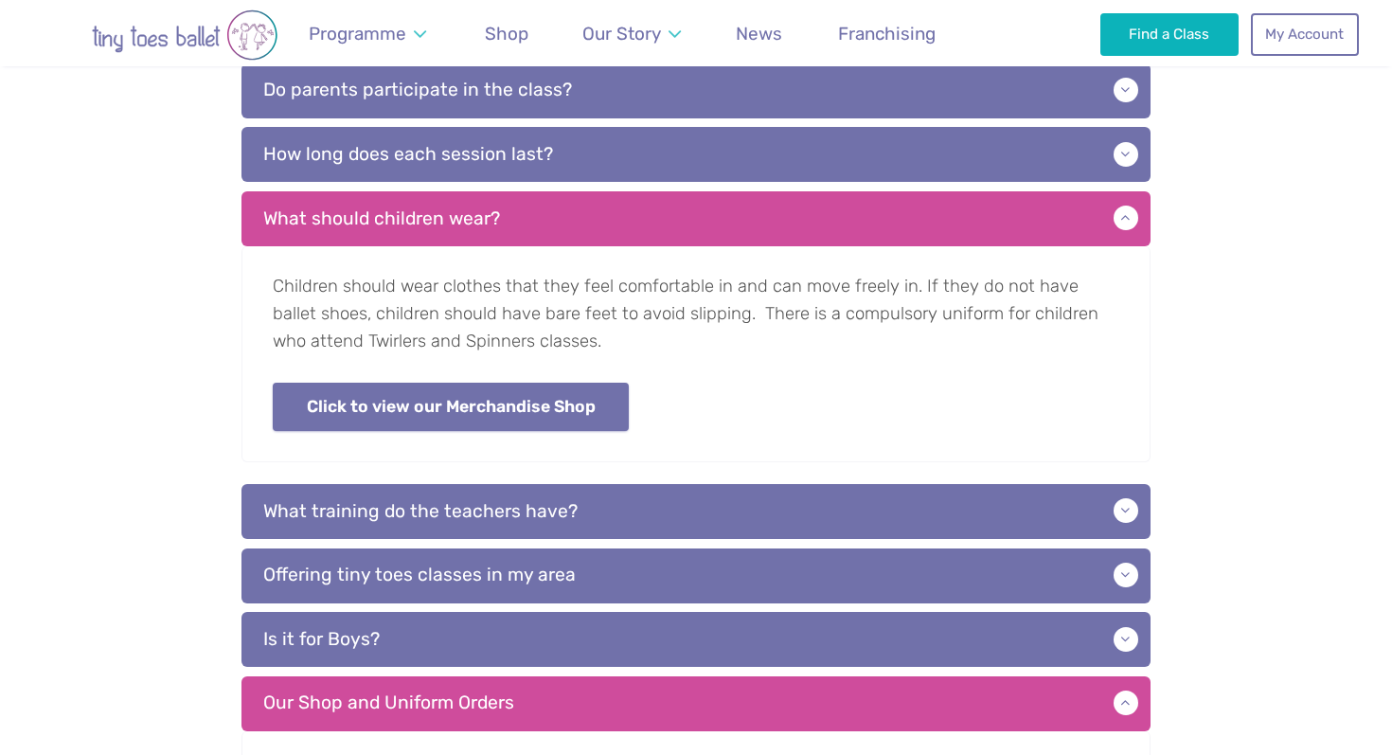
click at [610, 411] on link "Click to view our Merchandise Shop" at bounding box center [451, 407] width 356 height 48
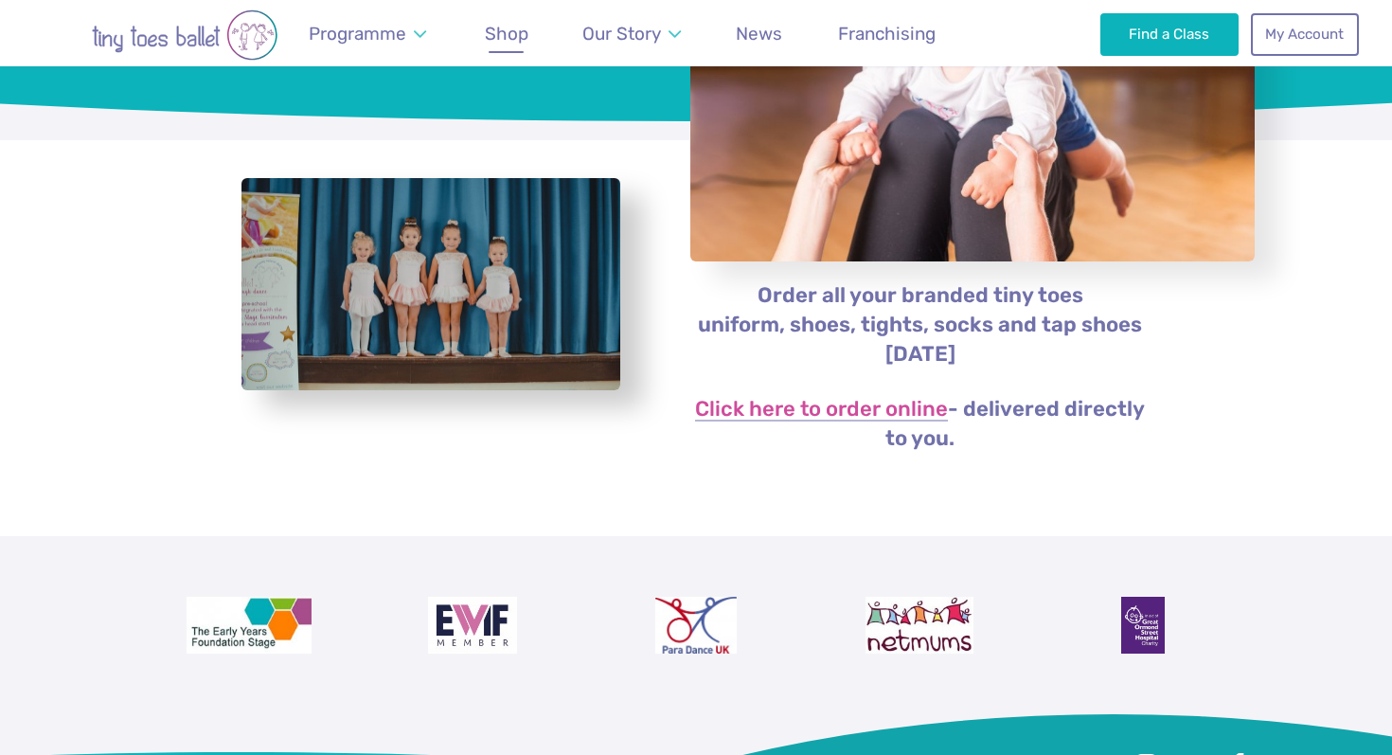
scroll to position [292, 0]
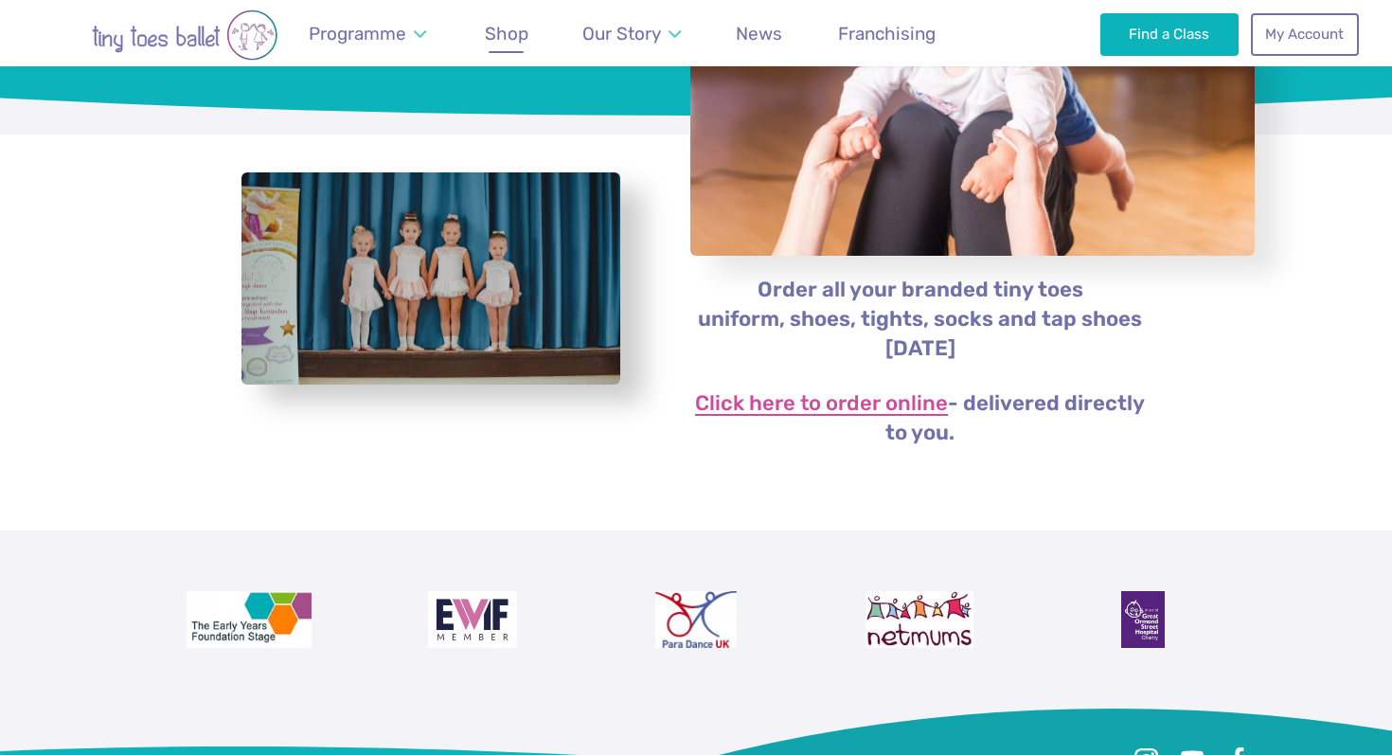
click at [929, 403] on link "Click here to order online" at bounding box center [821, 404] width 253 height 23
